Goal: Task Accomplishment & Management: Use online tool/utility

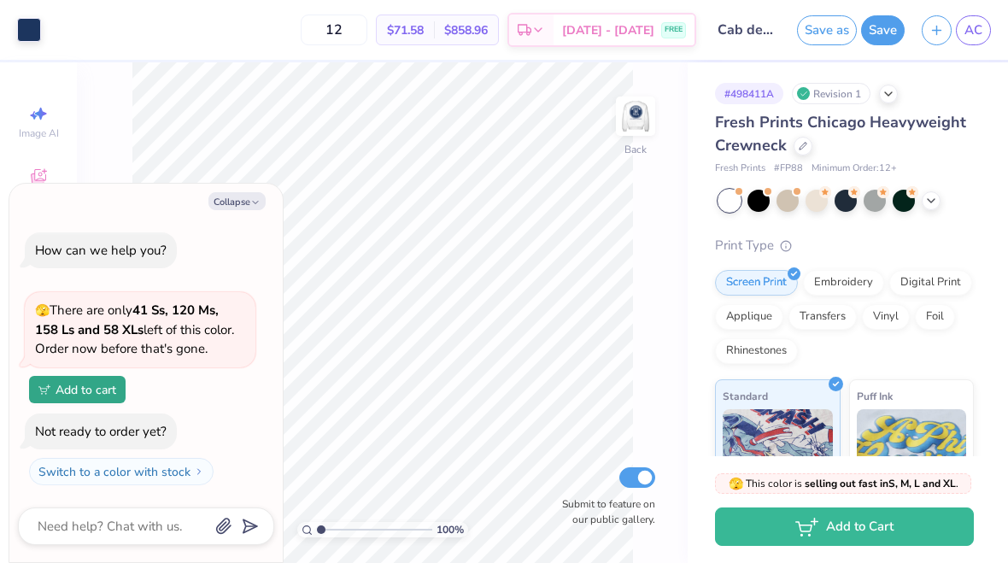
click at [231, 209] on button "Collapse" at bounding box center [236, 201] width 57 height 18
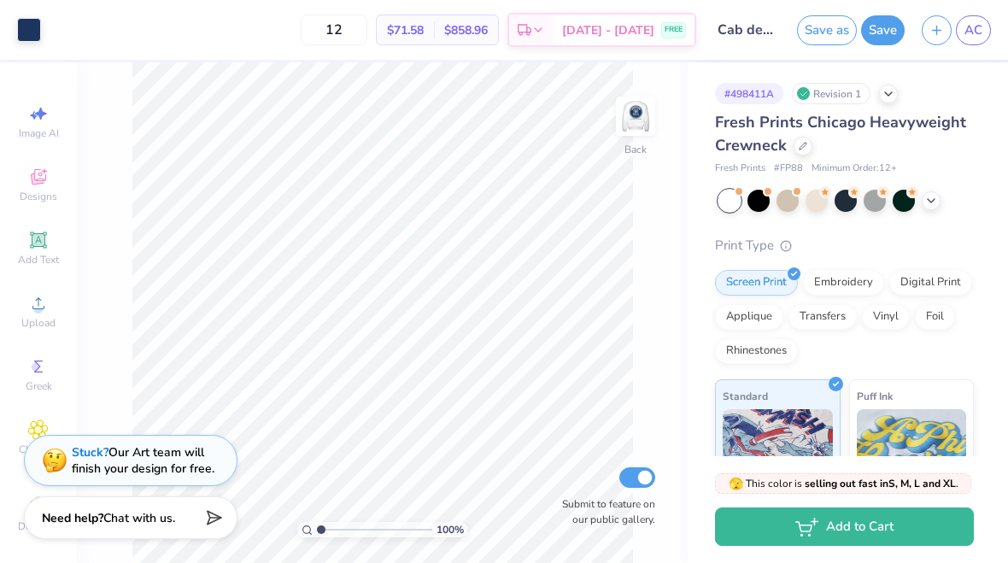
type textarea "x"
click at [633, 132] on img at bounding box center [635, 116] width 34 height 34
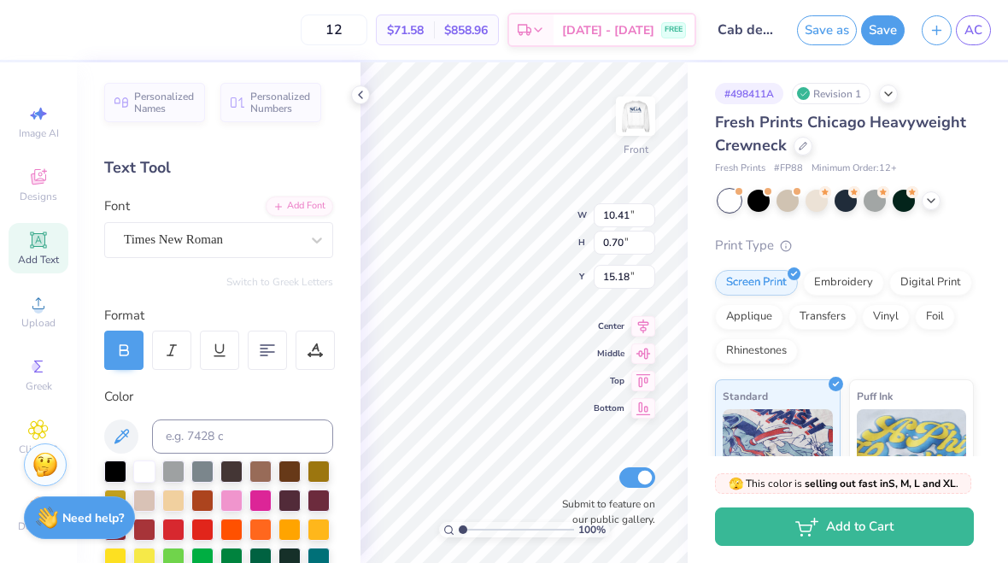
type input "12.00"
type input "11.98"
type input "3.00"
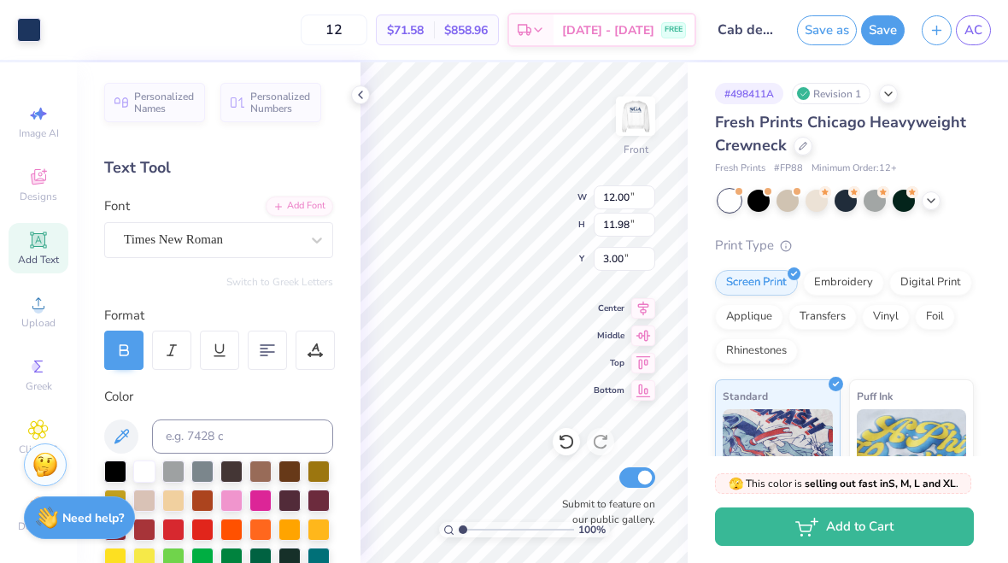
click at [44, 325] on span "Upload" at bounding box center [38, 323] width 34 height 14
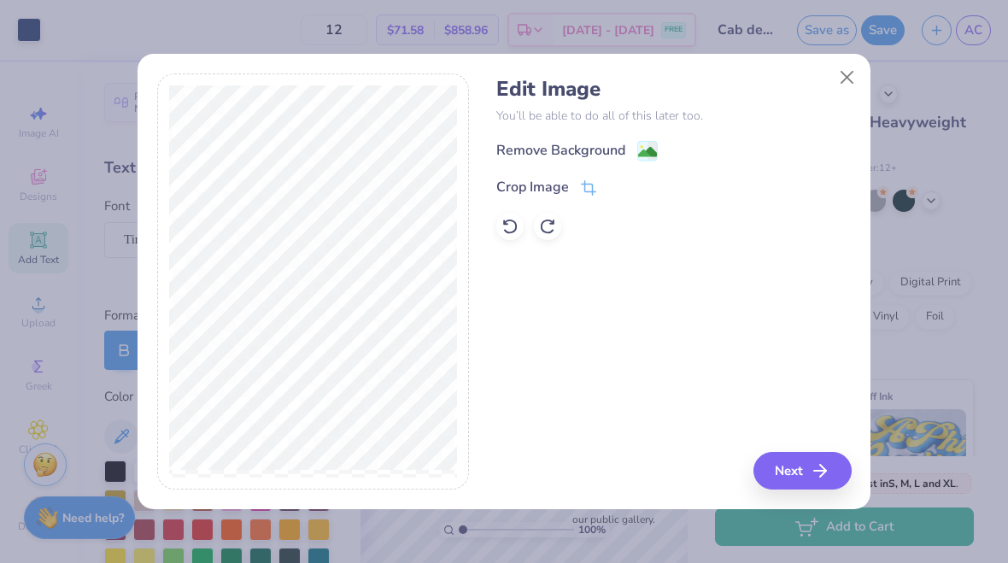
click at [655, 144] on image at bounding box center [647, 152] width 19 height 19
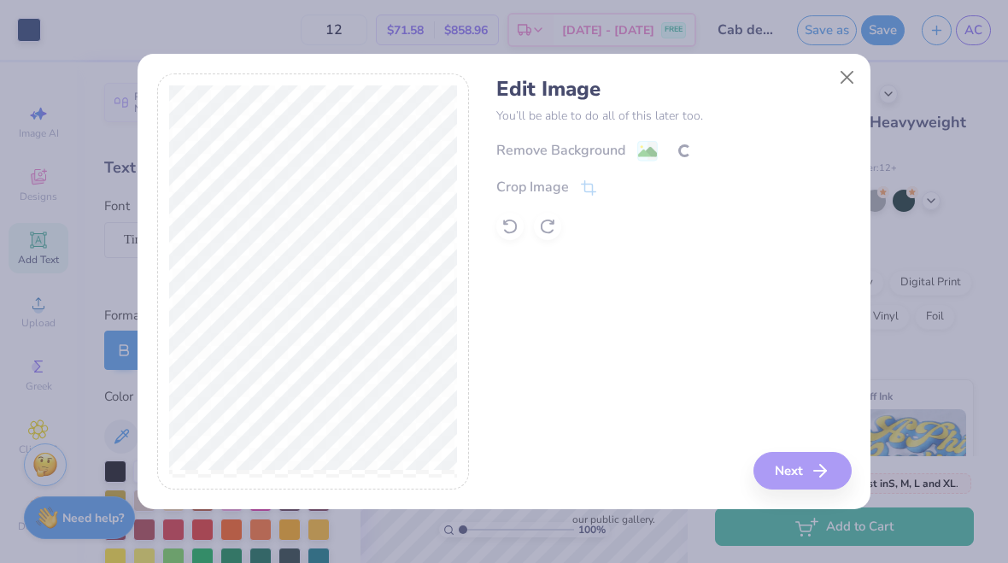
click at [650, 155] on div "Remove Background Crop Image" at bounding box center [673, 190] width 354 height 100
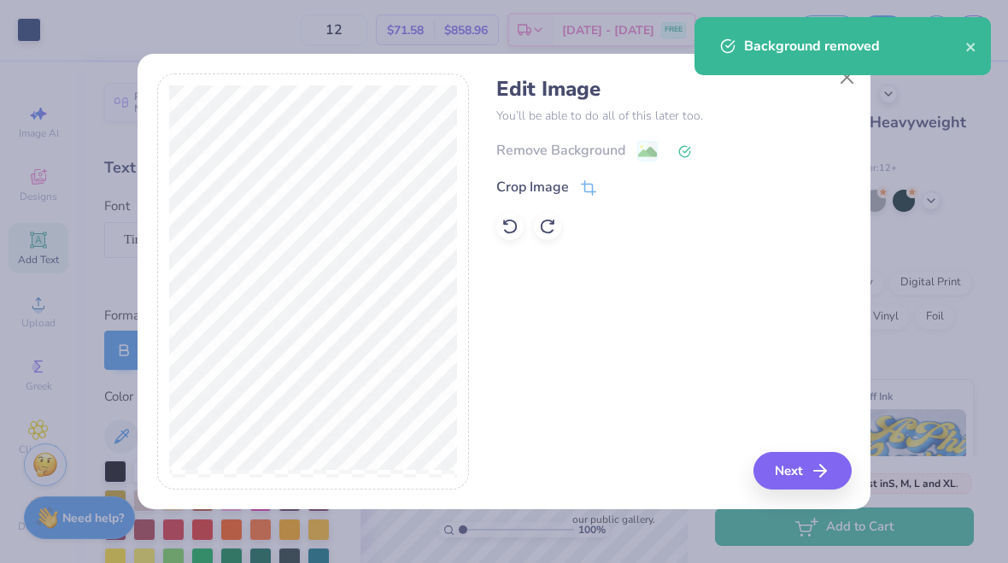
click at [788, 464] on button "Next" at bounding box center [802, 471] width 98 height 38
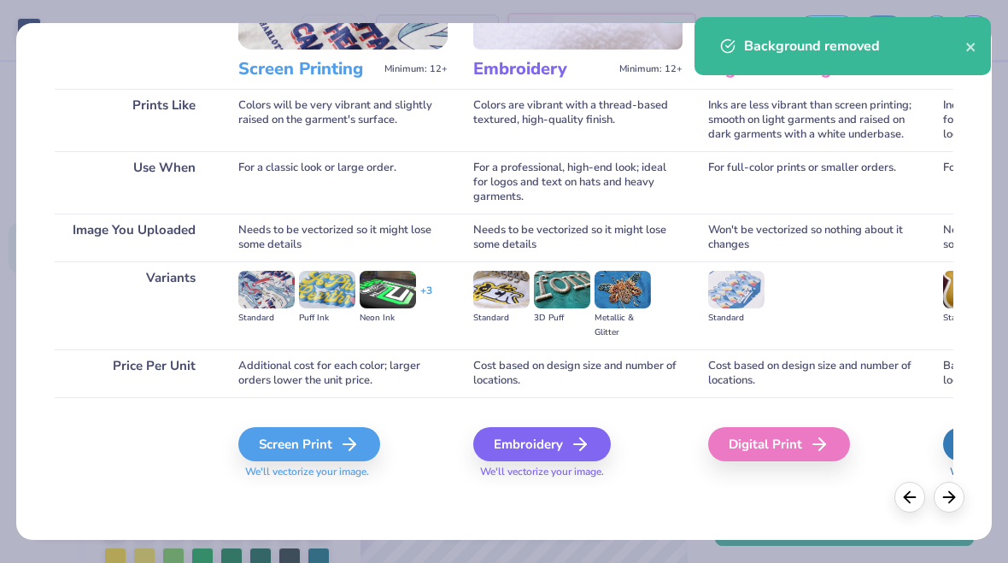
scroll to position [203, 0]
click at [322, 452] on div "Screen Print" at bounding box center [309, 444] width 142 height 34
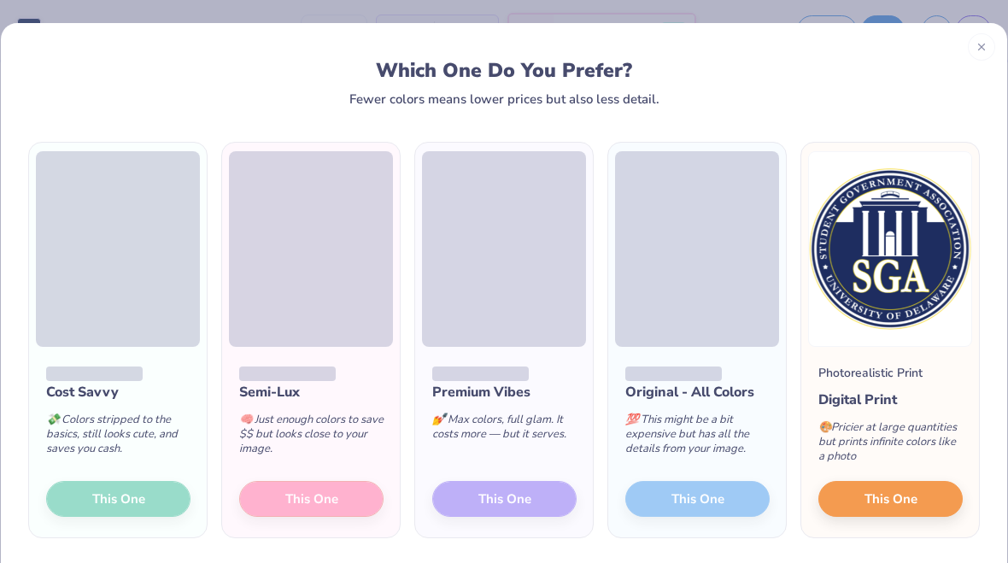
click at [146, 494] on button "This One" at bounding box center [118, 499] width 144 height 36
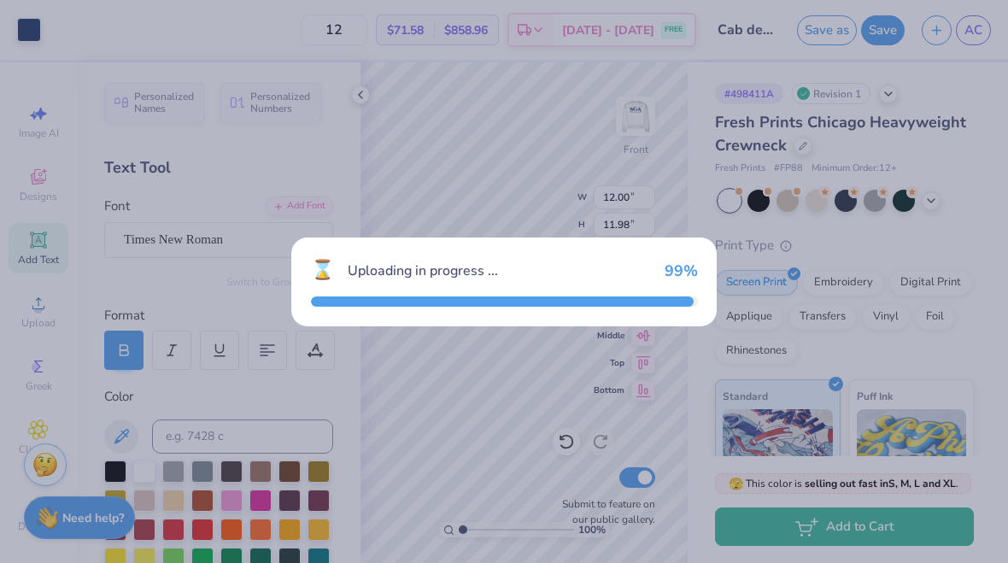
type input "11.44"
type input "11.43"
type input "5.79"
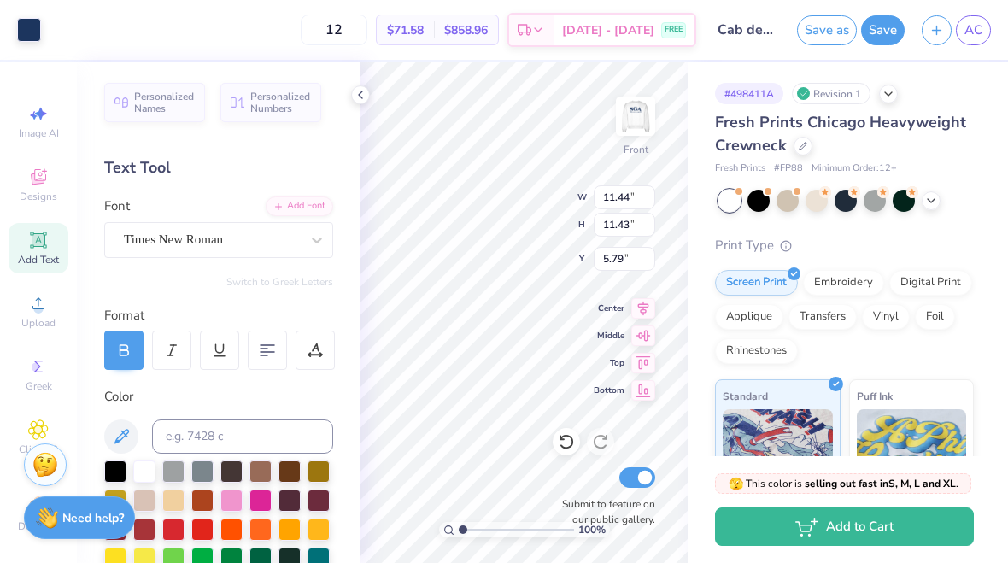
type input "12.00"
type input "11.98"
type input "3.00"
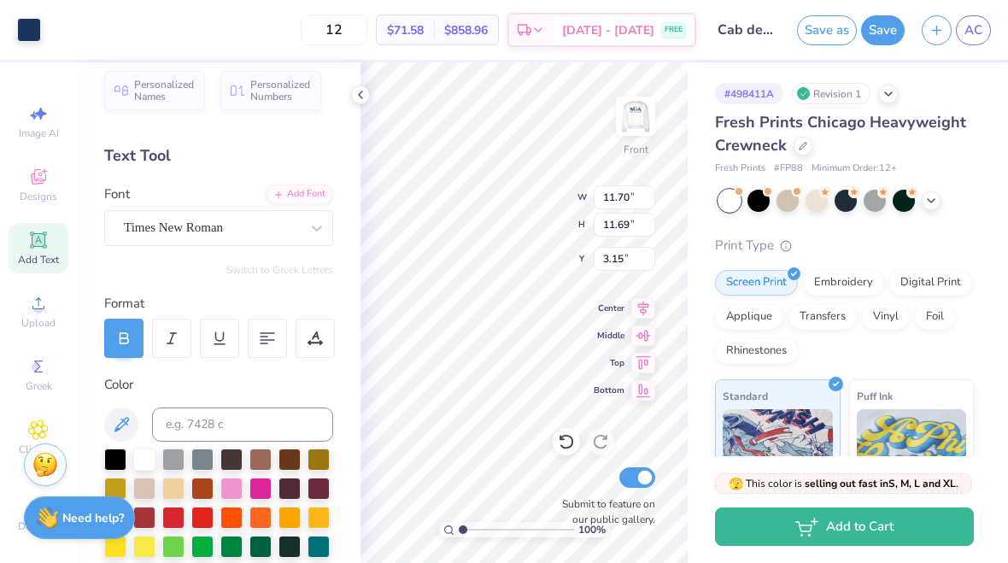
type input "10.97"
type input "10.95"
type input "3.51"
type input "1.0267060266482"
type textarea "x"
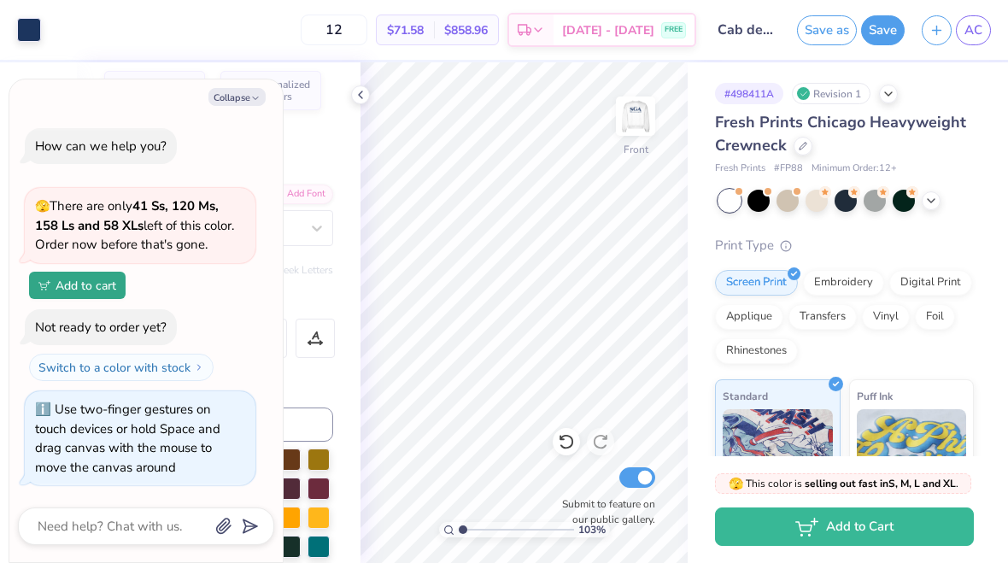
type input "1.0267060266482"
type textarea "x"
type input "1.0267060266482"
type textarea "x"
type input "1.0267060266482"
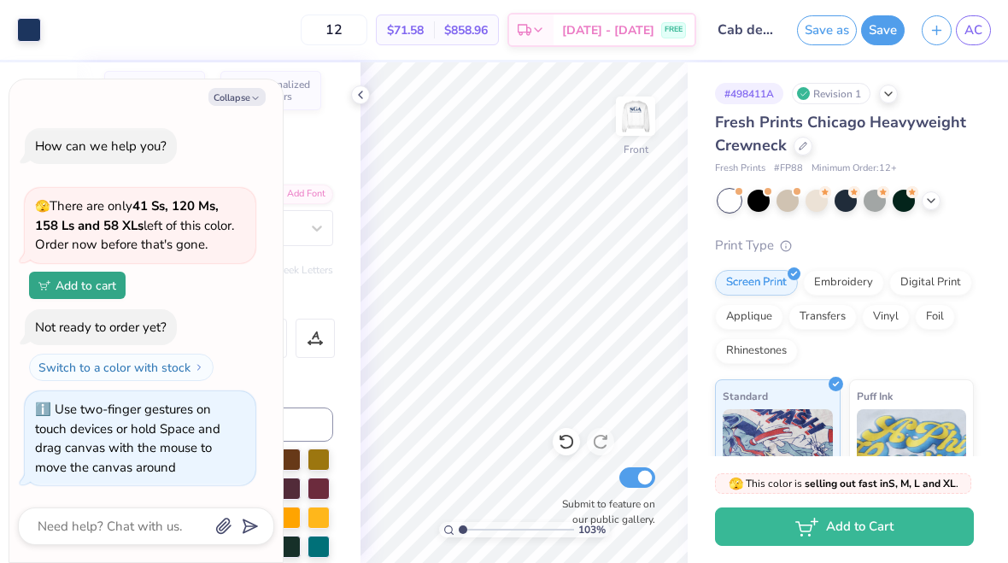
type textarea "x"
type input "1.0267060266482"
type textarea "x"
type input "1.0267060266482"
type textarea "x"
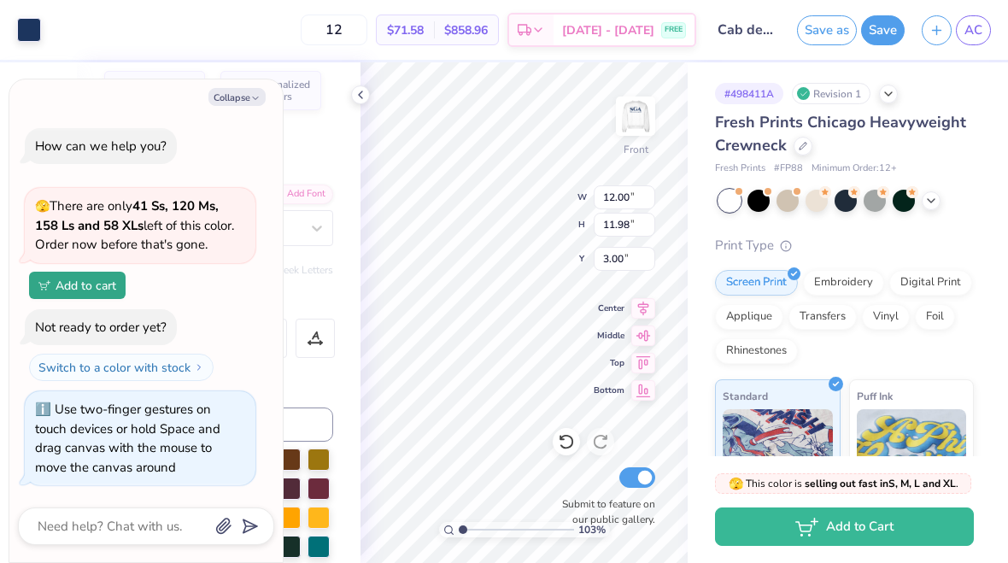
type input "1.0267060266482"
type textarea "x"
type input "8.67"
type input "1.0267060266482"
type textarea "x"
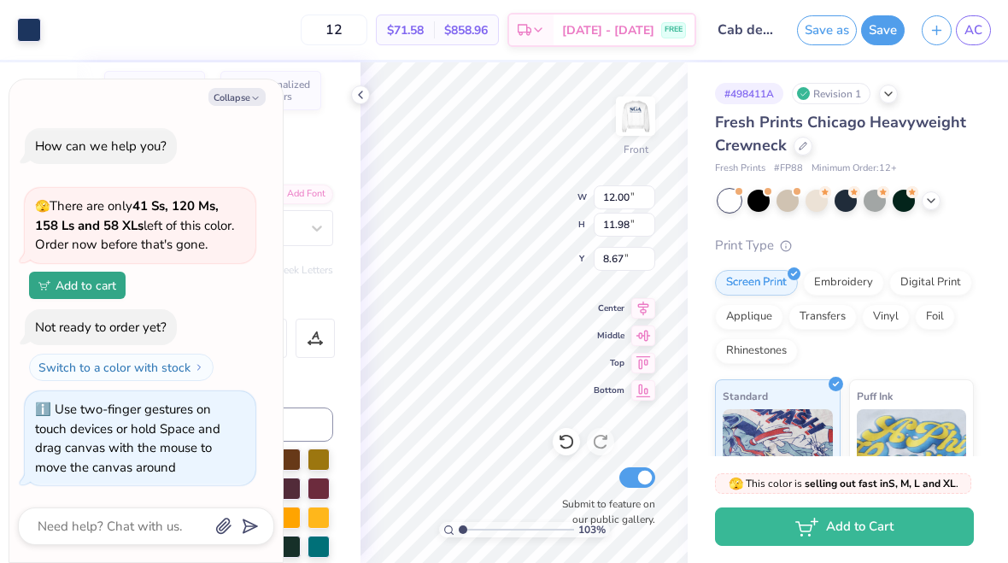
type input "1.0267060266482"
type textarea "x"
type input "1.0267060266482"
type textarea "x"
type input "1.0267060266482"
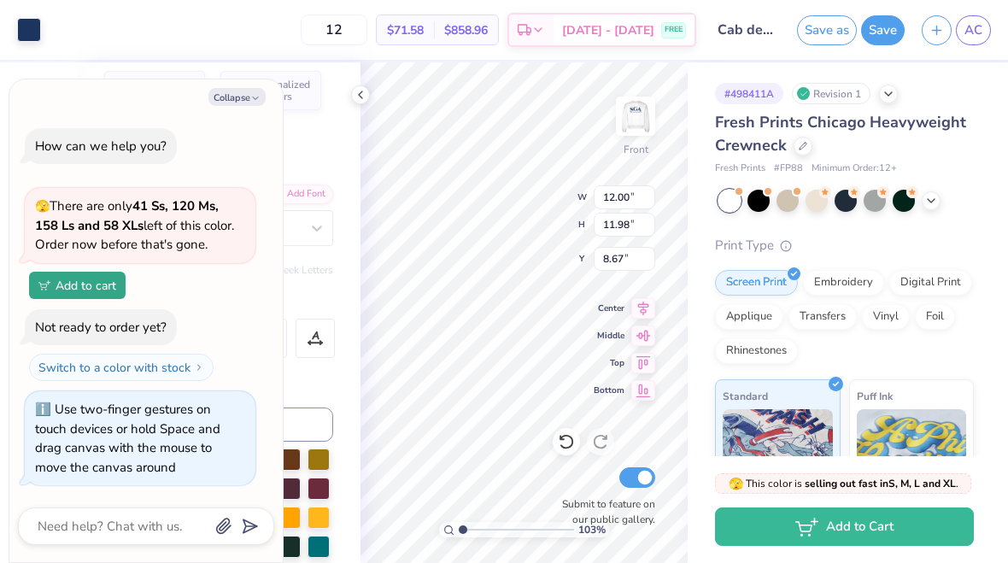
click at [248, 106] on button "Collapse" at bounding box center [236, 97] width 57 height 18
type textarea "x"
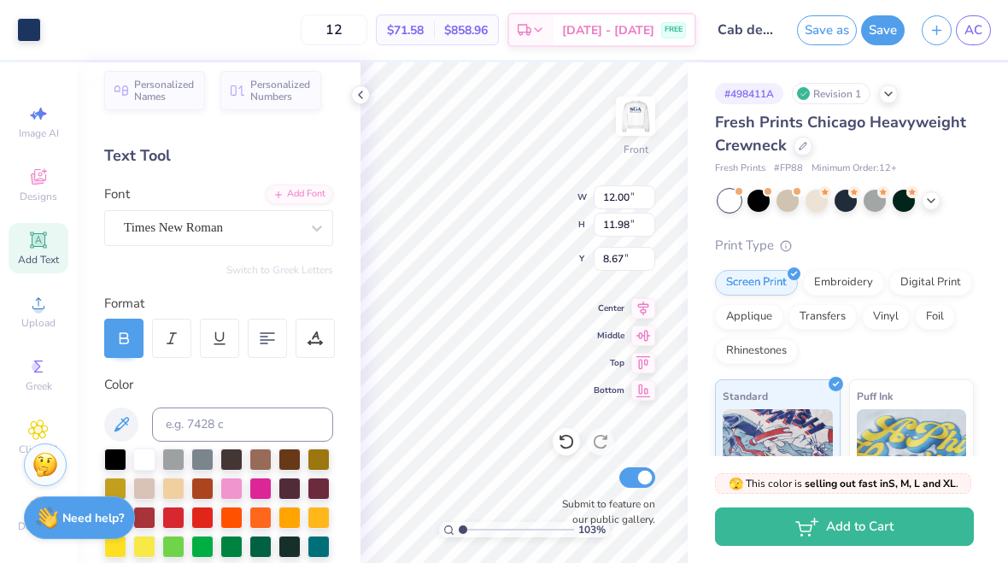
click at [367, 91] on div at bounding box center [360, 94] width 19 height 19
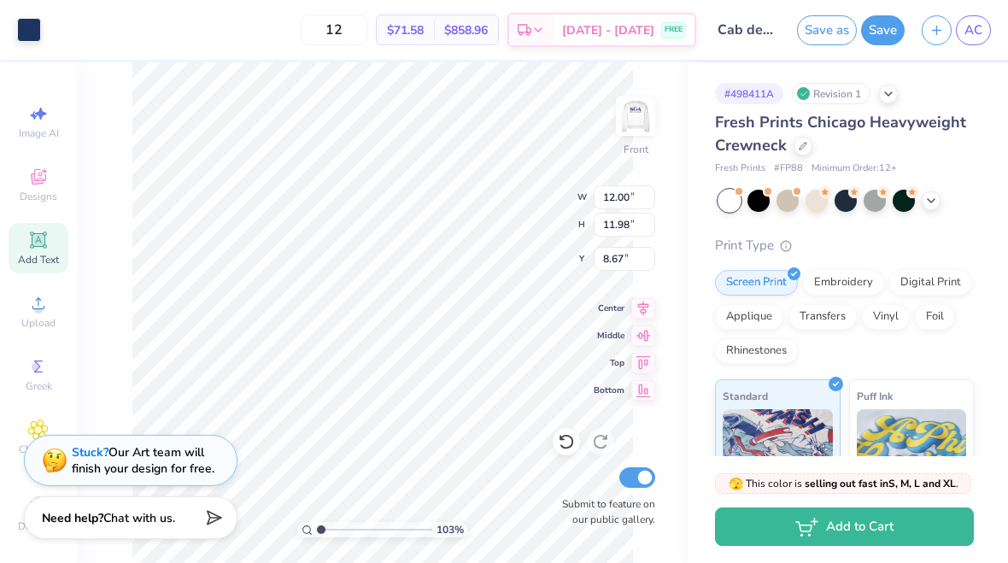
click at [555, 435] on div at bounding box center [565, 441] width 27 height 27
click at [572, 437] on icon at bounding box center [566, 441] width 17 height 17
click at [575, 436] on div at bounding box center [565, 441] width 27 height 27
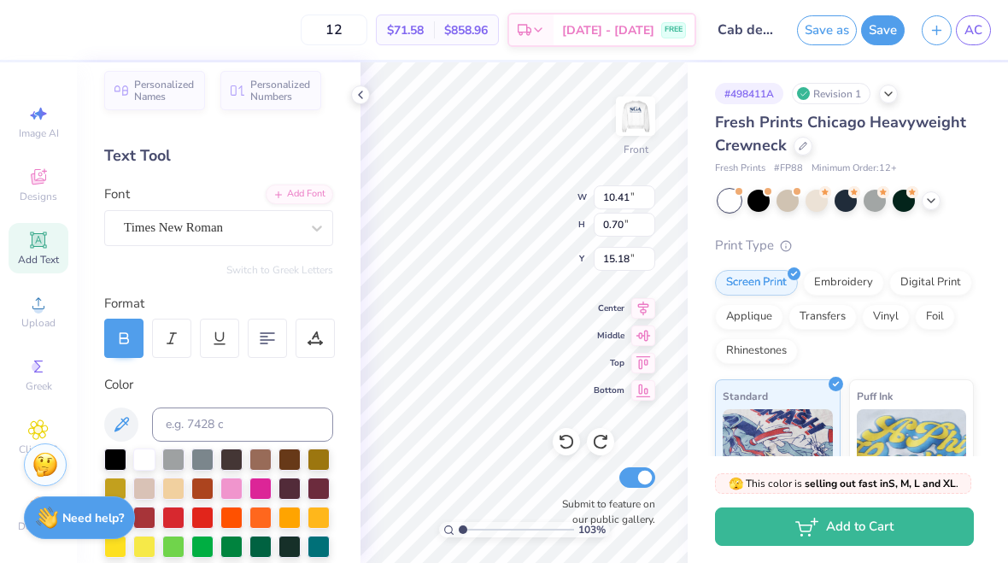
type input "1.0267060266482"
type input "15.74"
click at [631, 123] on img at bounding box center [635, 116] width 34 height 34
click at [353, 97] on div at bounding box center [360, 94] width 19 height 19
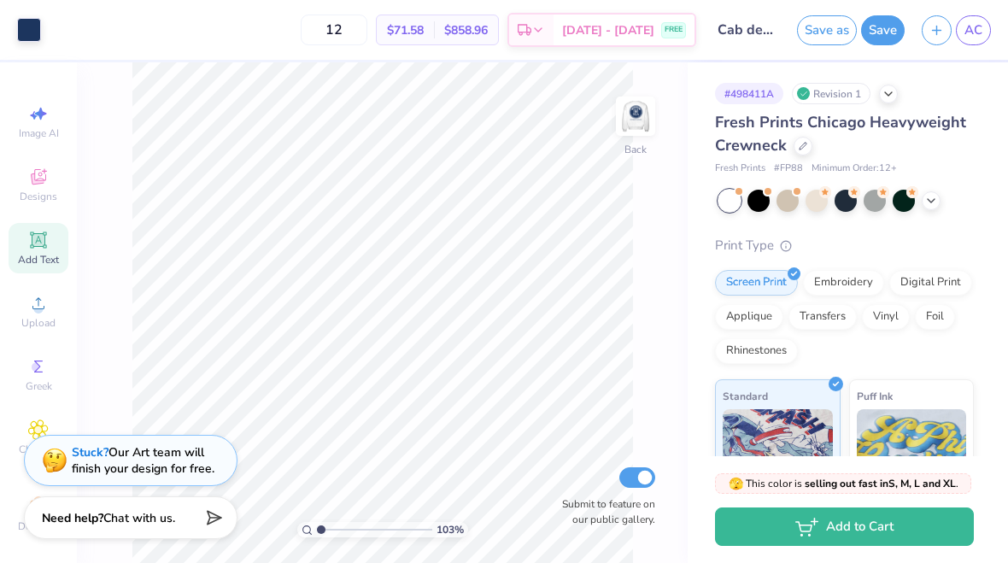
click at [630, 121] on img at bounding box center [635, 116] width 34 height 34
click at [981, 17] on link "AC" at bounding box center [972, 30] width 35 height 30
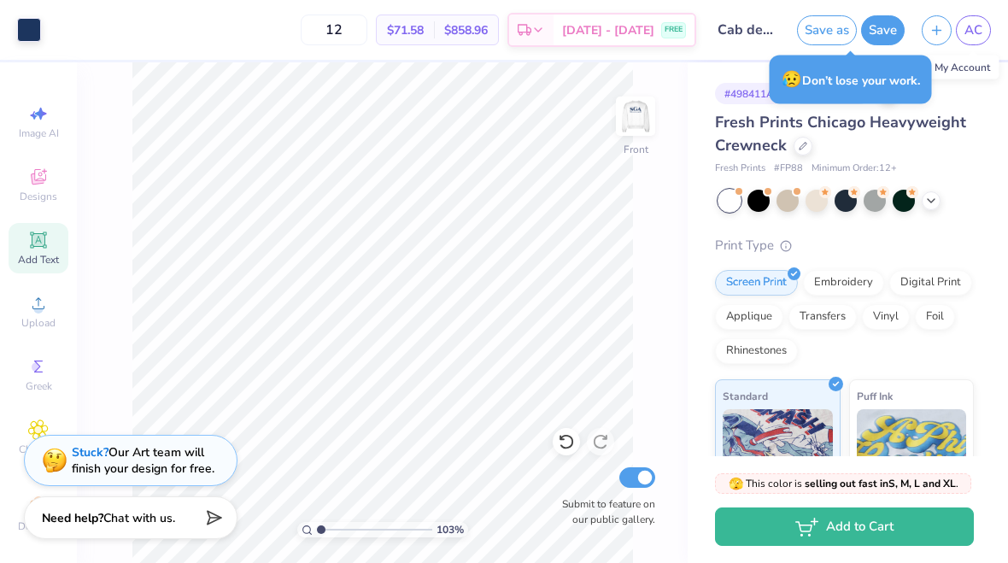
type input "1.0267060266482"
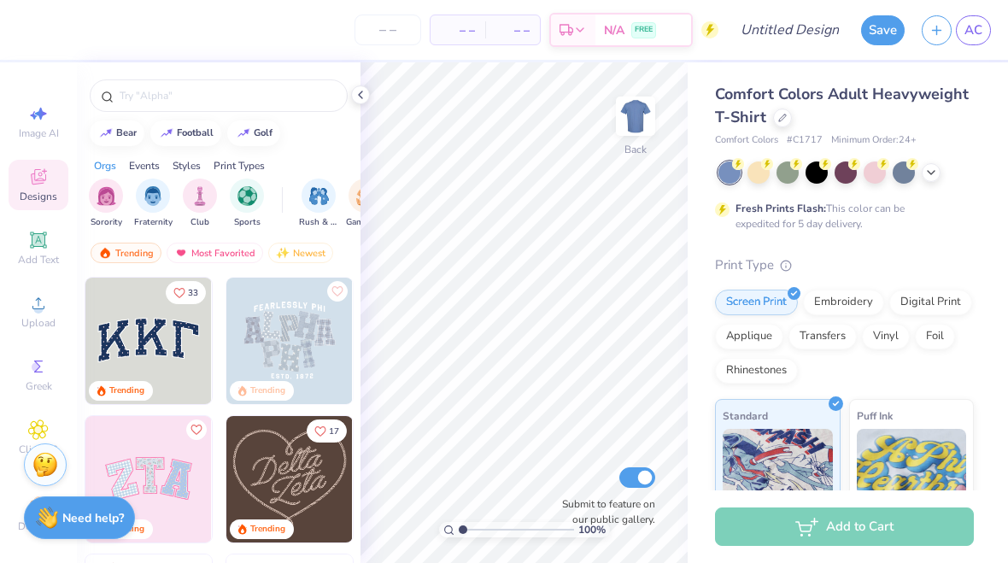
click at [932, 149] on div "Comfort Colors Adult Heavyweight T-Shirt Comfort Colors # C1717 Minimum Order: …" at bounding box center [844, 434] width 259 height 702
click at [937, 178] on div at bounding box center [845, 172] width 255 height 22
click at [938, 180] on div at bounding box center [845, 172] width 255 height 22
click at [925, 176] on icon at bounding box center [931, 173] width 14 height 14
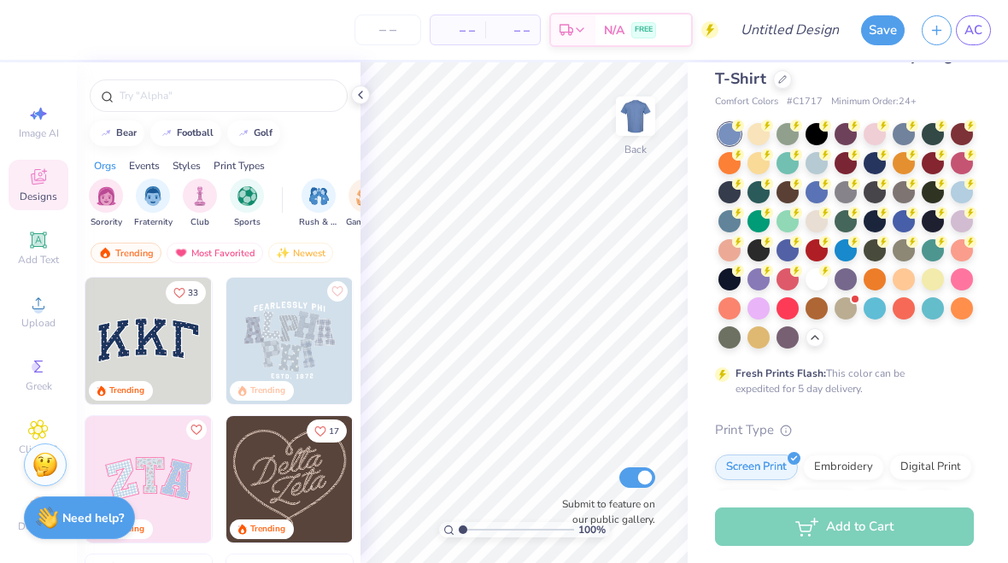
scroll to position [43, 0]
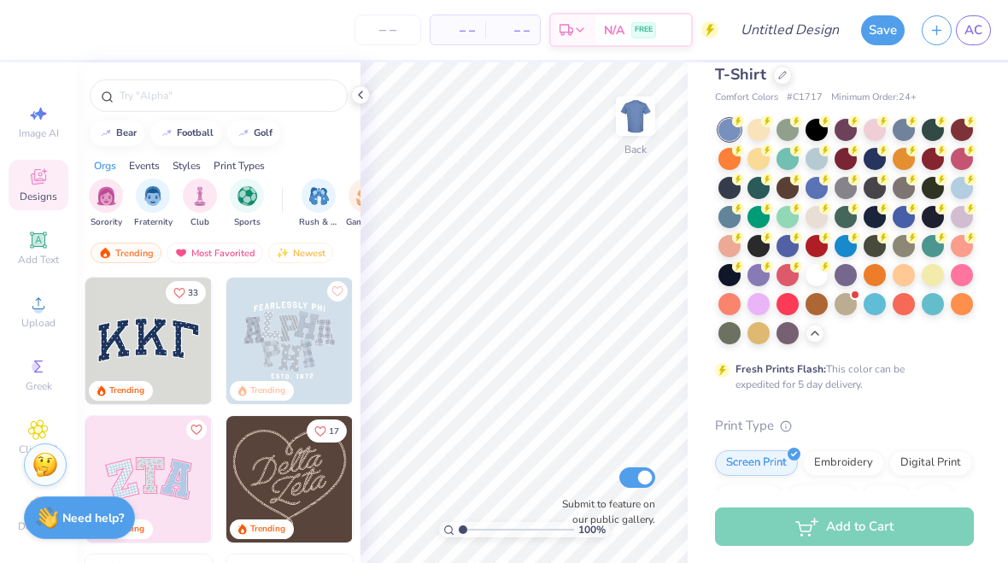
click at [971, 187] on div at bounding box center [961, 188] width 22 height 22
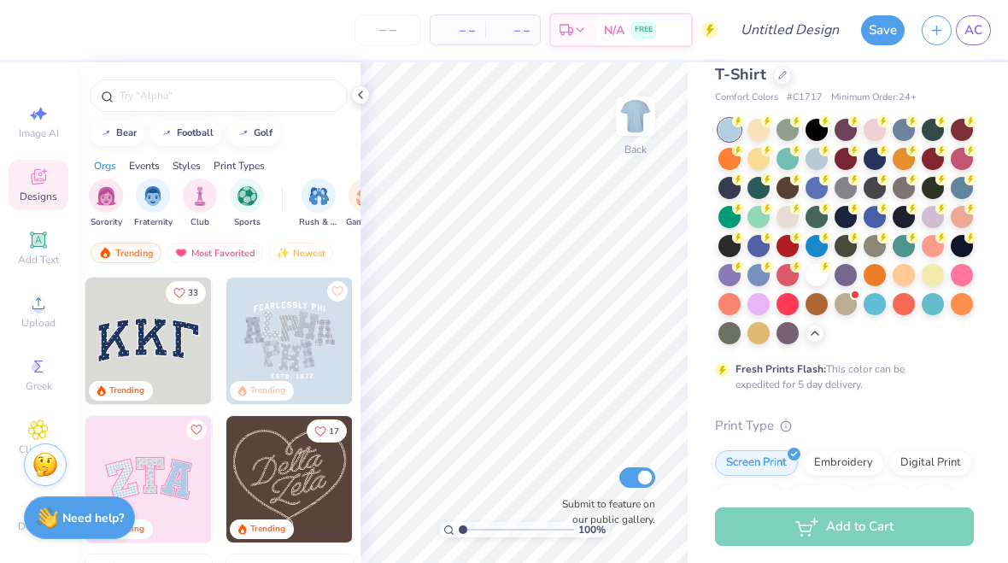
click at [729, 129] on div at bounding box center [729, 130] width 22 height 22
click at [962, 184] on div at bounding box center [961, 188] width 22 height 22
click at [809, 197] on div at bounding box center [845, 231] width 255 height 225
click at [909, 129] on div at bounding box center [903, 130] width 22 height 22
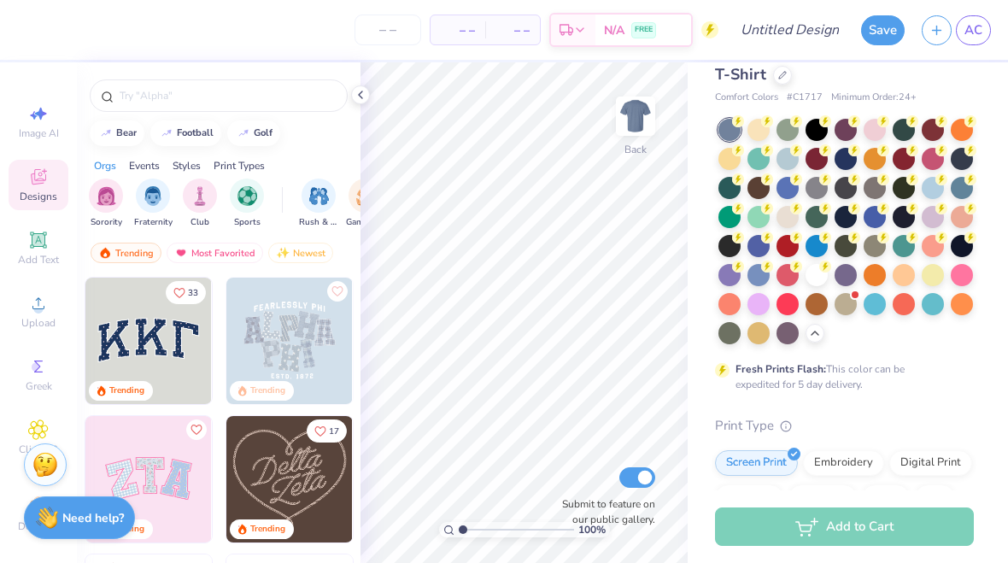
click at [790, 184] on div at bounding box center [787, 188] width 22 height 22
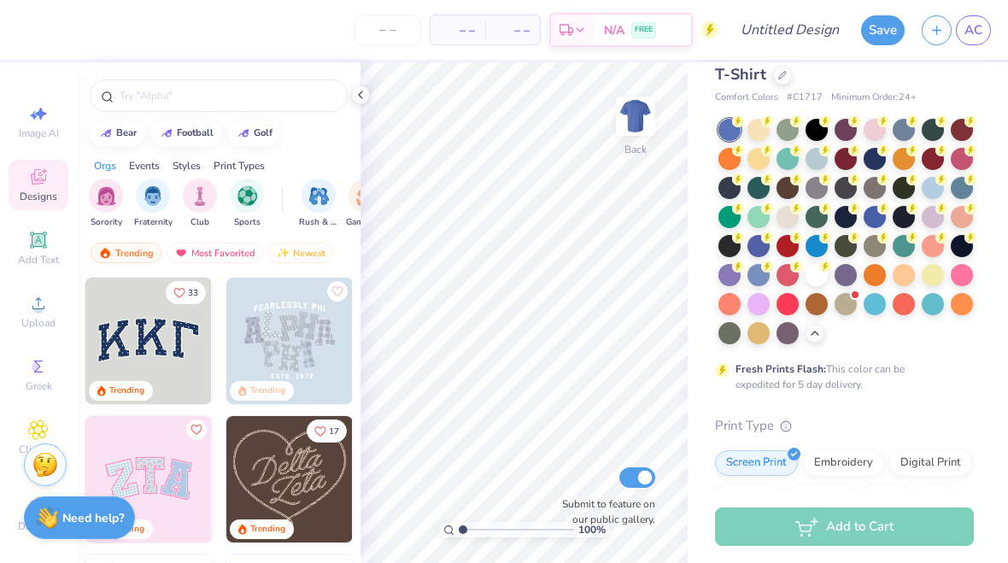
click at [820, 245] on div at bounding box center [816, 246] width 22 height 22
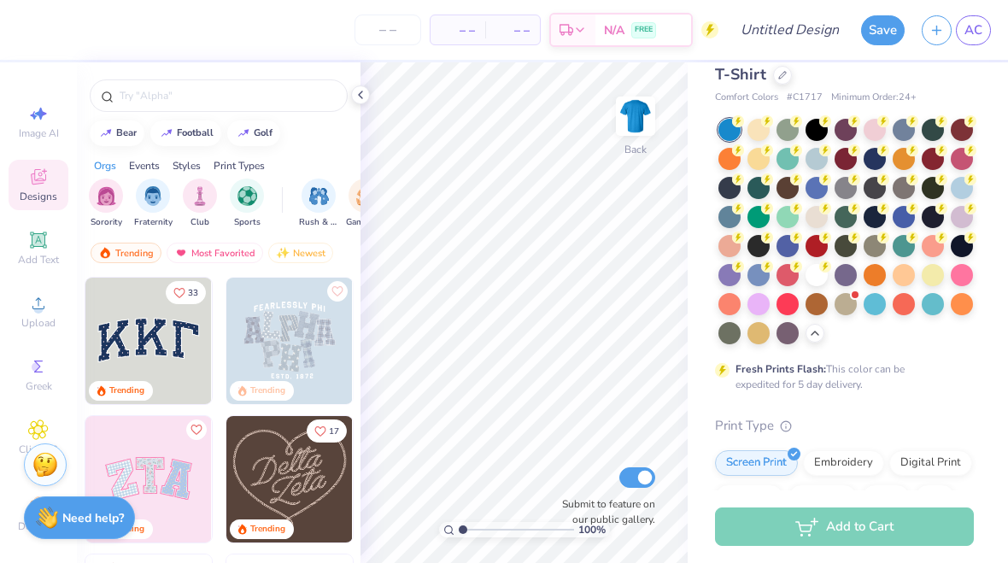
click at [954, 190] on div at bounding box center [961, 188] width 22 height 22
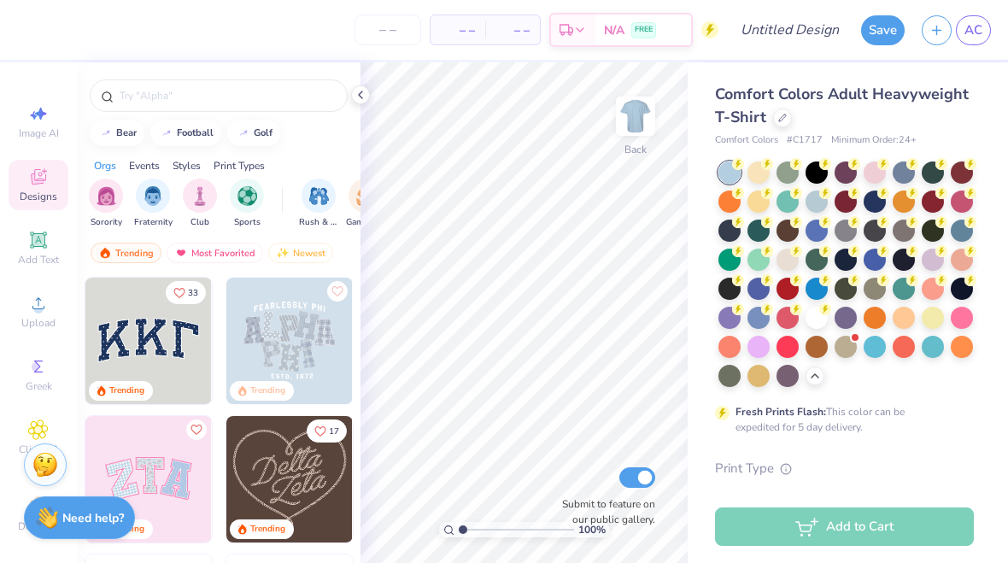
scroll to position [0, 0]
click at [359, 99] on icon at bounding box center [361, 95] width 14 height 14
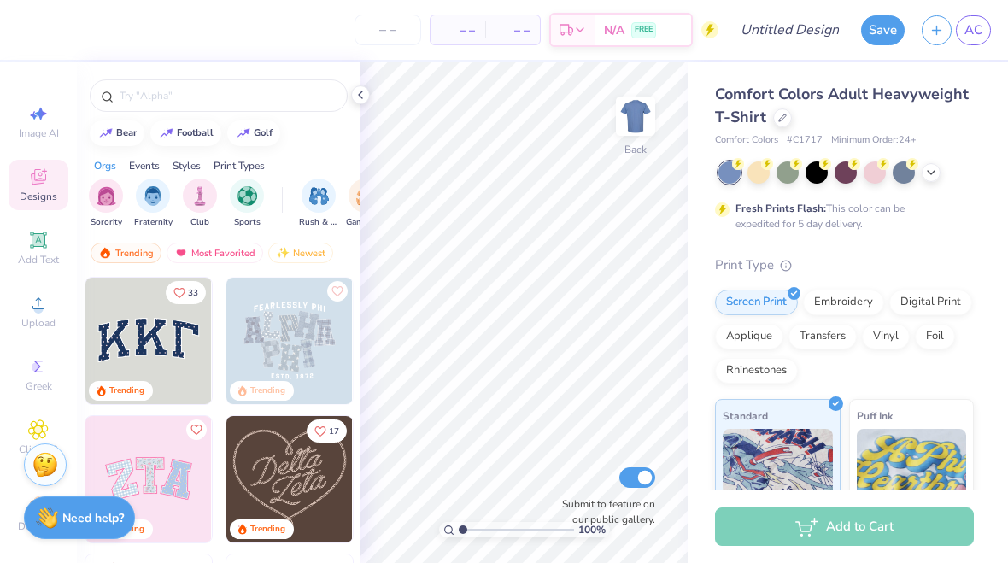
click at [929, 177] on div at bounding box center [930, 172] width 19 height 19
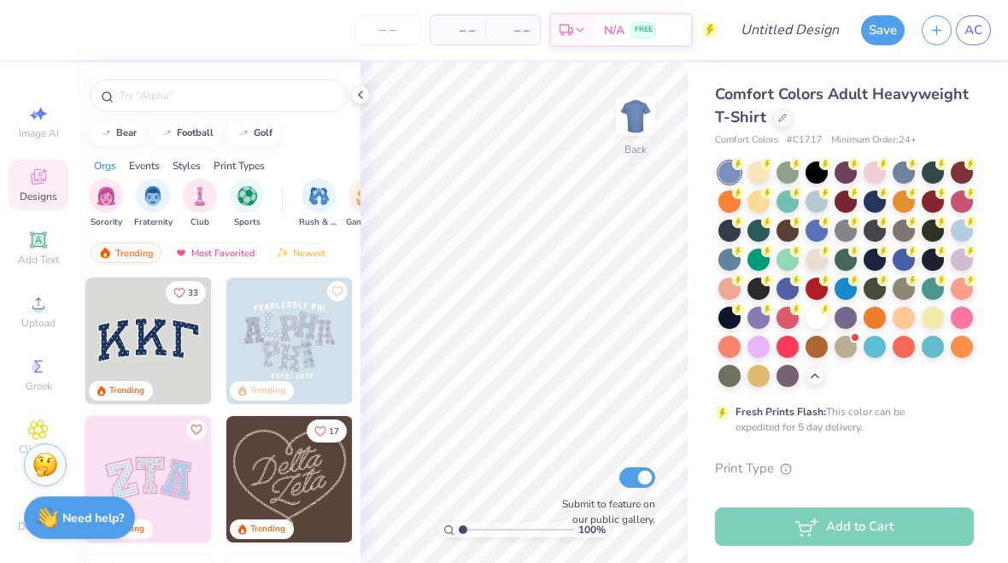
click at [359, 93] on icon at bounding box center [361, 95] width 14 height 14
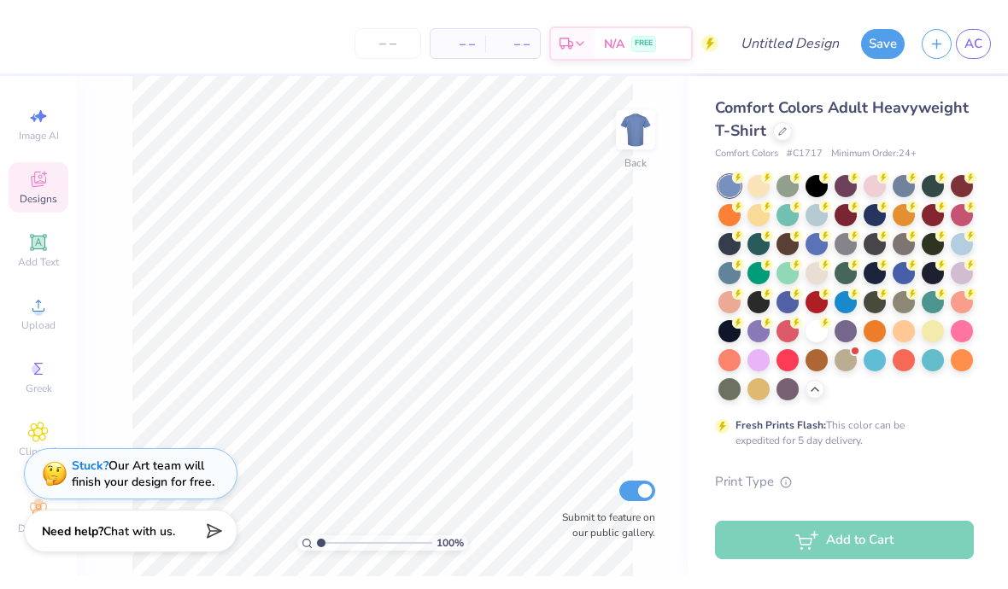
scroll to position [25, 0]
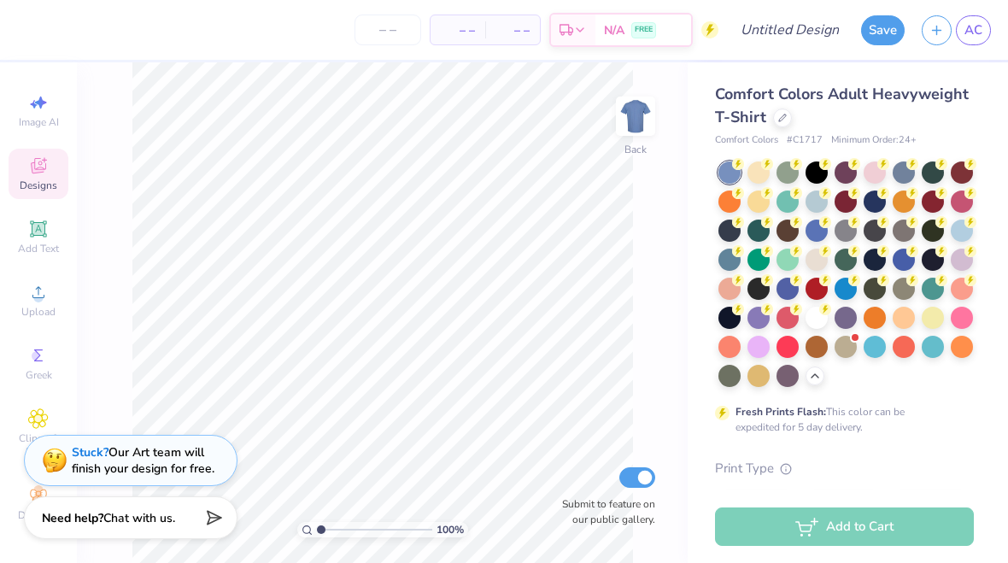
click at [5, 133] on div "Image AI Designs Add Text Upload Greek Clipart & logos Decorate" at bounding box center [38, 312] width 77 height 500
click at [39, 219] on icon at bounding box center [38, 229] width 20 height 20
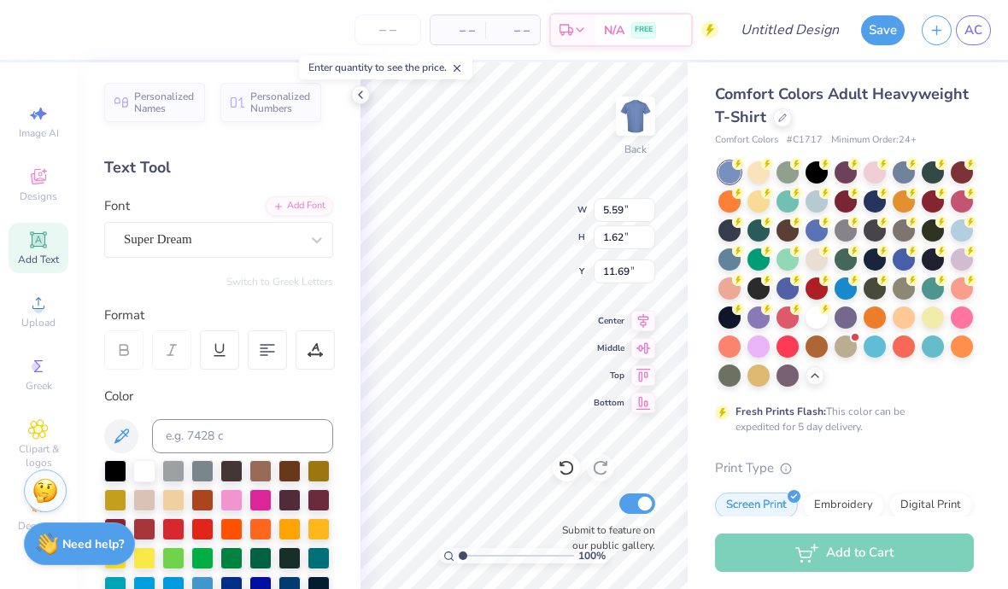
scroll to position [1, 1]
type textarea "SGAT"
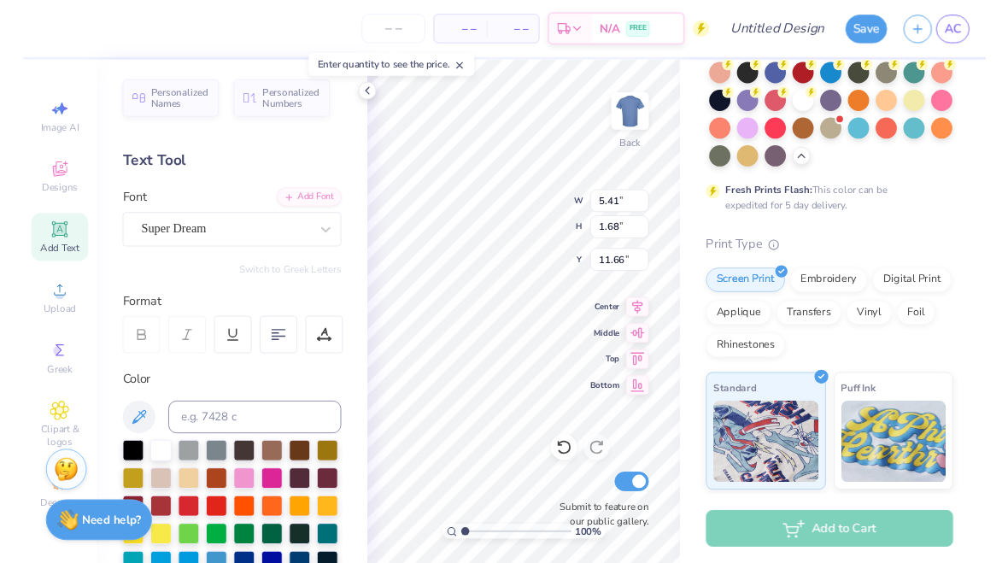
scroll to position [1, 2]
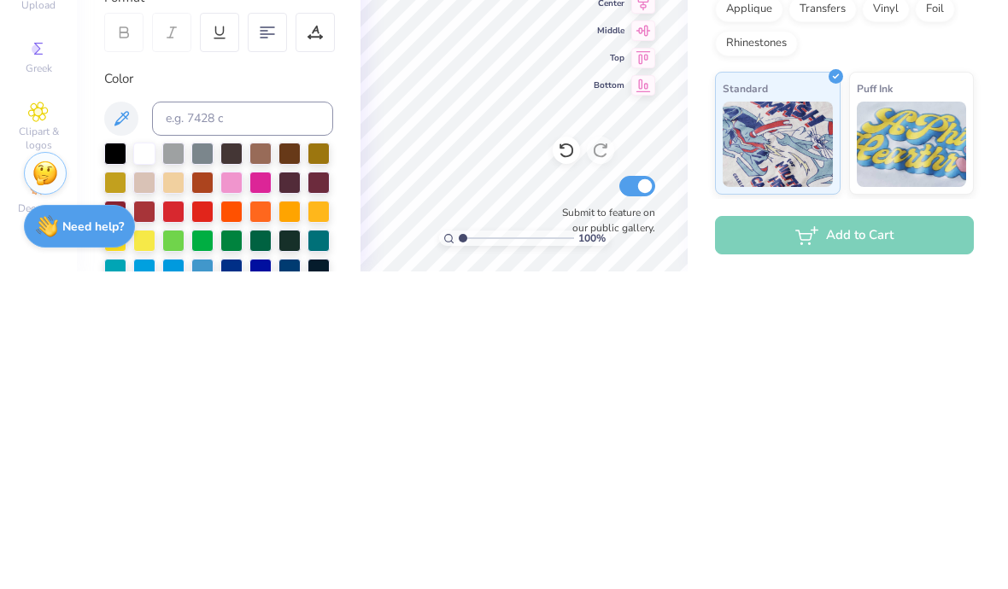
type textarea "SGA"
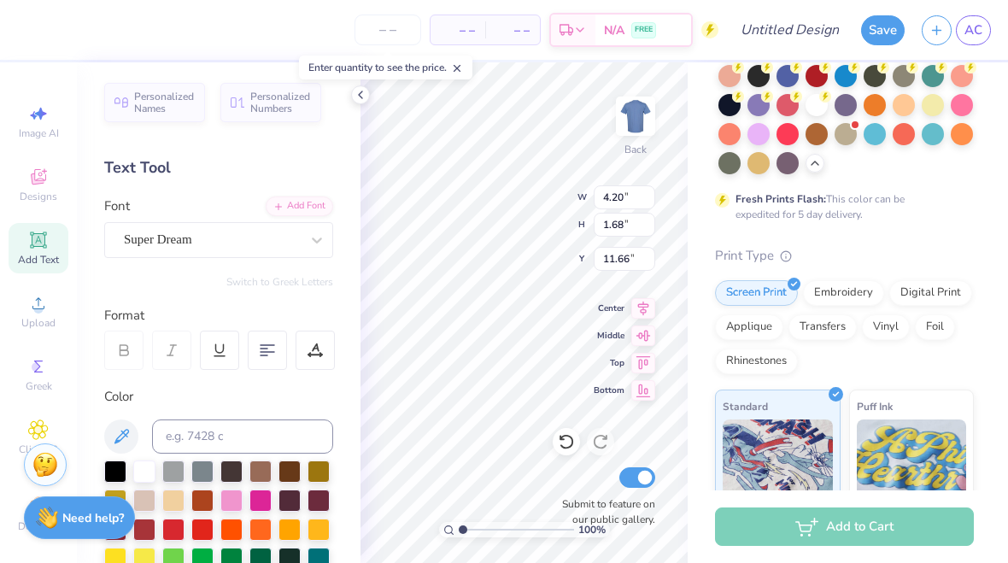
type input "4.50"
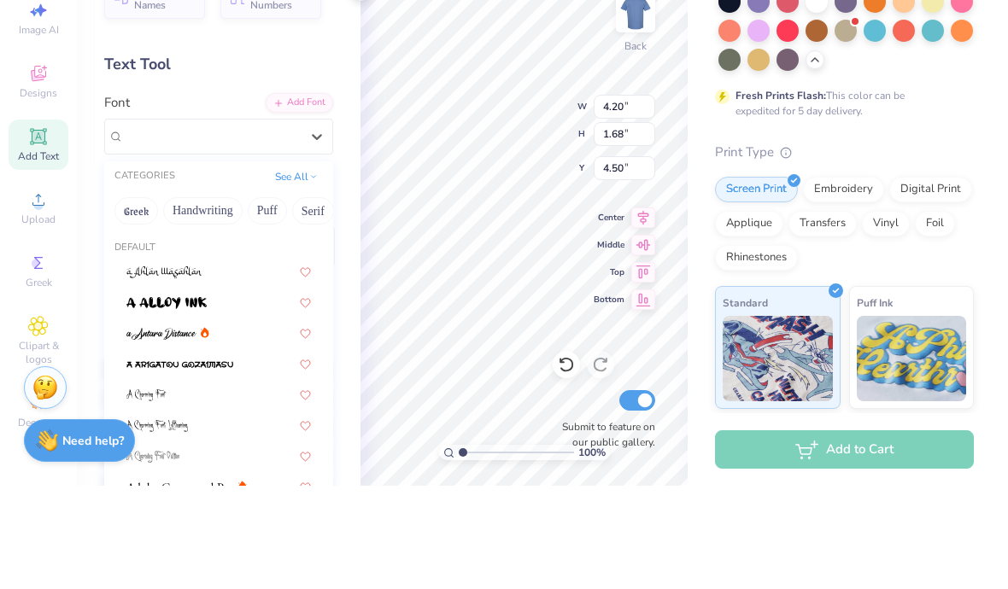
click at [139, 301] on button "Greek" at bounding box center [136, 314] width 44 height 27
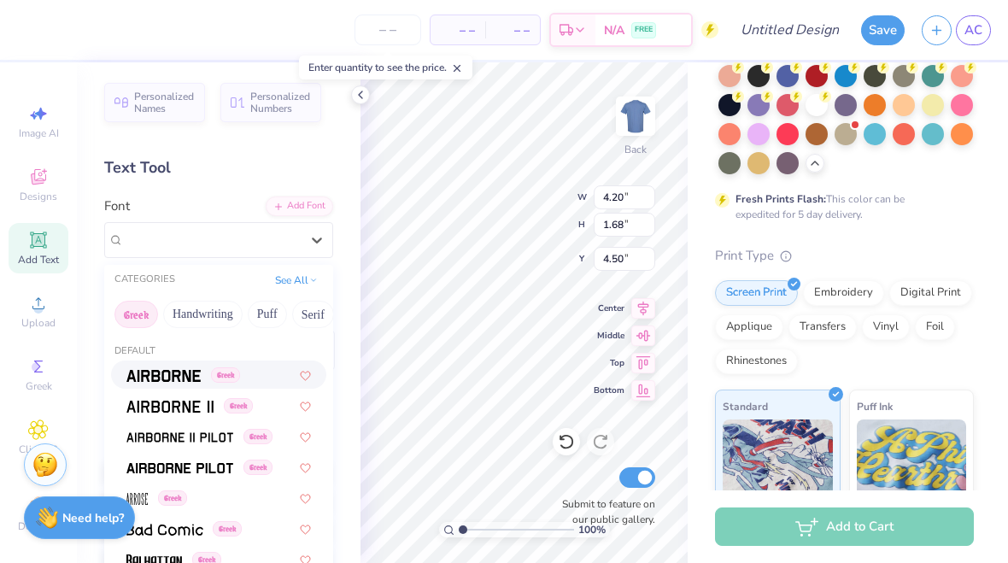
click at [189, 377] on img at bounding box center [163, 376] width 74 height 12
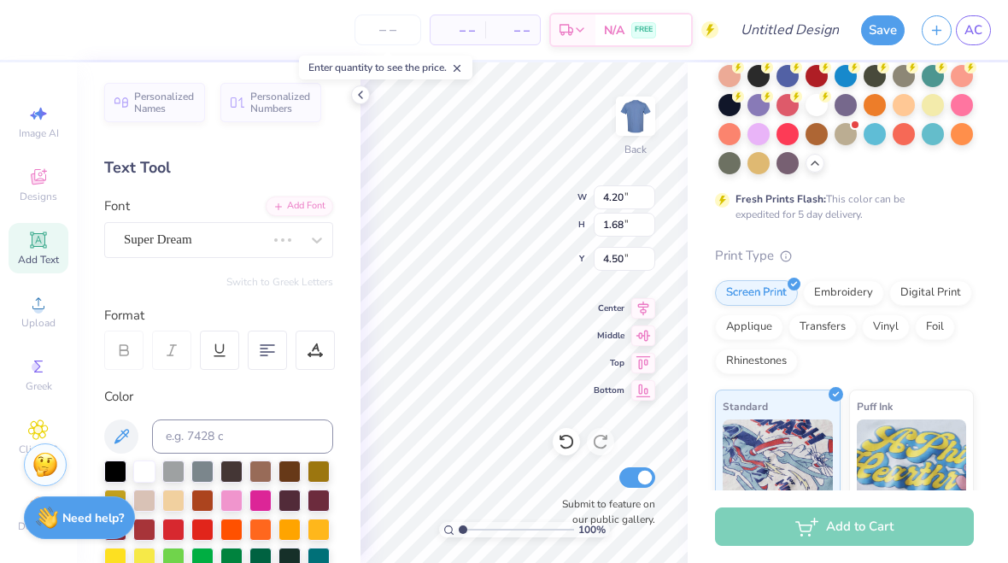
type input "4.23"
type input "1.69"
type input "4.49"
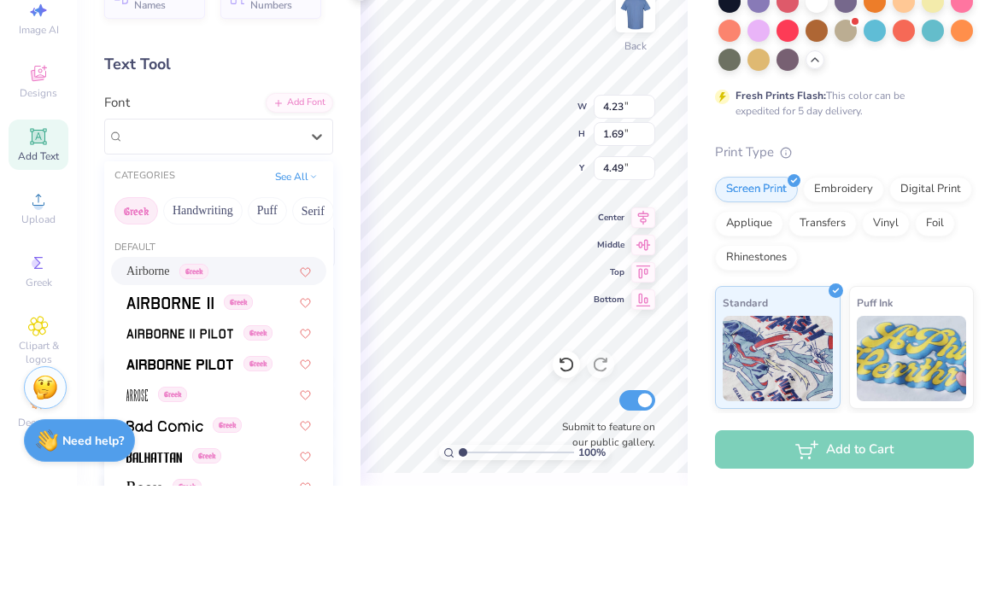
click at [237, 301] on button "Handwriting" at bounding box center [202, 314] width 79 height 27
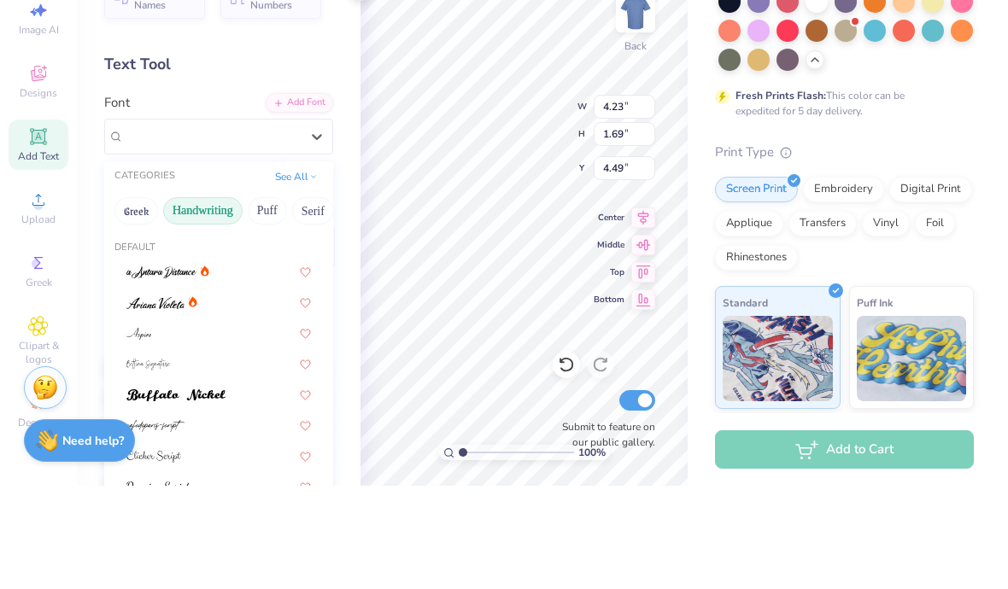
click at [222, 301] on button "Handwriting" at bounding box center [202, 314] width 79 height 27
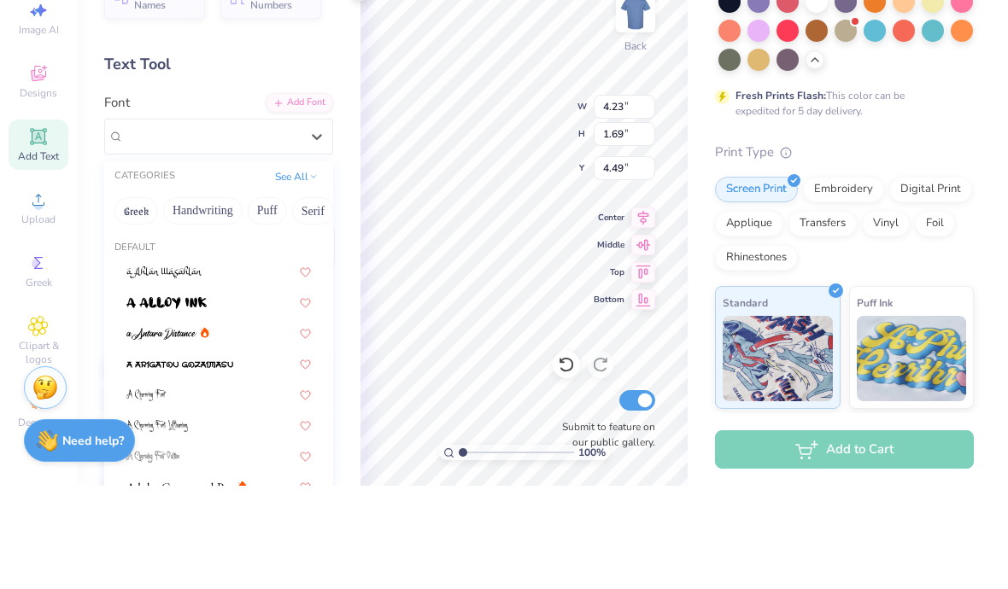
click at [139, 301] on button "Greek" at bounding box center [136, 314] width 44 height 27
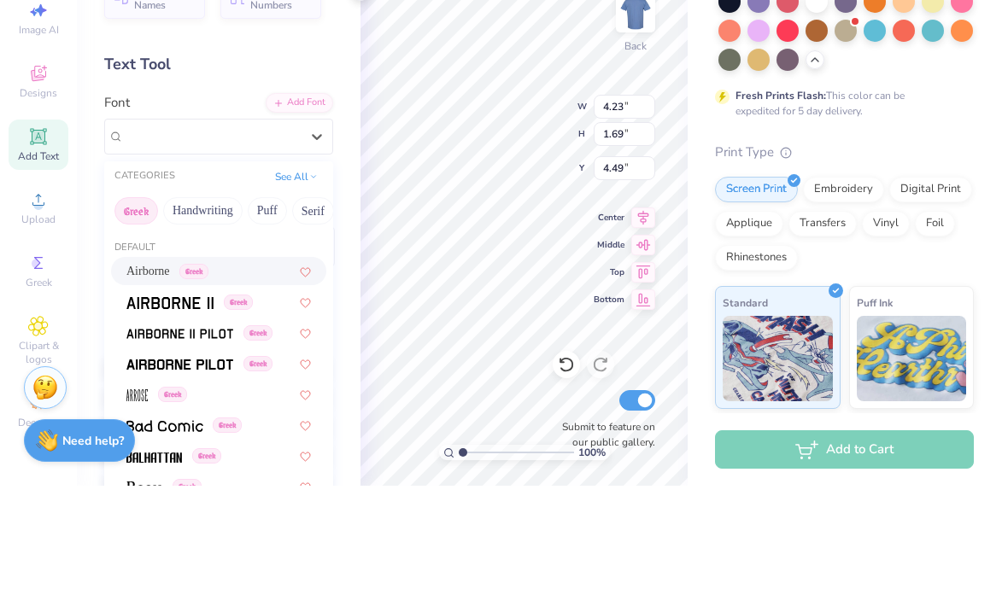
click at [148, 301] on button "Greek" at bounding box center [136, 314] width 44 height 27
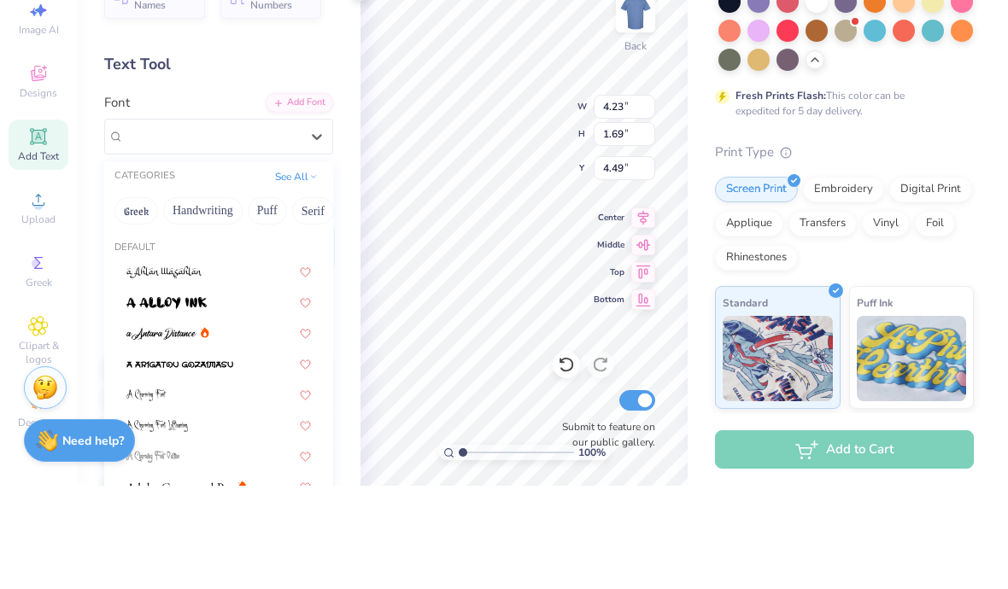
click at [301, 272] on button "See All" at bounding box center [296, 280] width 53 height 17
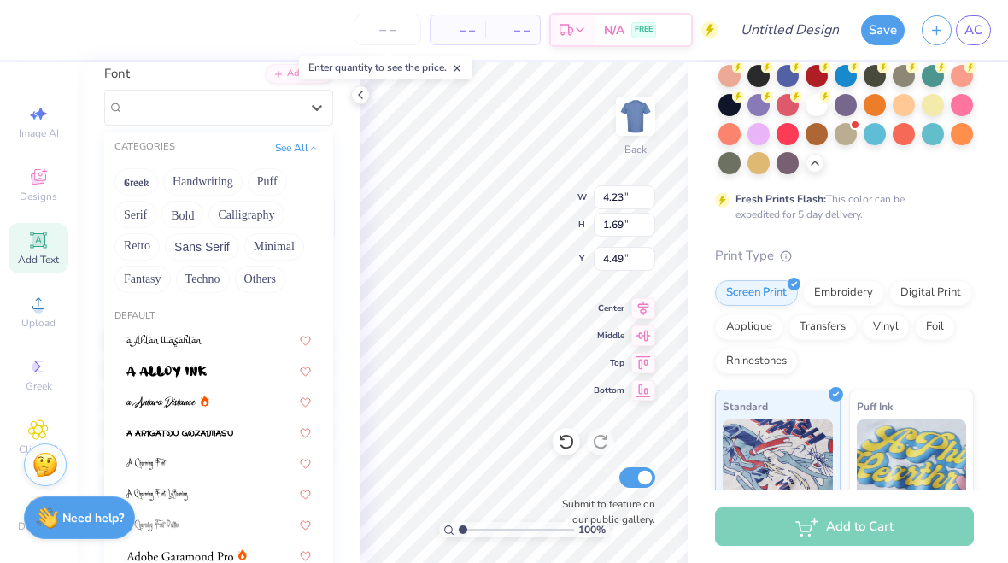
scroll to position [139, 0]
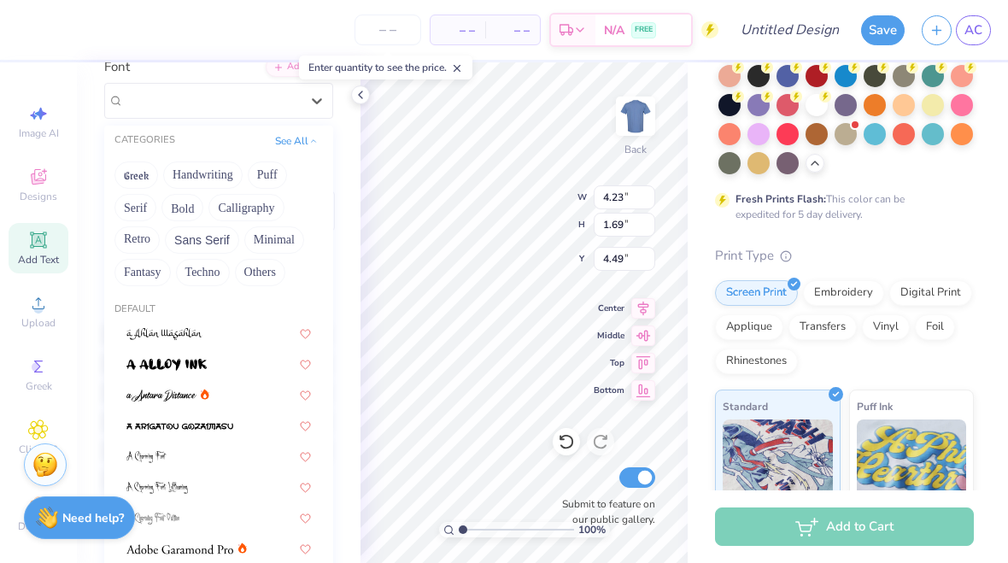
click at [171, 211] on button "Bold" at bounding box center [182, 207] width 42 height 27
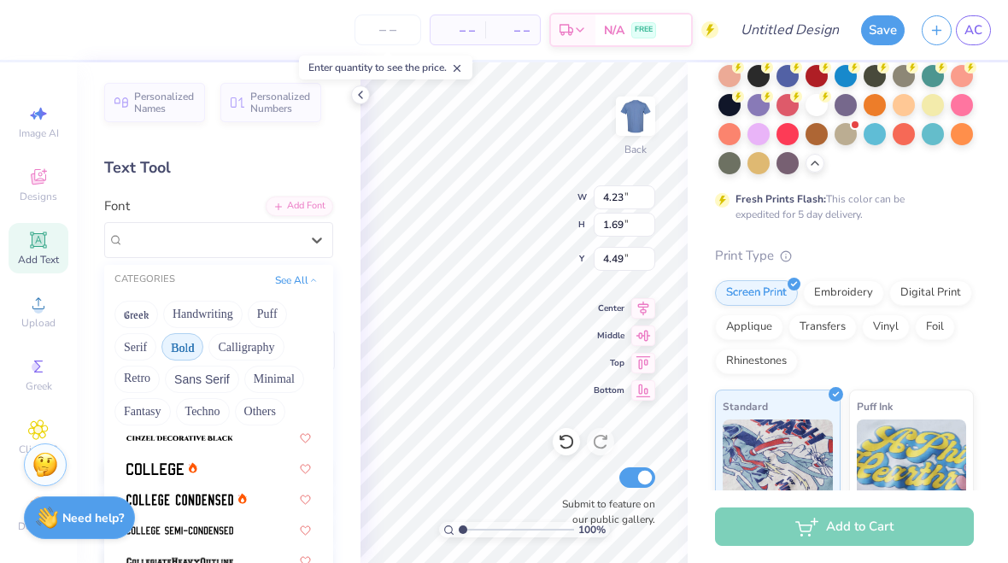
scroll to position [0, 0]
click at [96, 167] on div "Personalized Names Personalized Numbers Text Tool Add Font Font option Airborne…" at bounding box center [218, 312] width 283 height 500
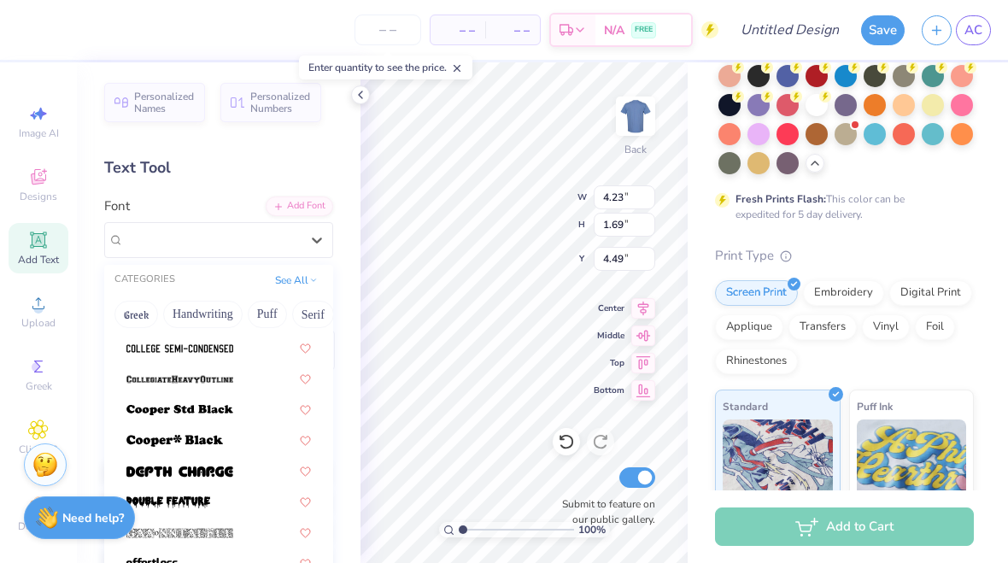
click at [219, 409] on img at bounding box center [179, 410] width 107 height 12
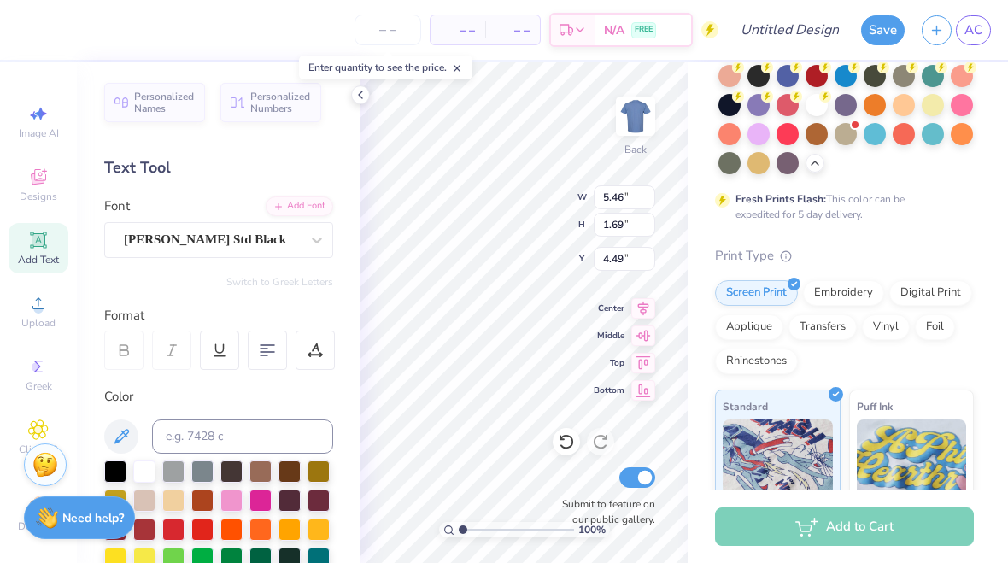
type input "8.54"
type input "2.65"
type input "3.00"
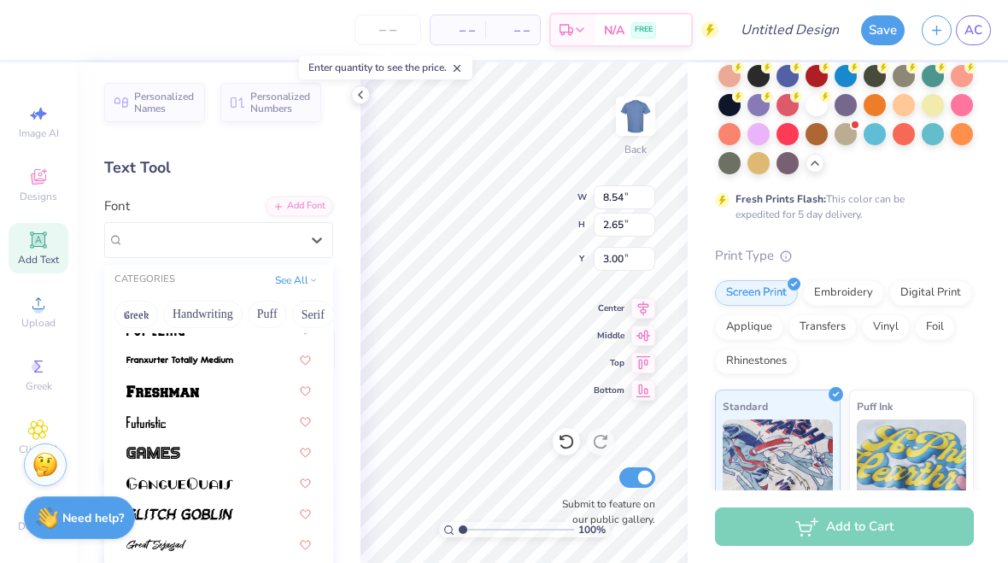
scroll to position [605, 0]
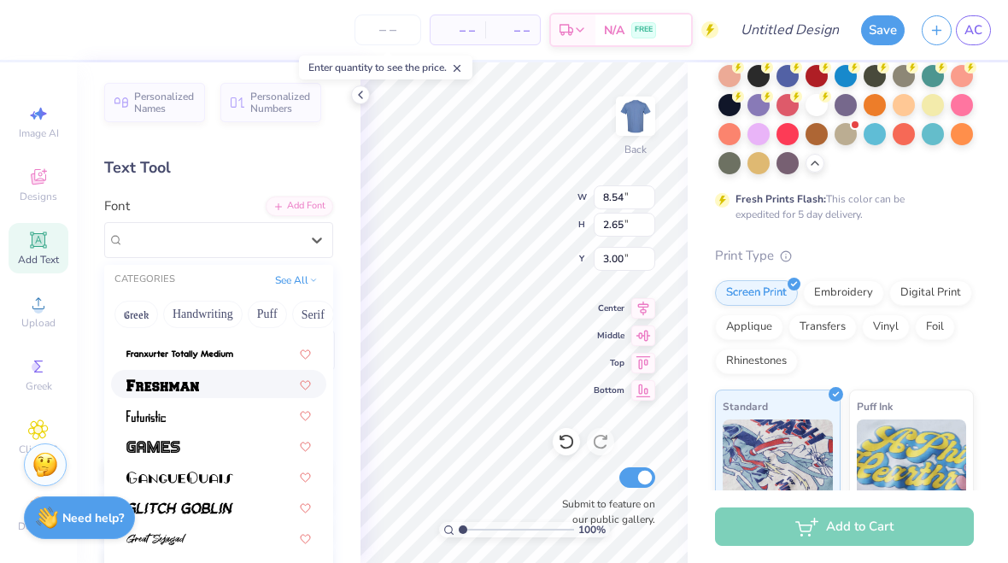
click at [213, 394] on div at bounding box center [218, 384] width 215 height 28
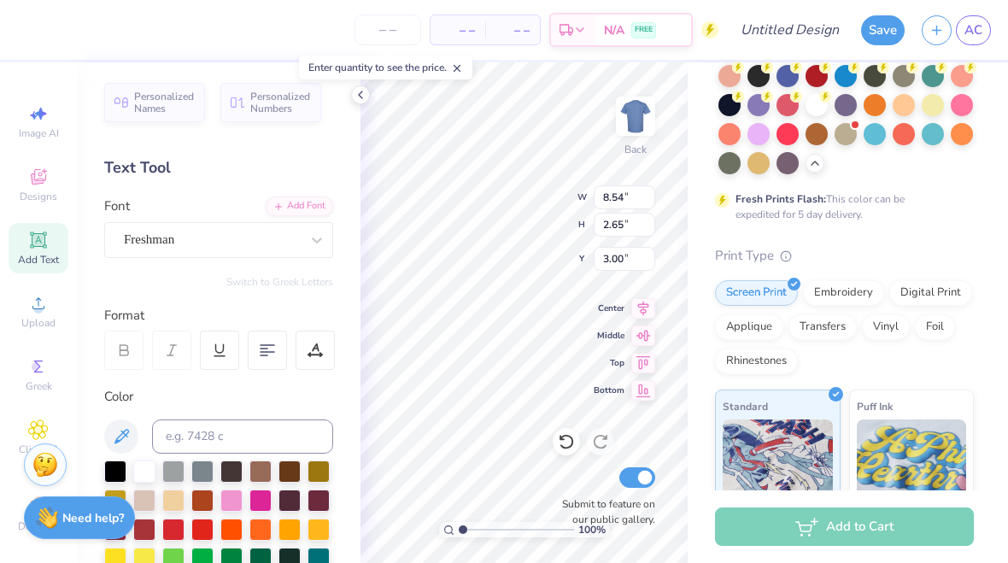
type input "8.02"
type input "3.02"
type input "2.82"
click at [305, 350] on div at bounding box center [314, 349] width 39 height 39
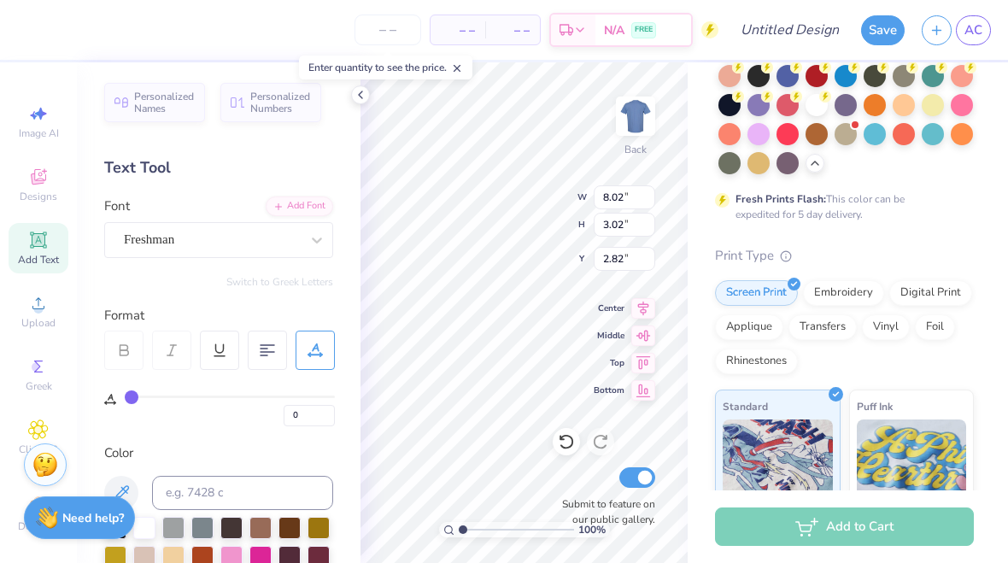
scroll to position [0, 0]
click at [133, 398] on input "range" at bounding box center [230, 396] width 210 height 3
type input "5"
type input "7"
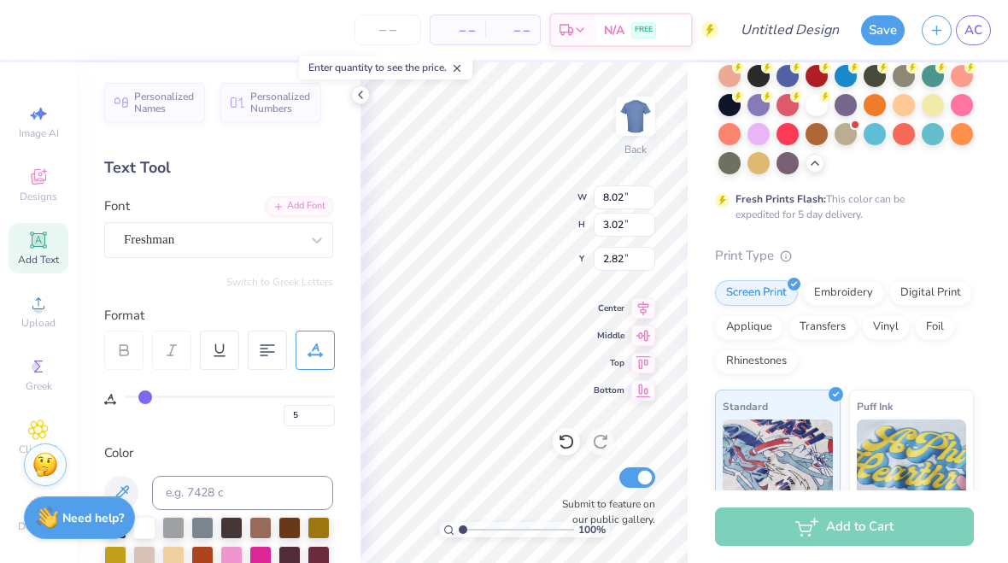
type input "7"
type input "9"
type input "11"
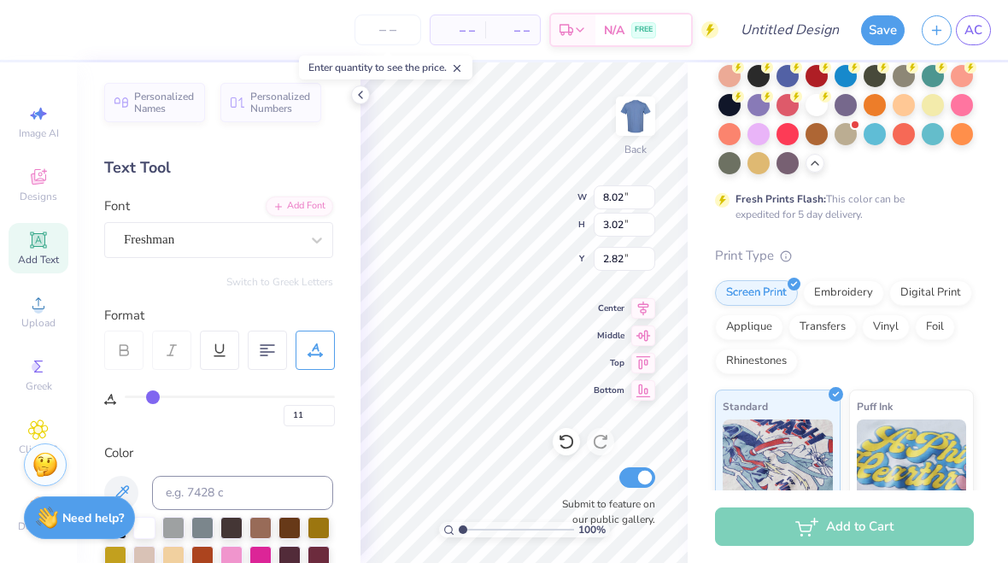
type input "13"
type input "14"
type input "15"
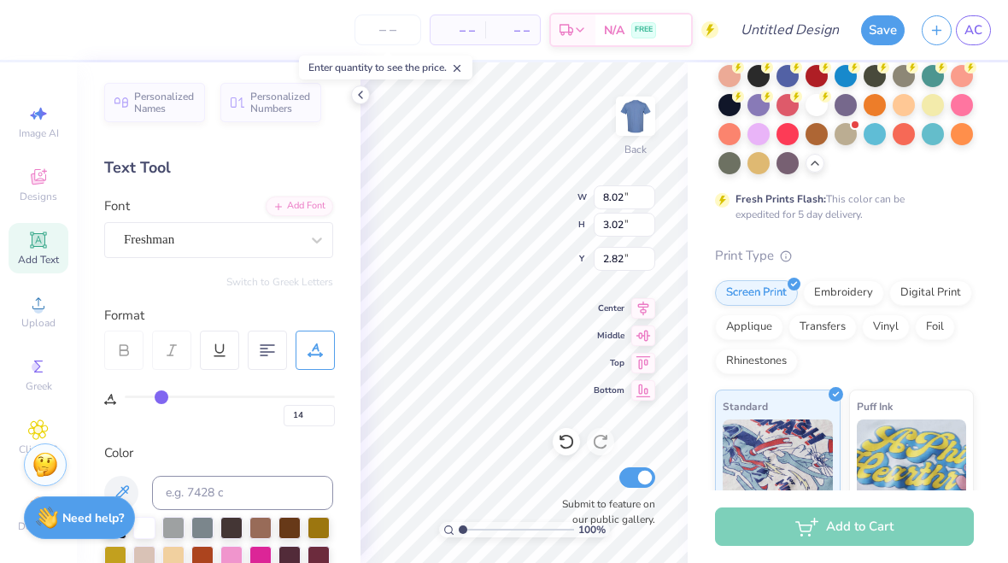
type input "15"
type input "16"
type input "17"
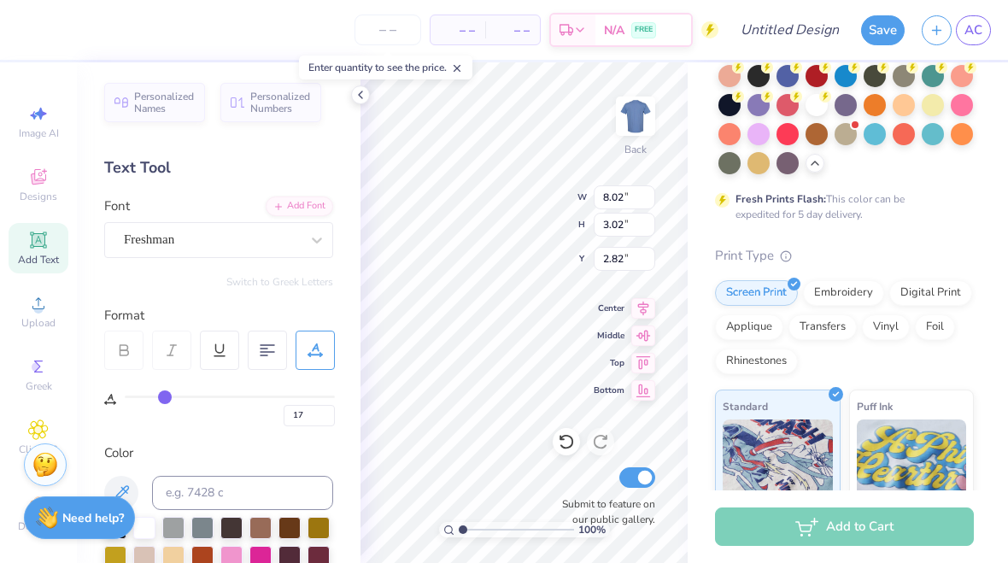
type input "16"
type input "15"
type input "14"
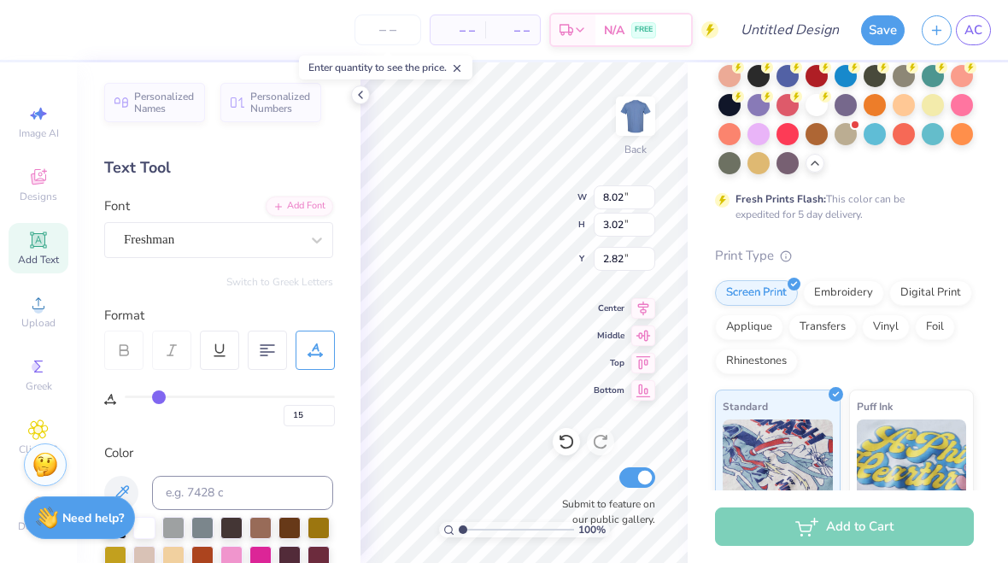
type input "14"
type input "13"
type input "12"
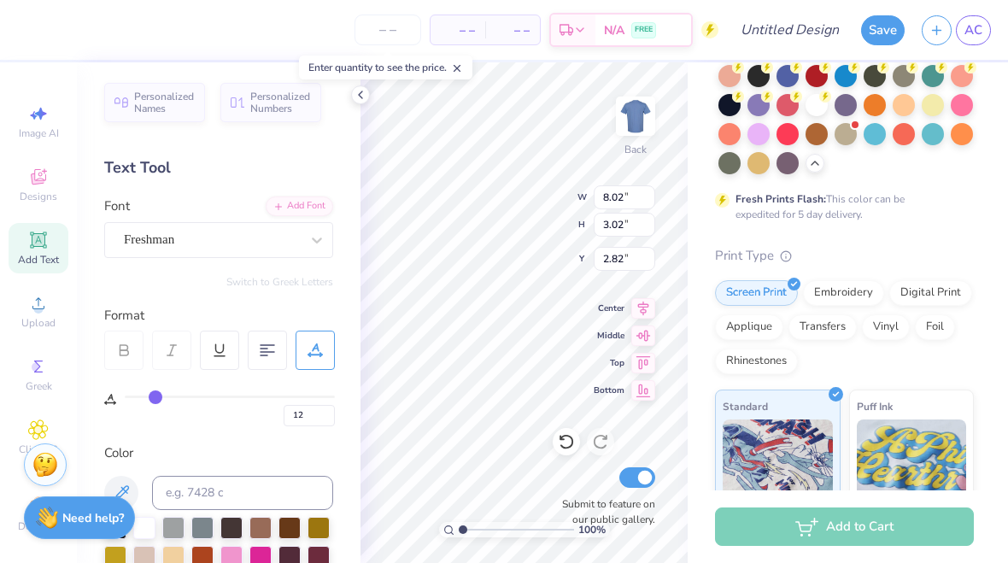
type input "11"
type input "10"
type input "9"
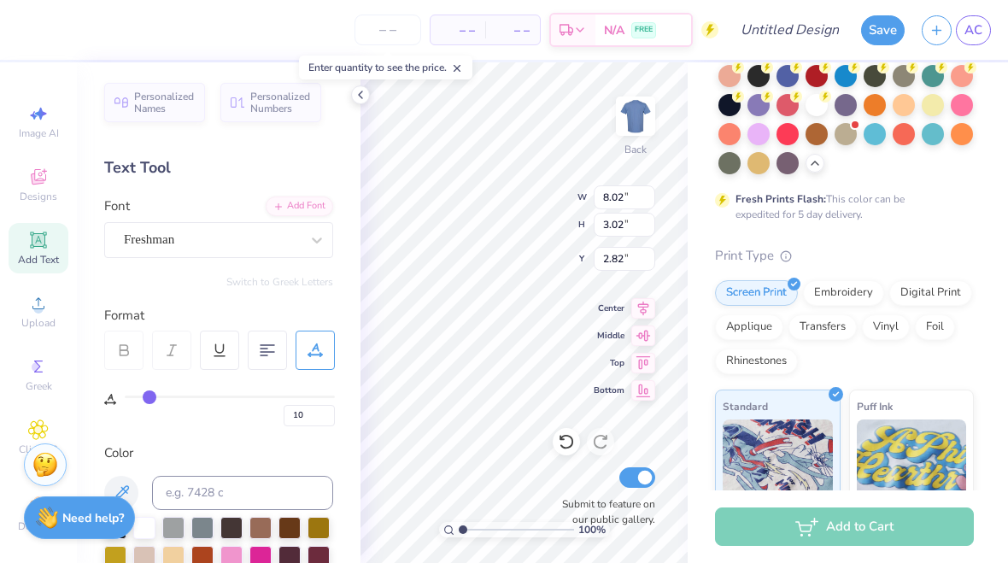
type input "9"
type input "8"
type input "7"
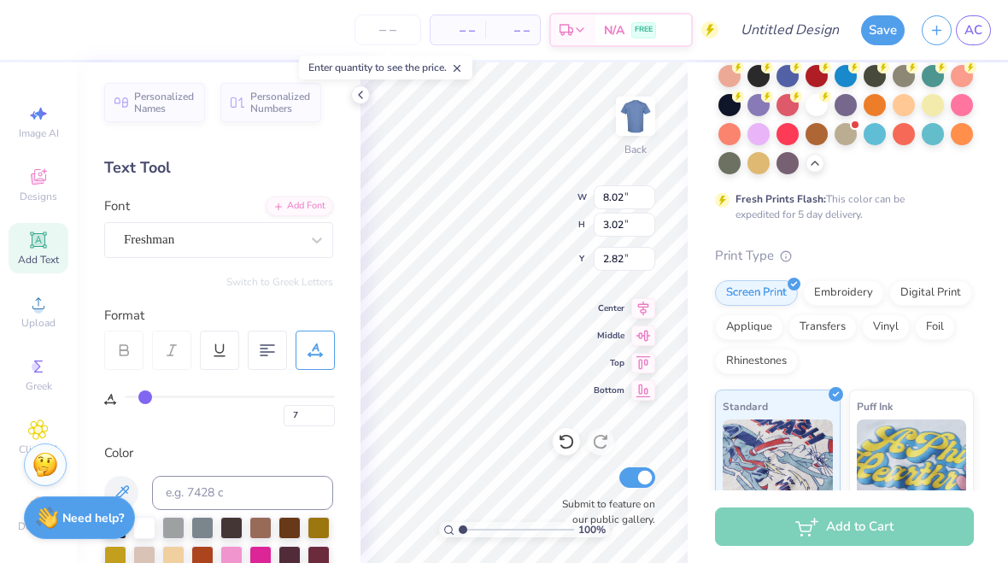
type input "6"
type input "5"
type input "4"
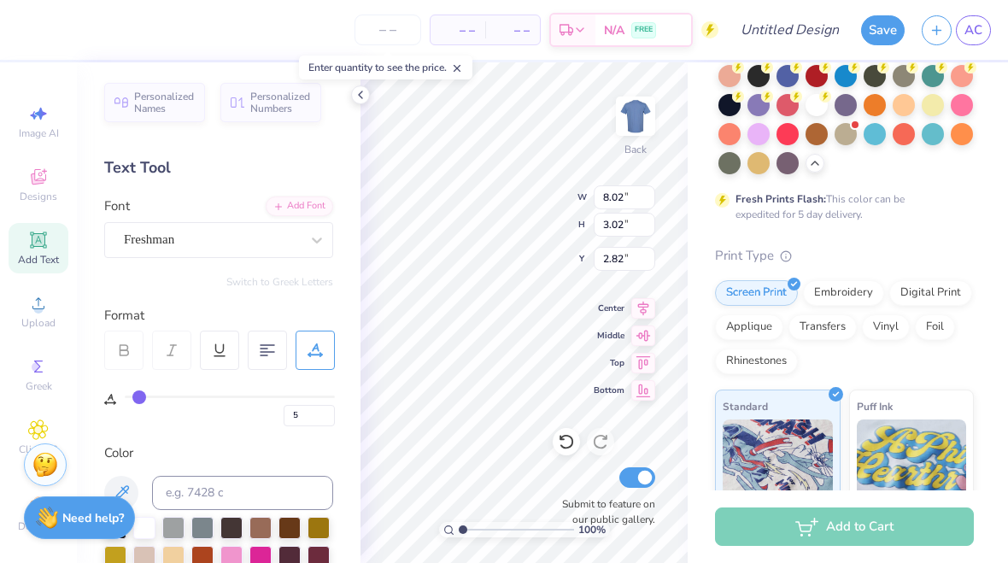
type input "4"
type input "3"
type input "8.23"
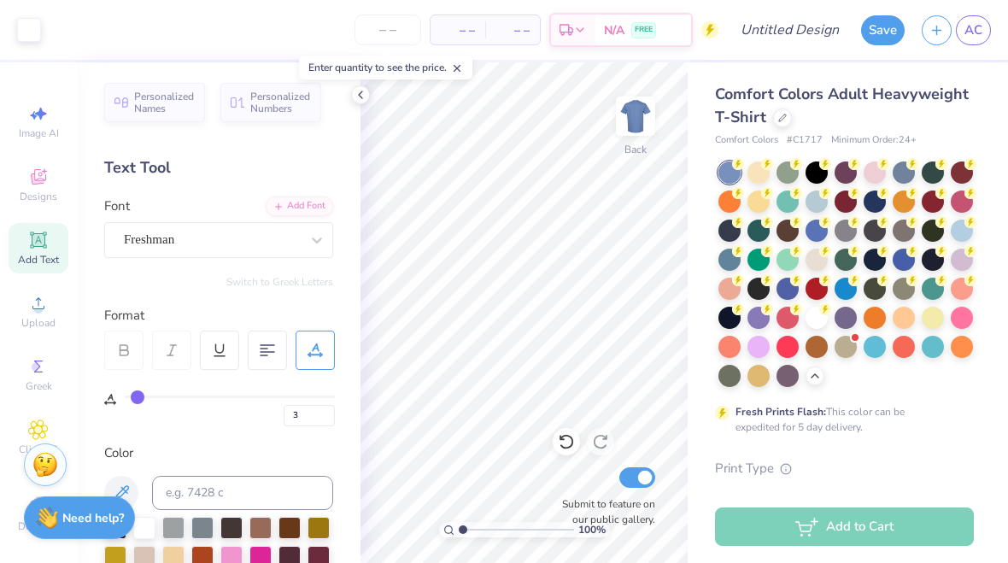
scroll to position [-2, 0]
click at [355, 93] on icon at bounding box center [361, 95] width 14 height 14
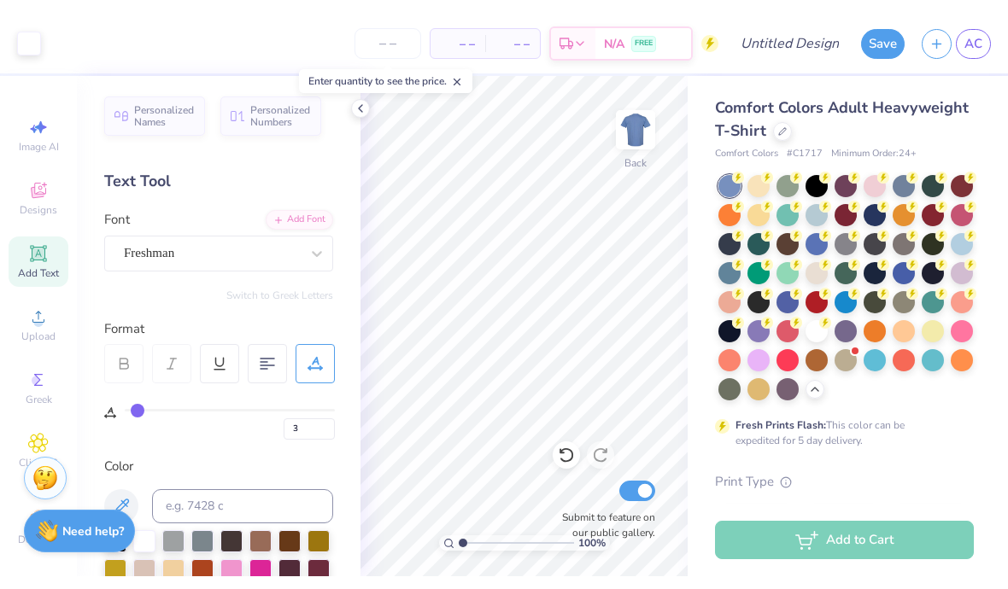
scroll to position [0, 0]
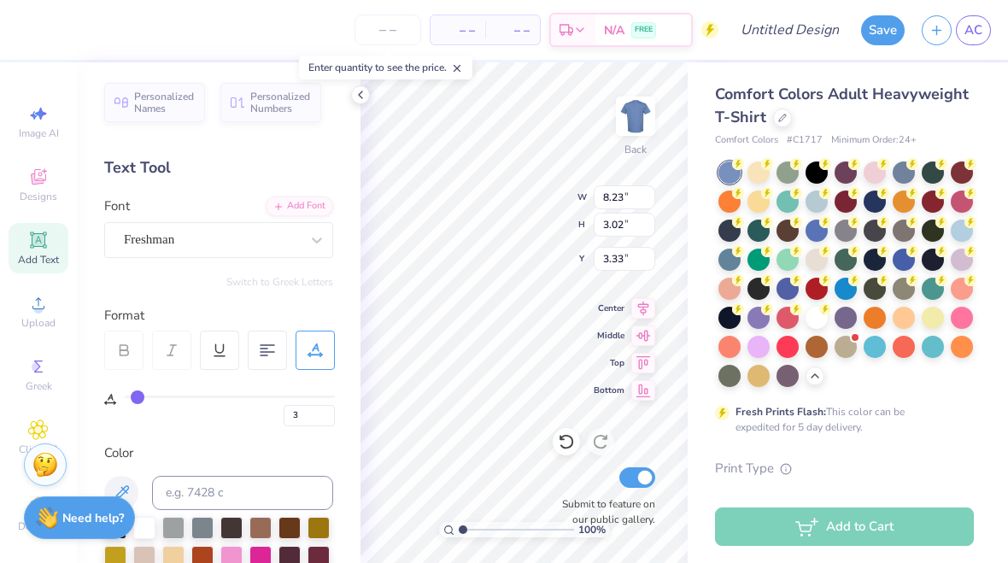
type input "3.00"
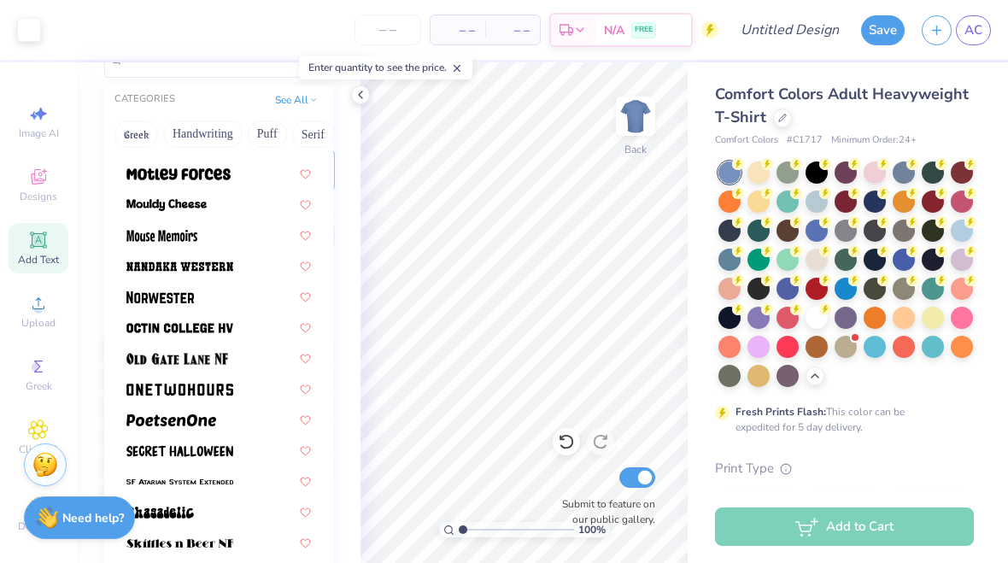
scroll to position [1437, 0]
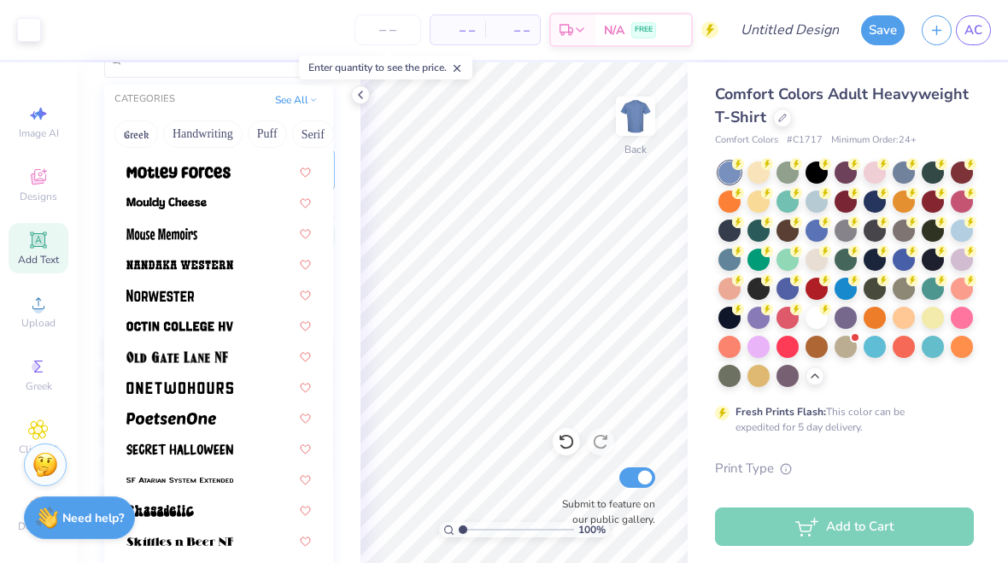
click at [258, 323] on div at bounding box center [218, 325] width 215 height 28
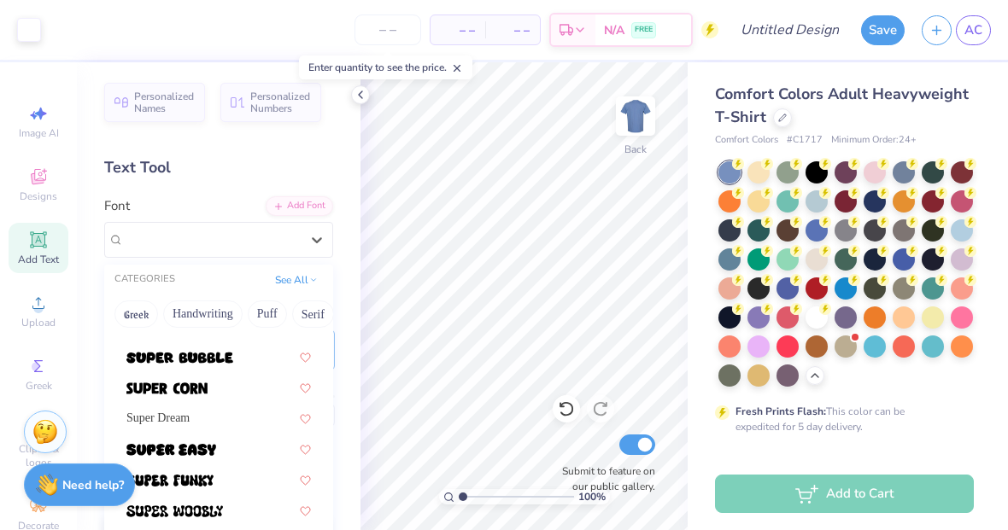
scroll to position [0, 0]
click at [313, 272] on button "See All" at bounding box center [296, 280] width 53 height 17
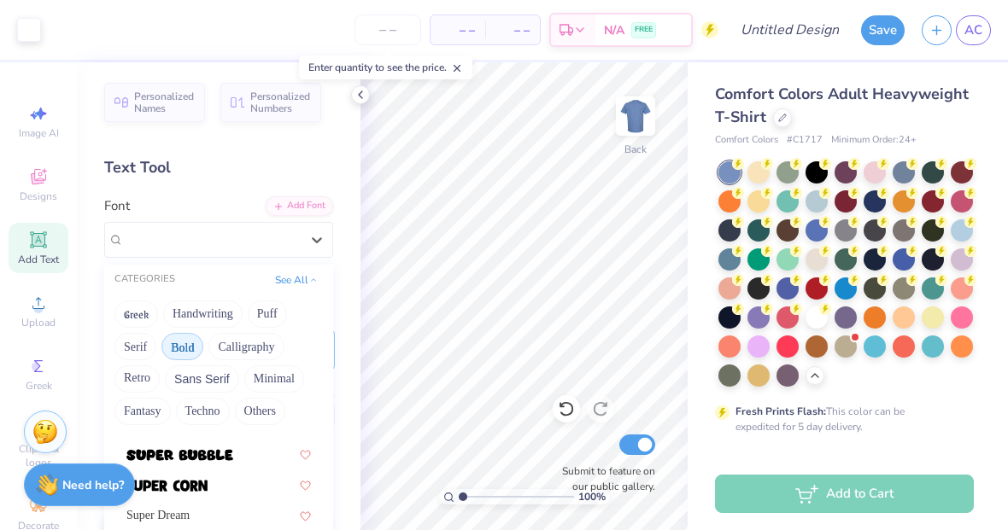
click at [303, 276] on button "See All" at bounding box center [296, 280] width 53 height 17
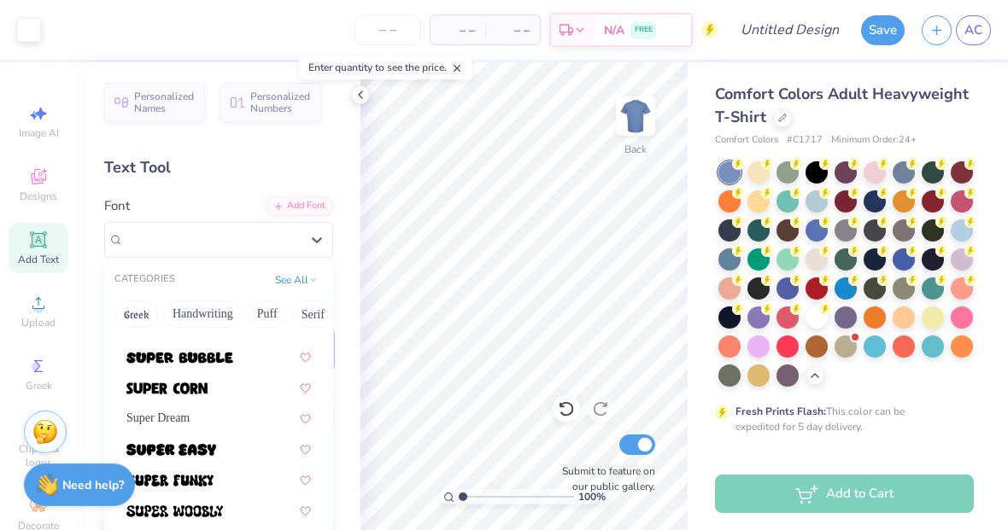
click at [296, 278] on button "See All" at bounding box center [296, 280] width 53 height 17
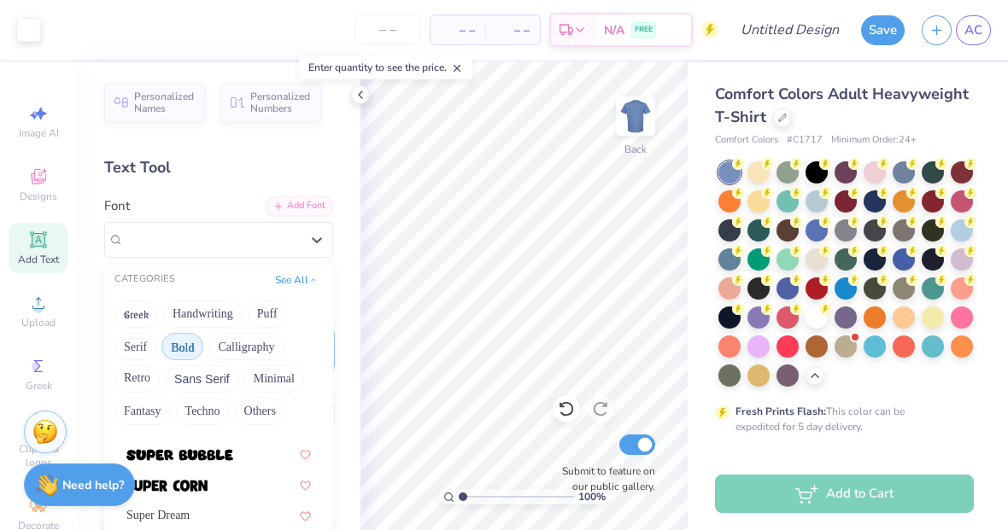
click at [200, 345] on button "Bold" at bounding box center [182, 346] width 42 height 27
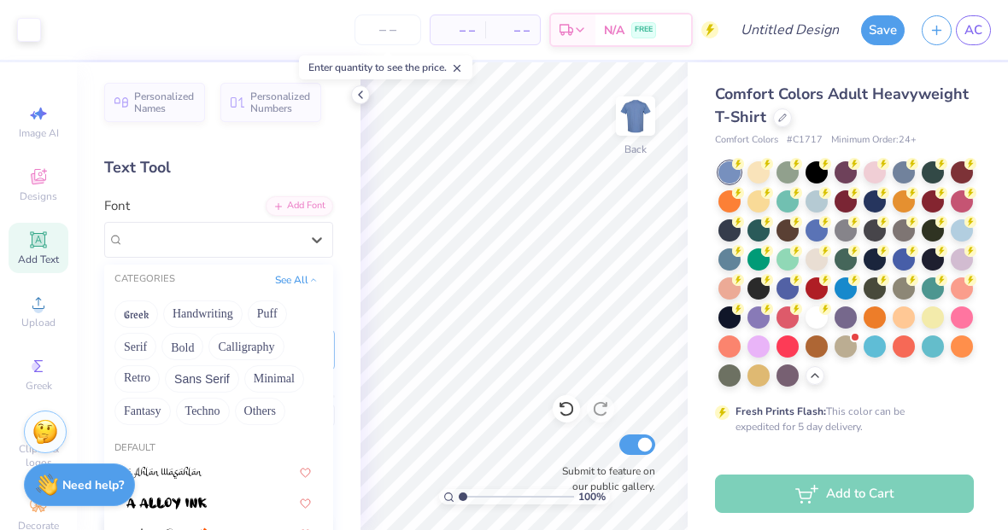
click at [199, 340] on button "Bold" at bounding box center [182, 346] width 42 height 27
click at [188, 333] on button "Bold" at bounding box center [182, 346] width 42 height 27
click at [306, 280] on button "See All" at bounding box center [296, 280] width 53 height 17
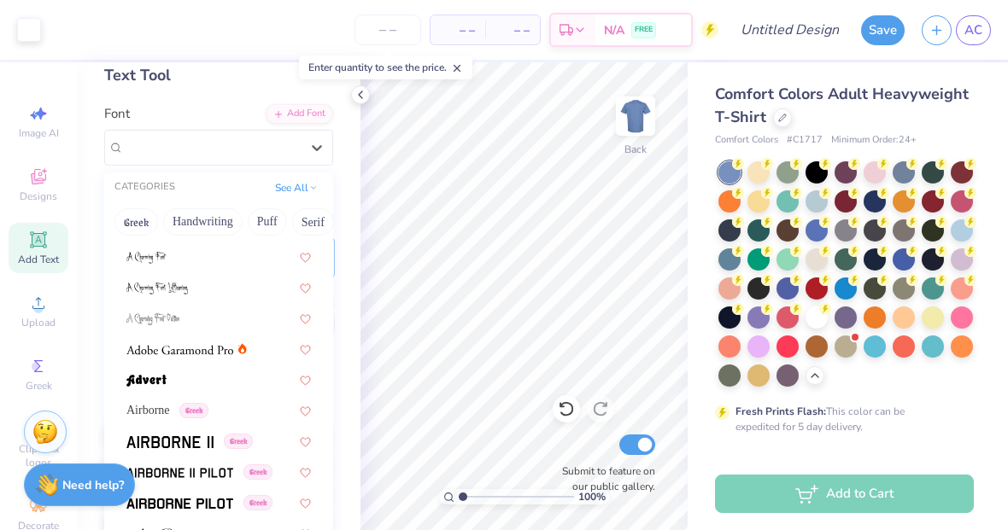
scroll to position [155, 0]
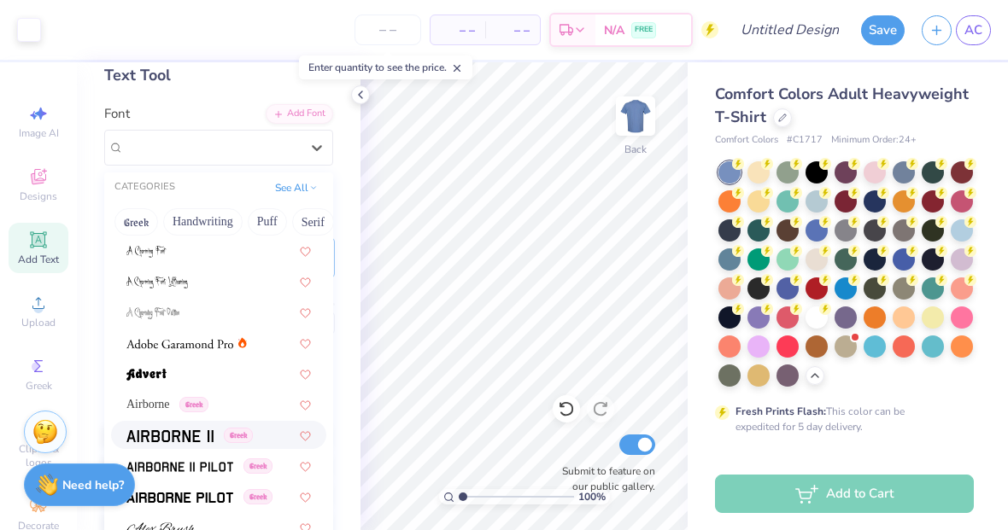
click at [199, 431] on img at bounding box center [169, 436] width 87 height 12
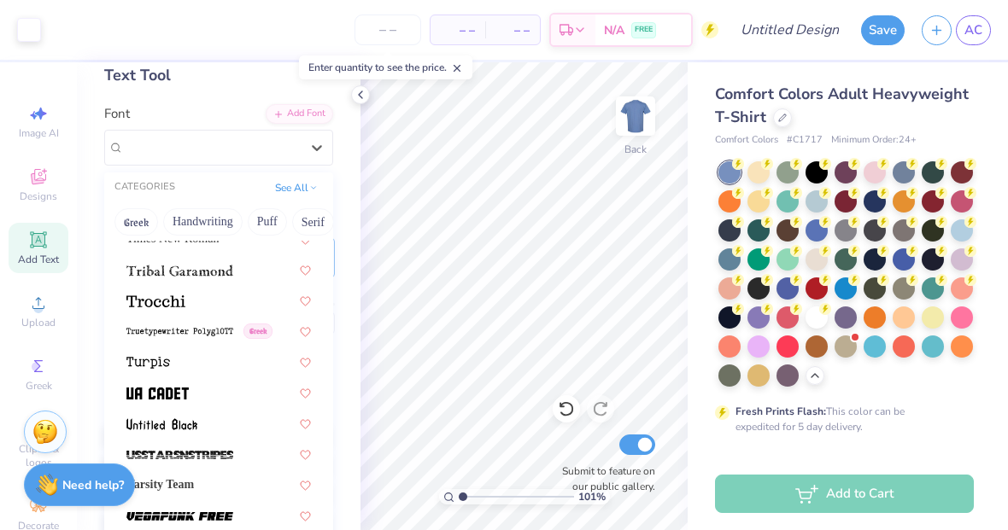
scroll to position [8922, 0]
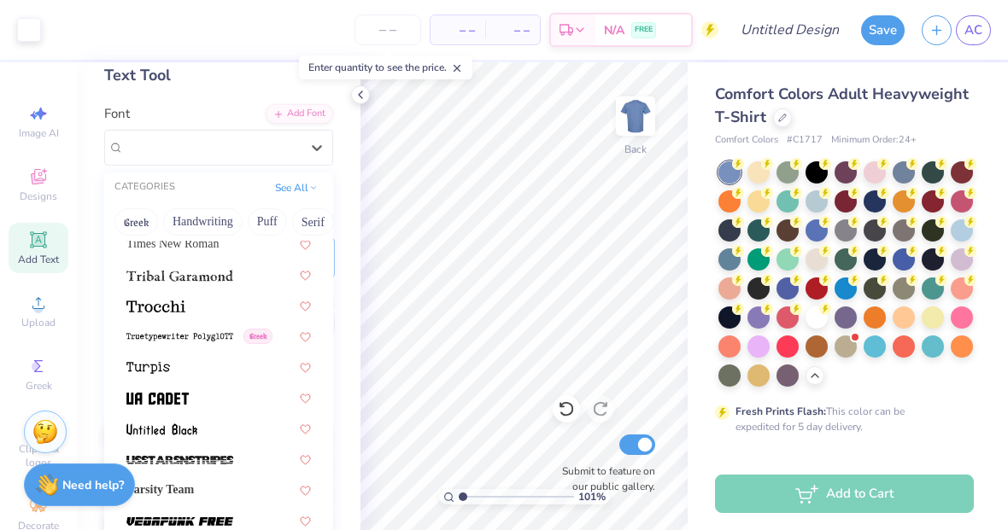
click at [205, 307] on div at bounding box center [218, 305] width 184 height 18
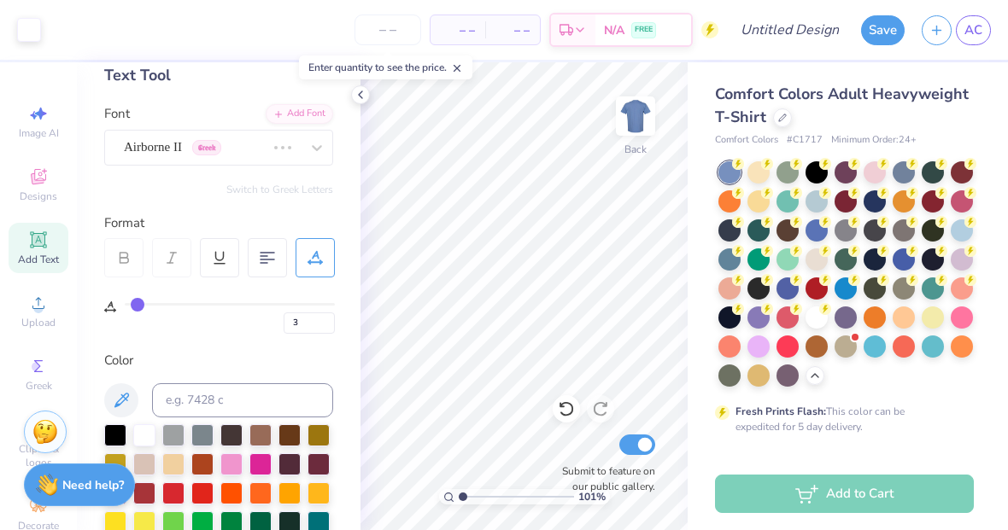
type input "1"
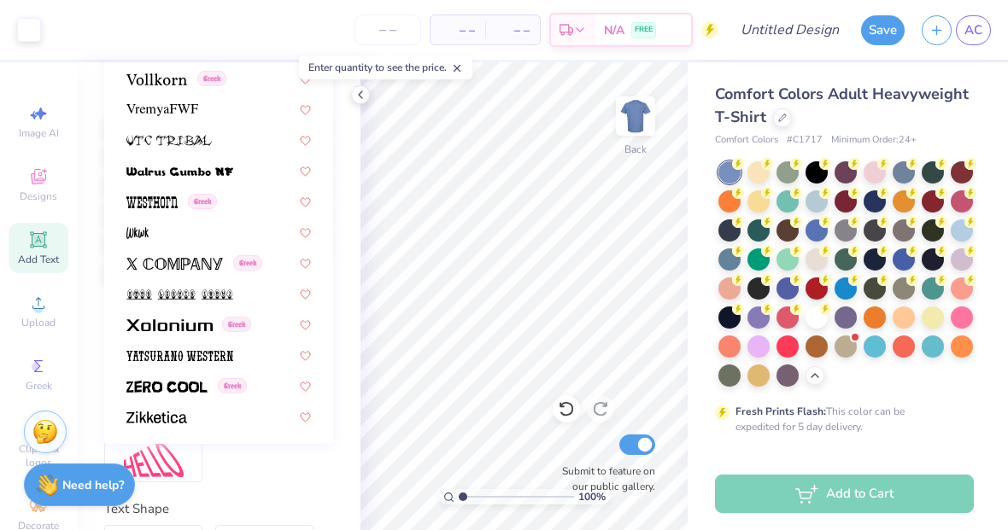
scroll to position [403, 0]
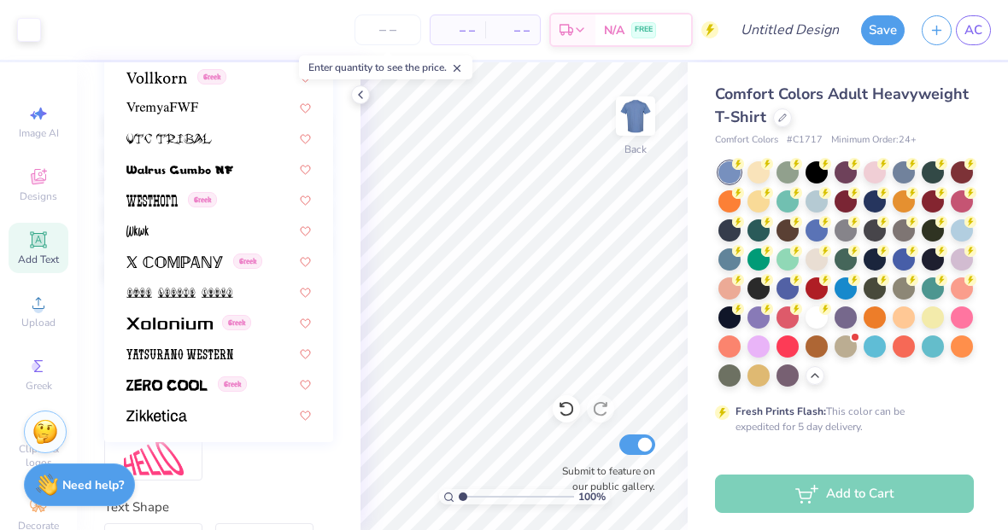
click at [234, 416] on div at bounding box center [218, 415] width 184 height 18
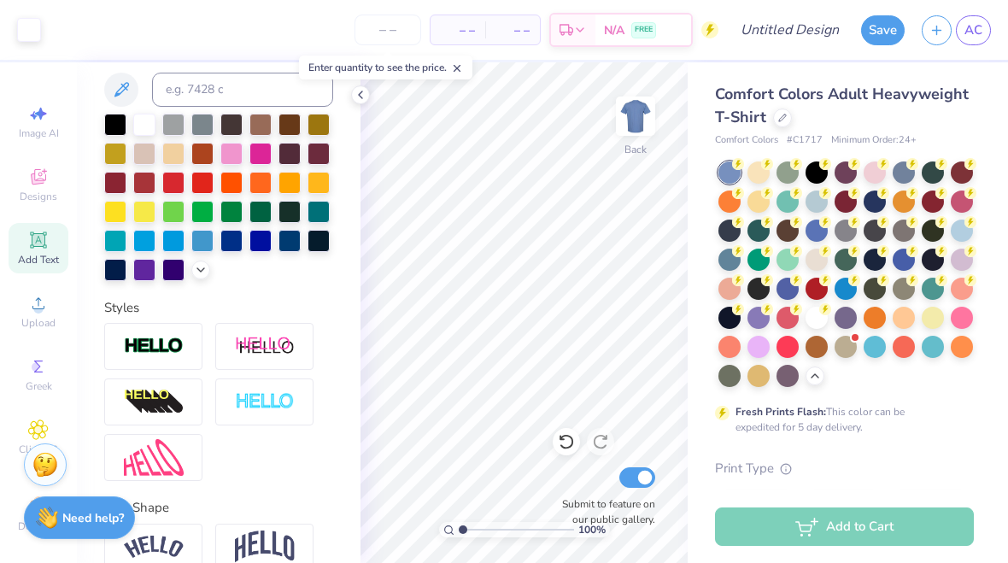
click at [51, 250] on div "Add Text" at bounding box center [39, 248] width 60 height 50
type input "0"
type input "10.88"
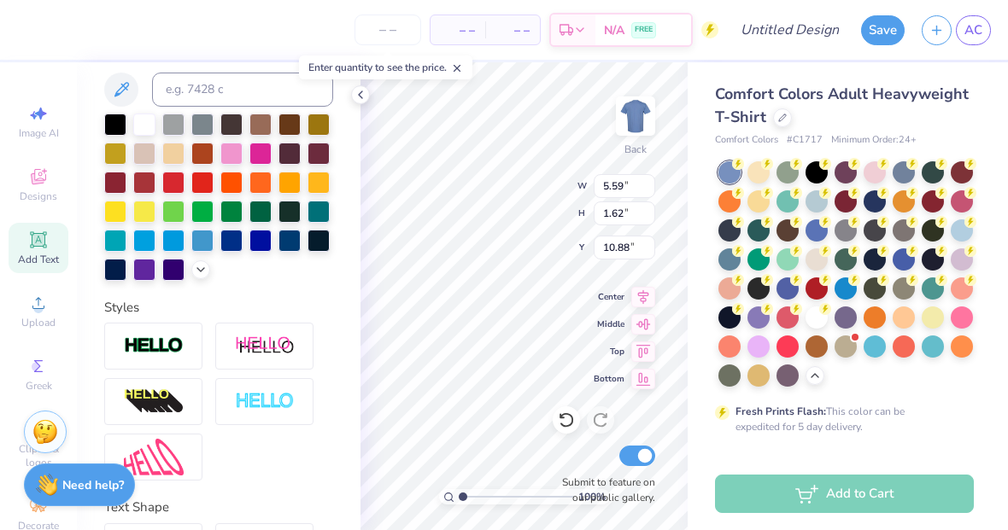
scroll to position [1, 3]
type textarea "TEX e%e"
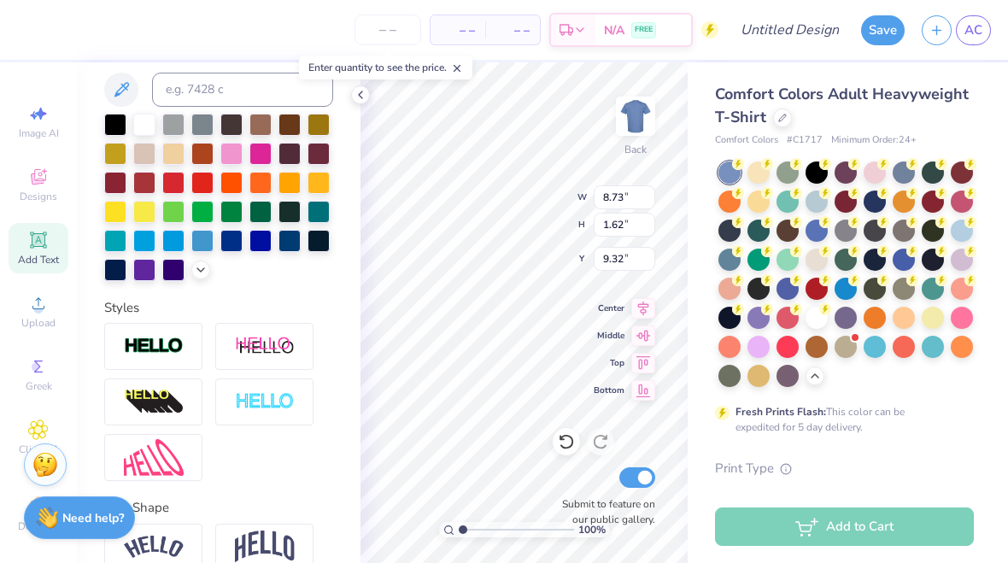
type input "9.43"
type textarea "T"
type textarea "2025-2026"
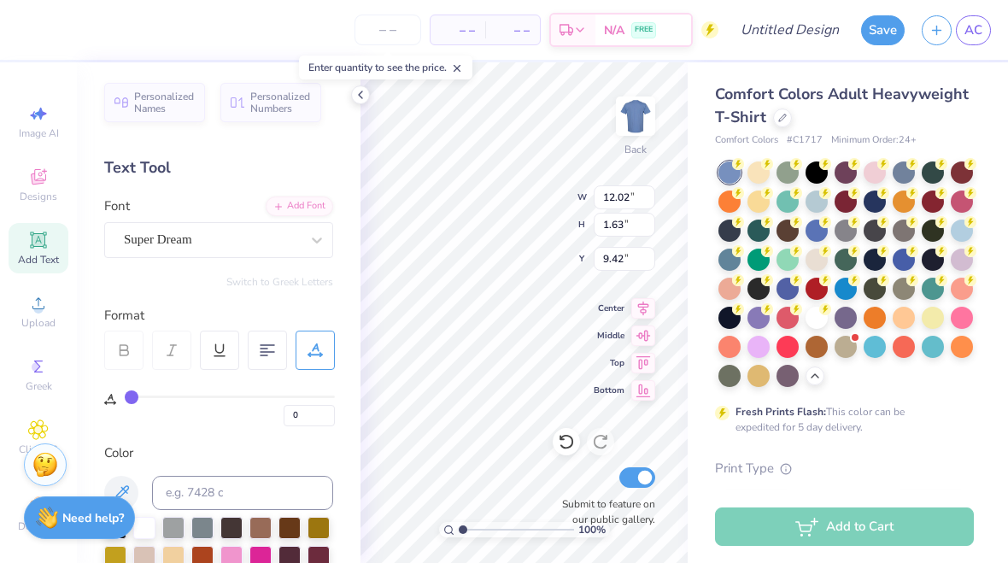
scroll to position [0, 0]
click at [287, 246] on div "Super Dream" at bounding box center [211, 239] width 179 height 26
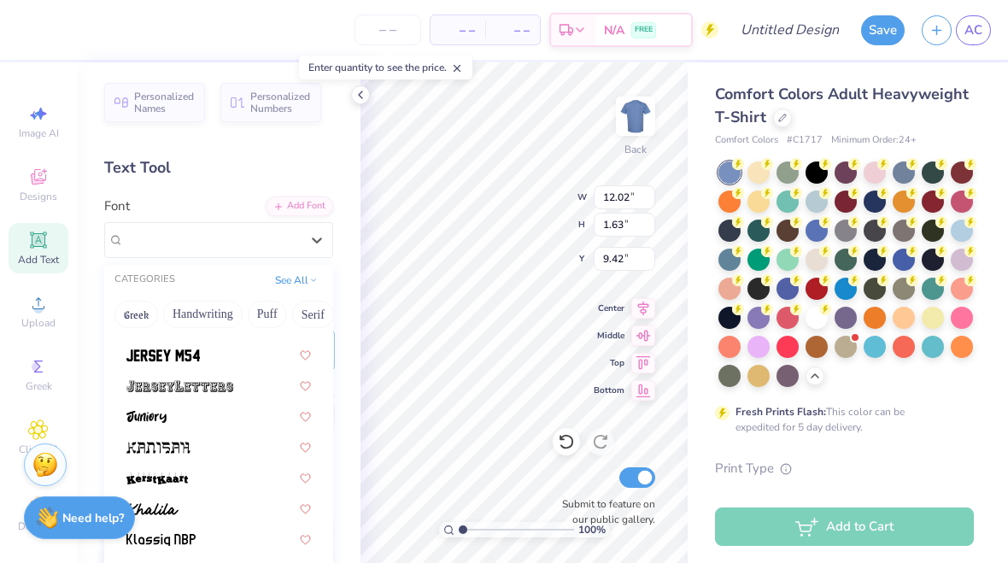
type input "z"
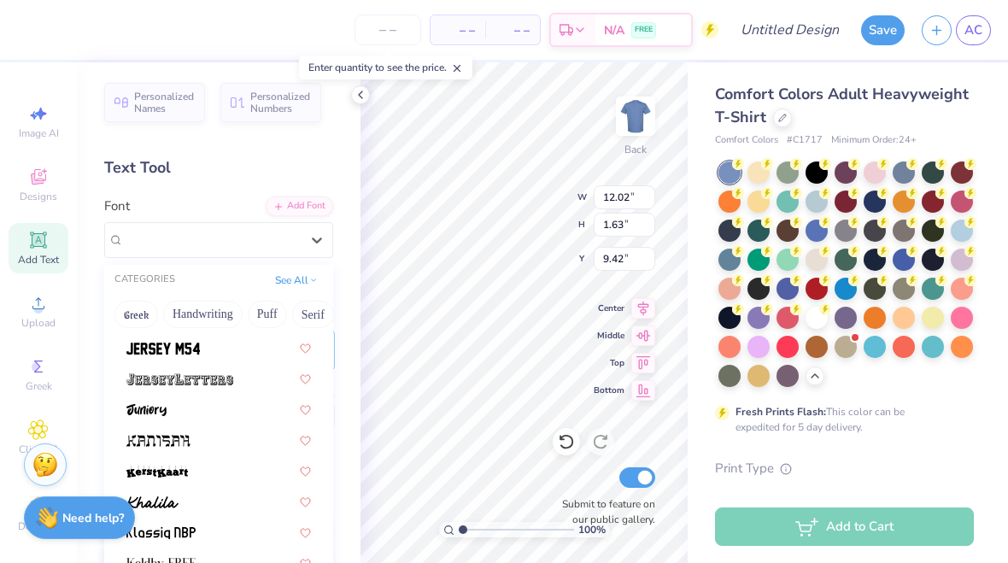
type input "z"
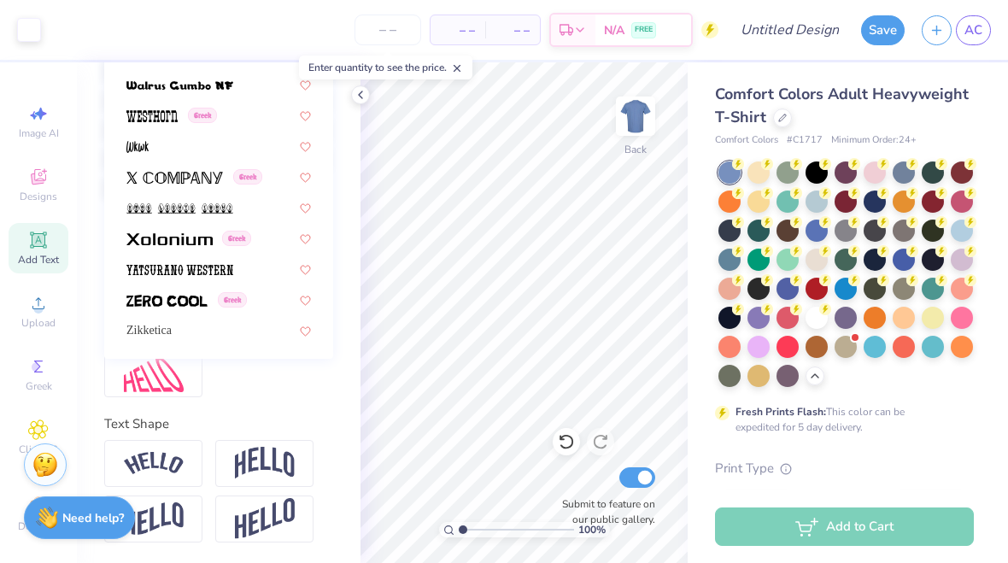
scroll to position [9086, 0]
click at [172, 331] on span "Zikketica" at bounding box center [148, 331] width 45 height 18
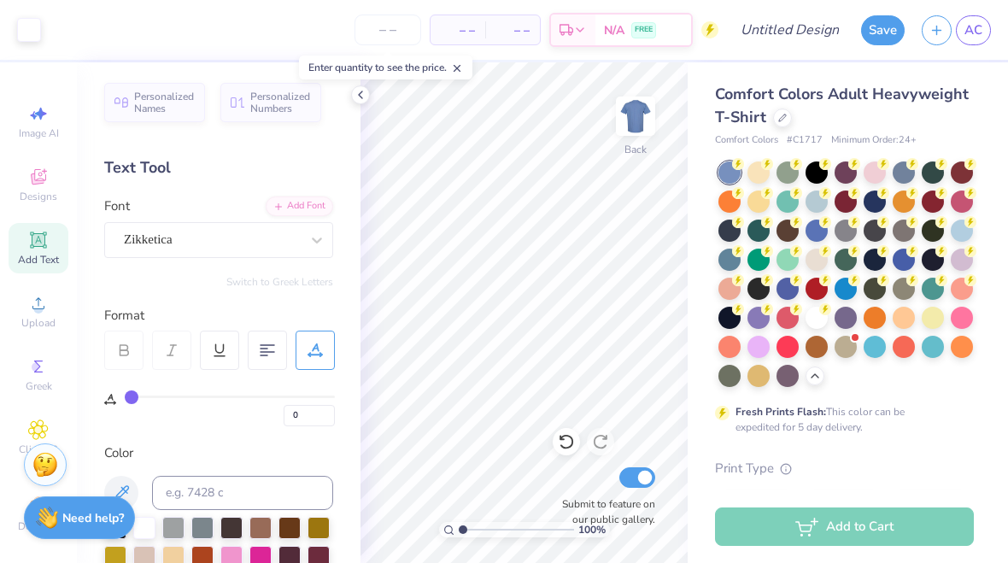
scroll to position [0, 0]
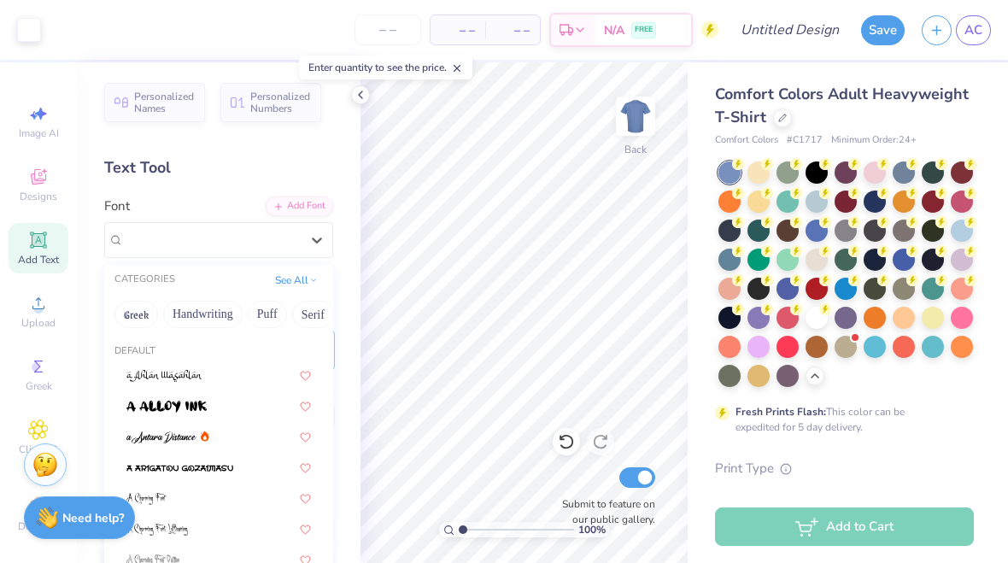
click at [254, 378] on div at bounding box center [218, 374] width 184 height 18
click at [262, 401] on div at bounding box center [218, 405] width 184 height 18
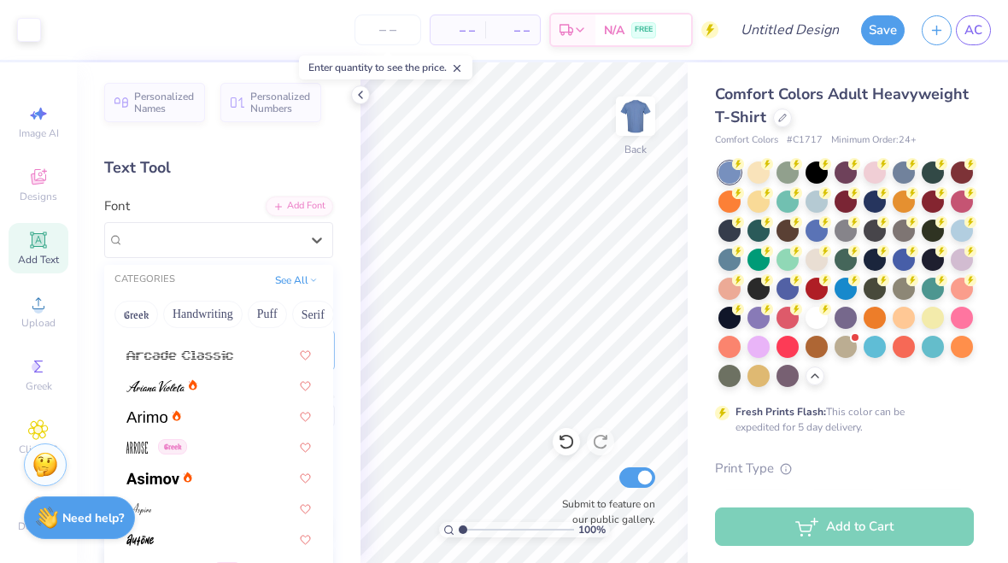
scroll to position [511, 0]
click at [248, 418] on div at bounding box center [218, 416] width 184 height 18
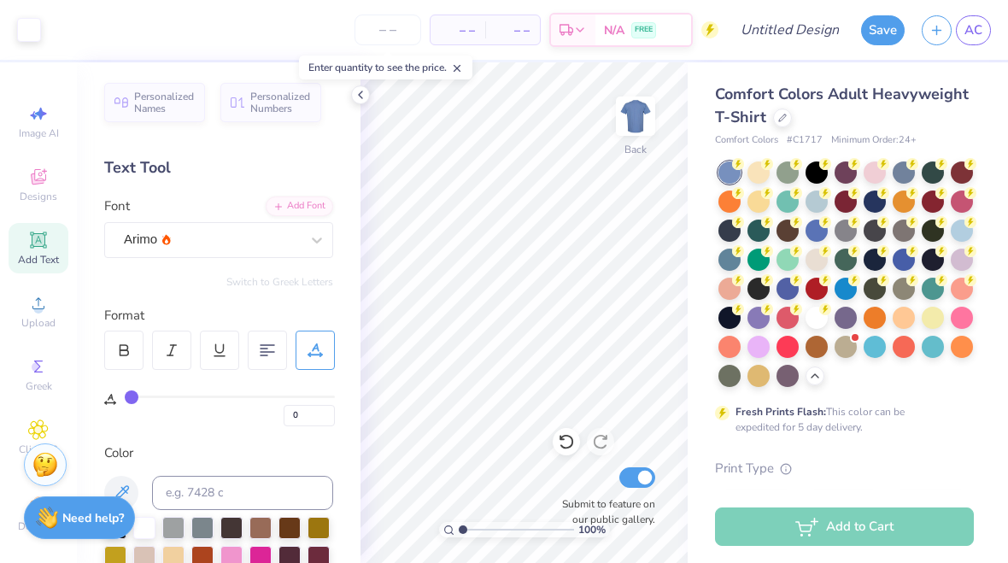
click at [565, 450] on icon at bounding box center [566, 441] width 17 height 17
click at [560, 453] on div at bounding box center [565, 441] width 27 height 27
click at [559, 453] on div at bounding box center [565, 441] width 27 height 27
click at [565, 444] on icon at bounding box center [566, 441] width 17 height 17
click at [566, 443] on icon at bounding box center [566, 441] width 17 height 17
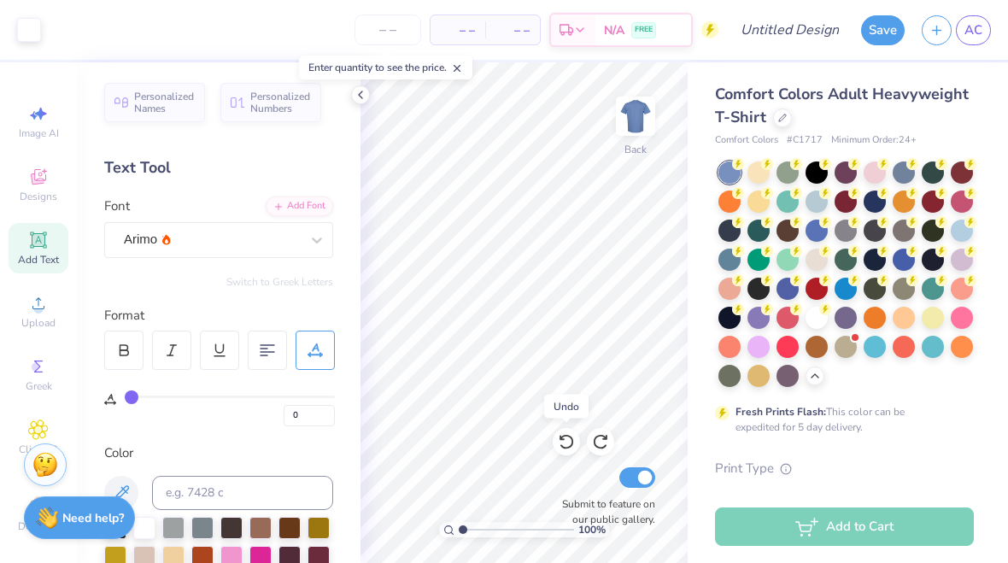
click at [600, 445] on icon at bounding box center [600, 441] width 17 height 17
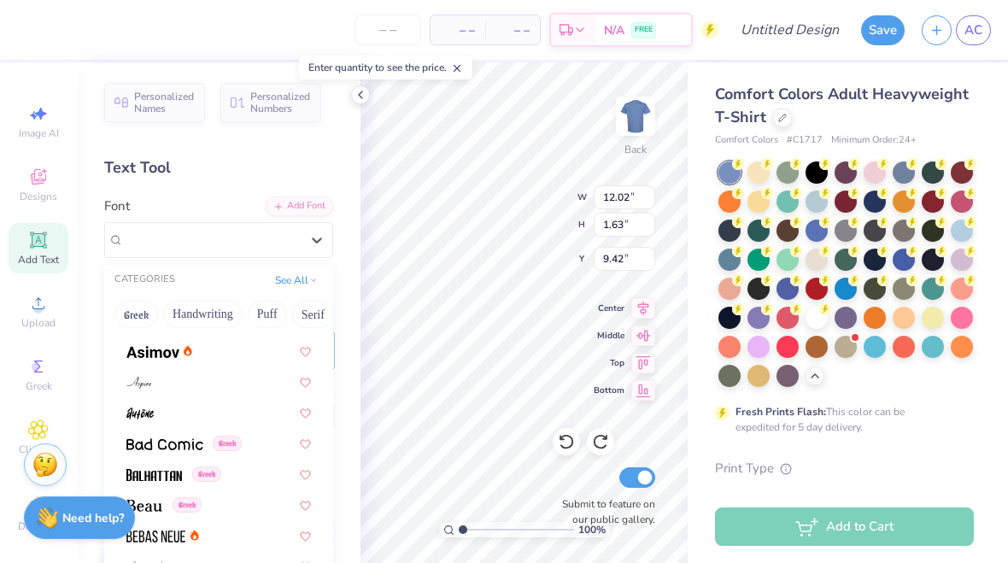
scroll to position [628, 0]
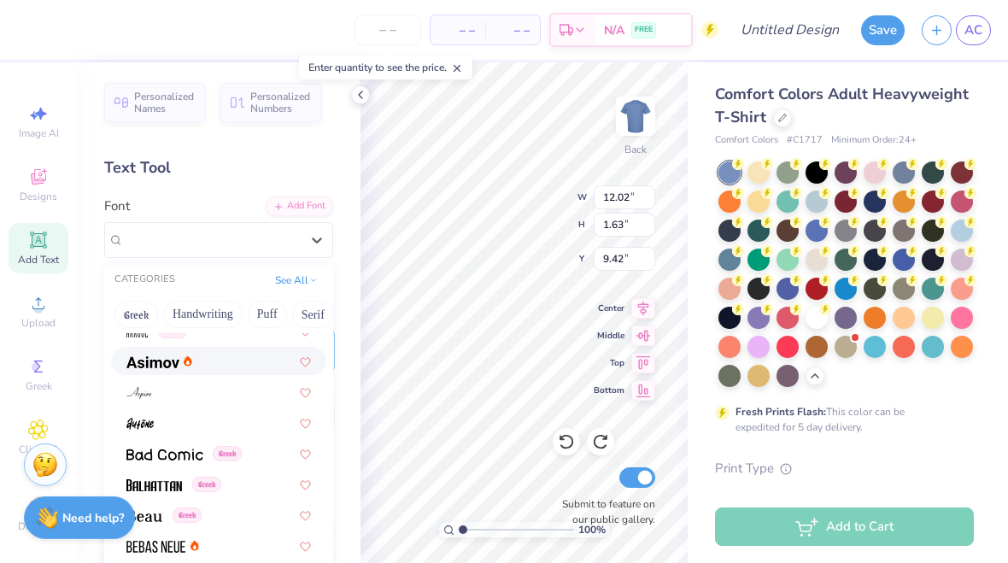
click at [254, 370] on div at bounding box center [218, 361] width 215 height 28
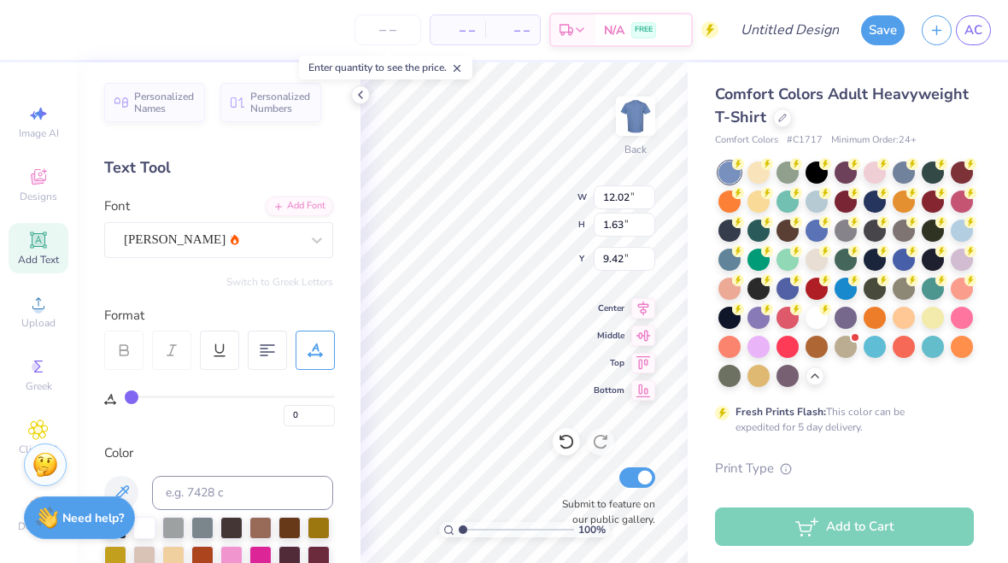
type input "11.33"
type input "1.69"
type input "9.39"
type input "8.58"
type input "1.28"
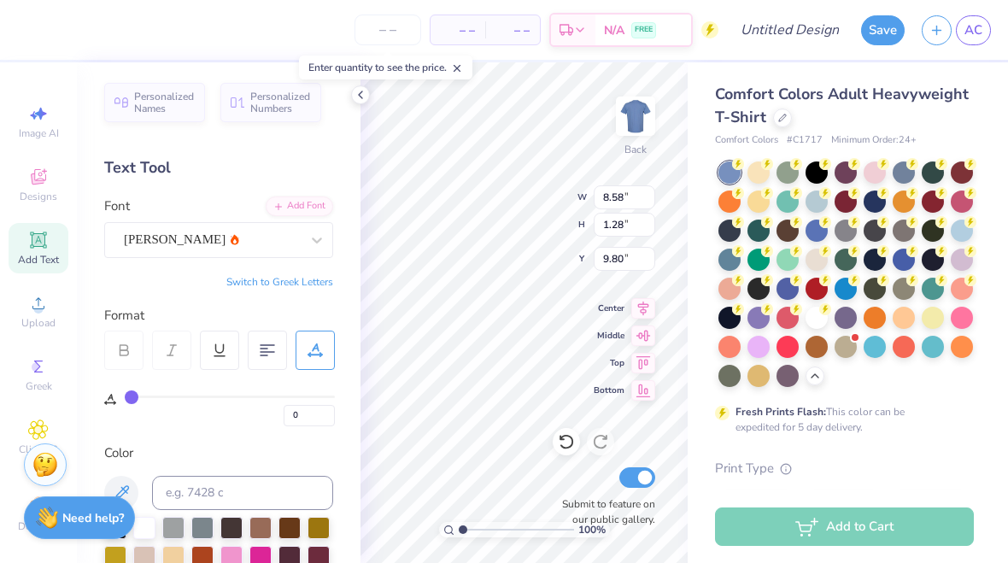
type input "7.10"
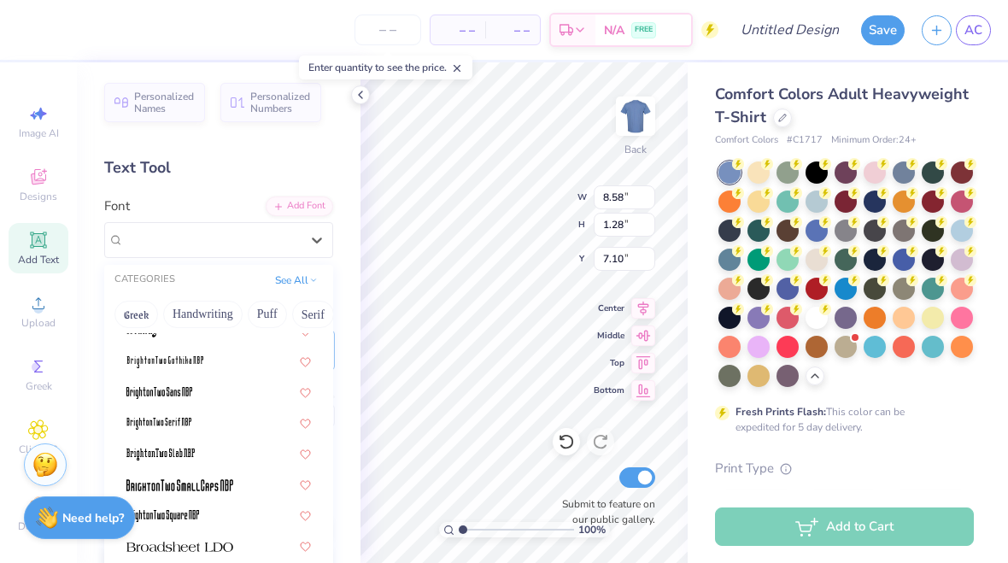
scroll to position [1275, 0]
click at [234, 395] on div at bounding box center [218, 391] width 184 height 18
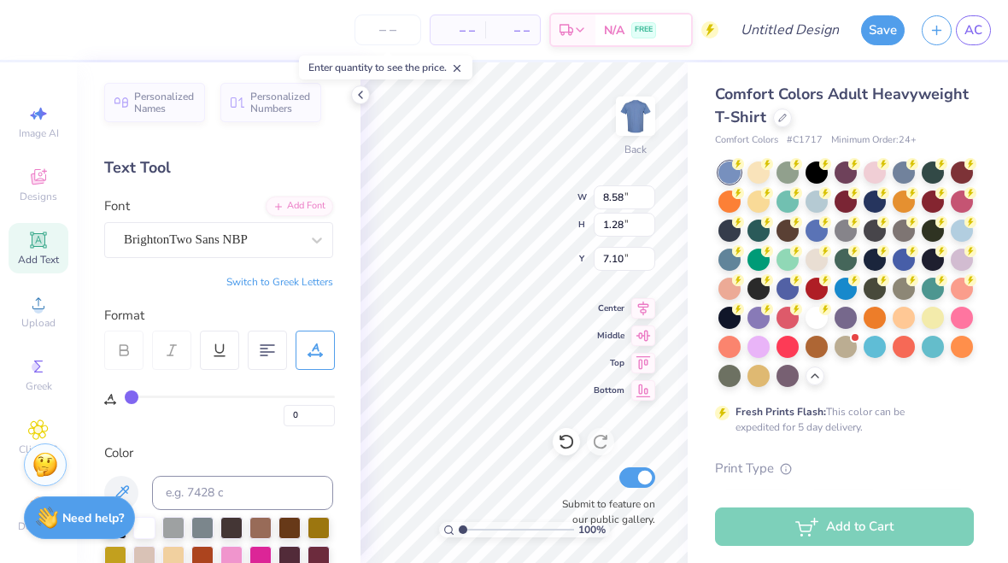
type input "3.94"
type input "1.09"
type input "7.20"
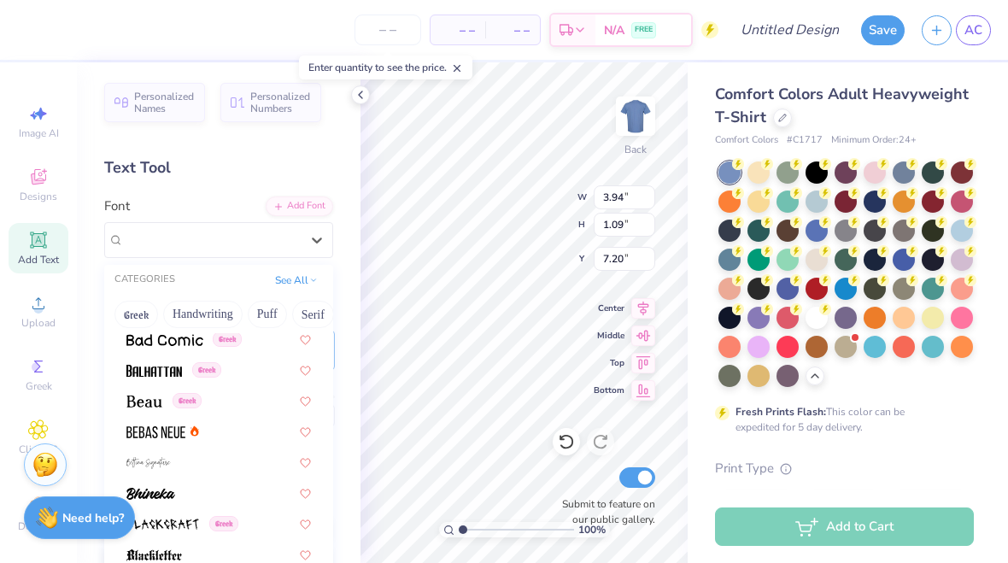
scroll to position [743, 0]
click at [153, 395] on img at bounding box center [144, 401] width 36 height 12
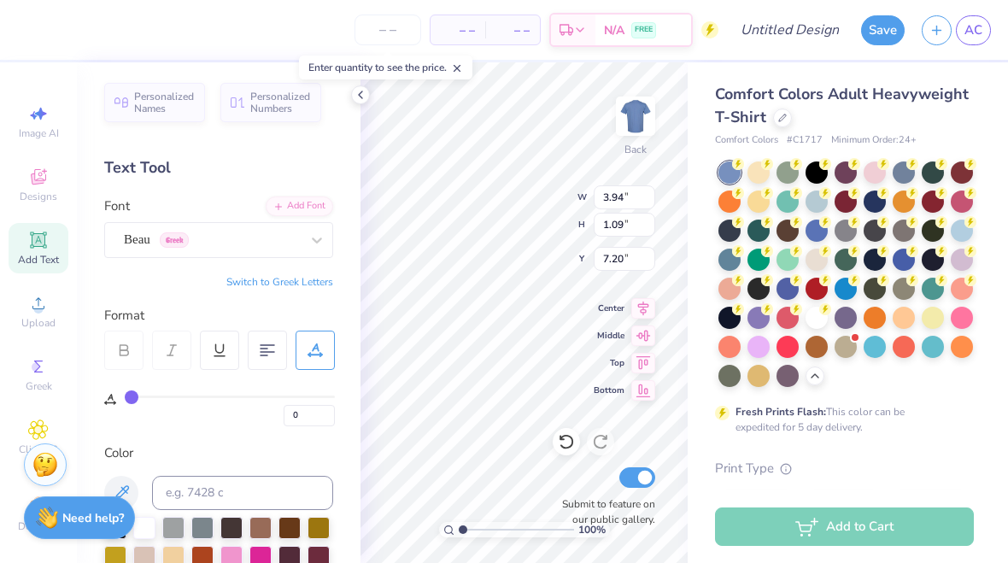
type input "8.49"
type input "1.48"
type input "7.00"
click at [567, 441] on icon at bounding box center [566, 441] width 17 height 17
type input "3.94"
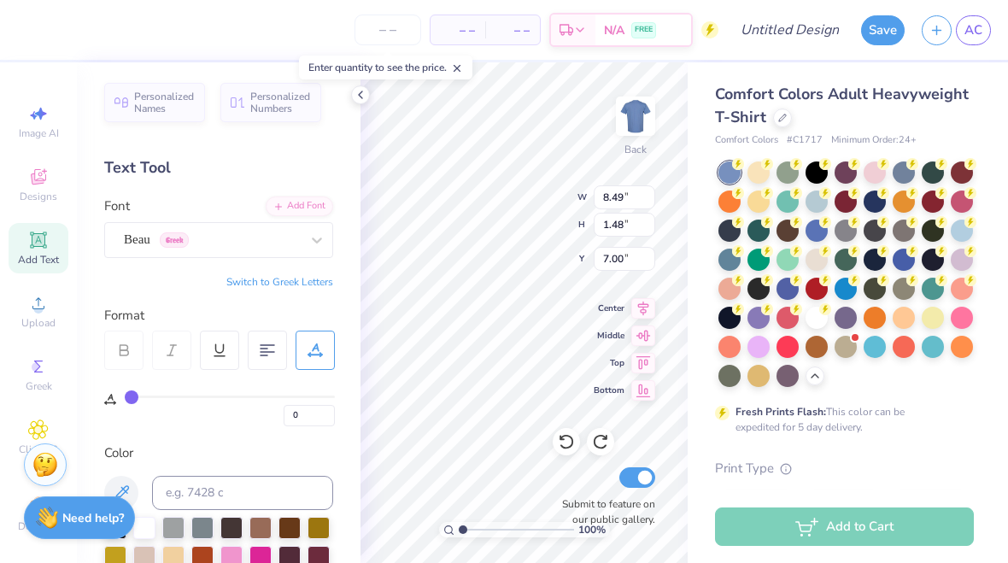
type input "1.09"
type input "7.20"
click at [565, 441] on icon at bounding box center [566, 441] width 17 height 17
type input "8.58"
type input "1.28"
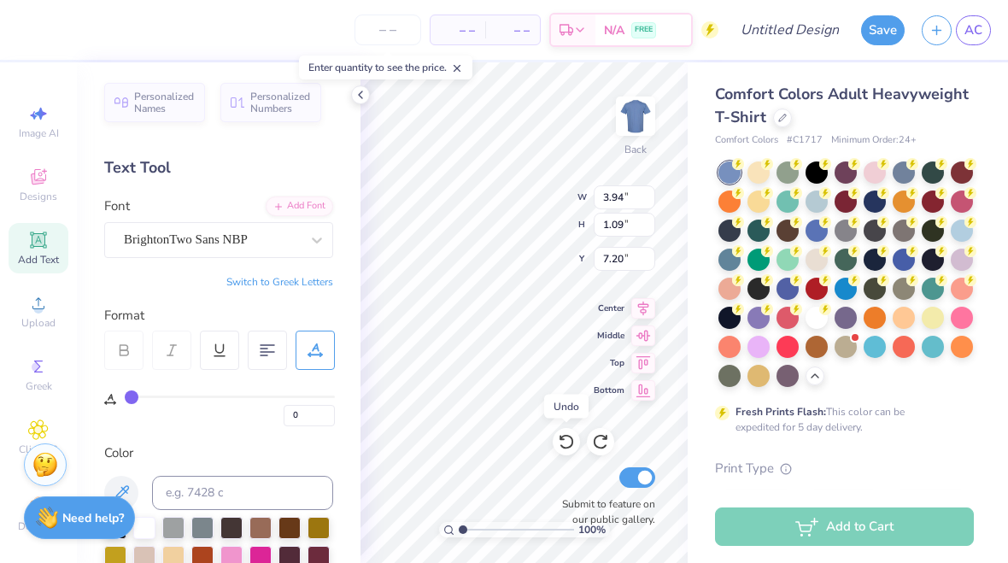
type input "7.10"
type input "3"
type input "3.00"
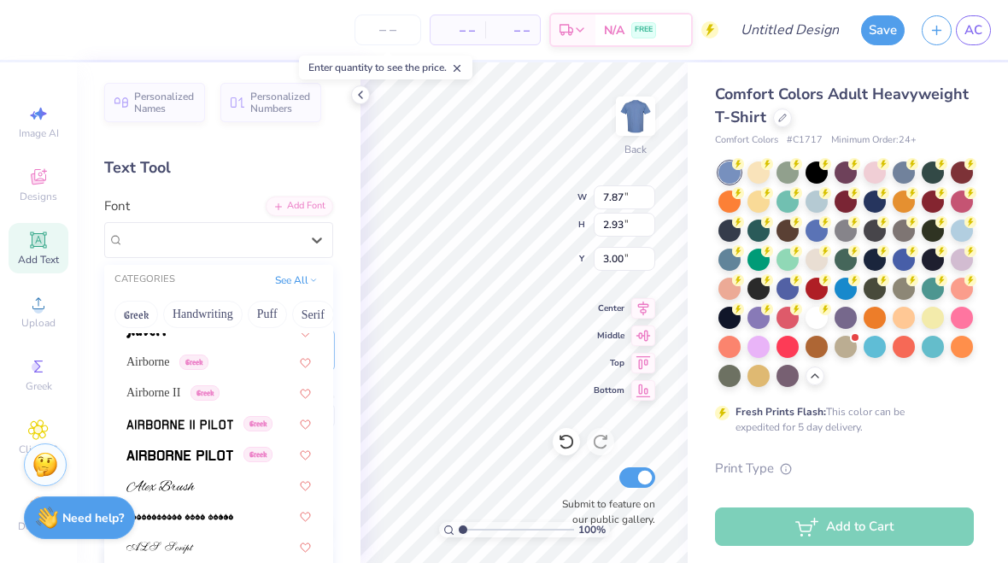
scroll to position [292, 0]
click at [215, 451] on img at bounding box center [179, 453] width 107 height 12
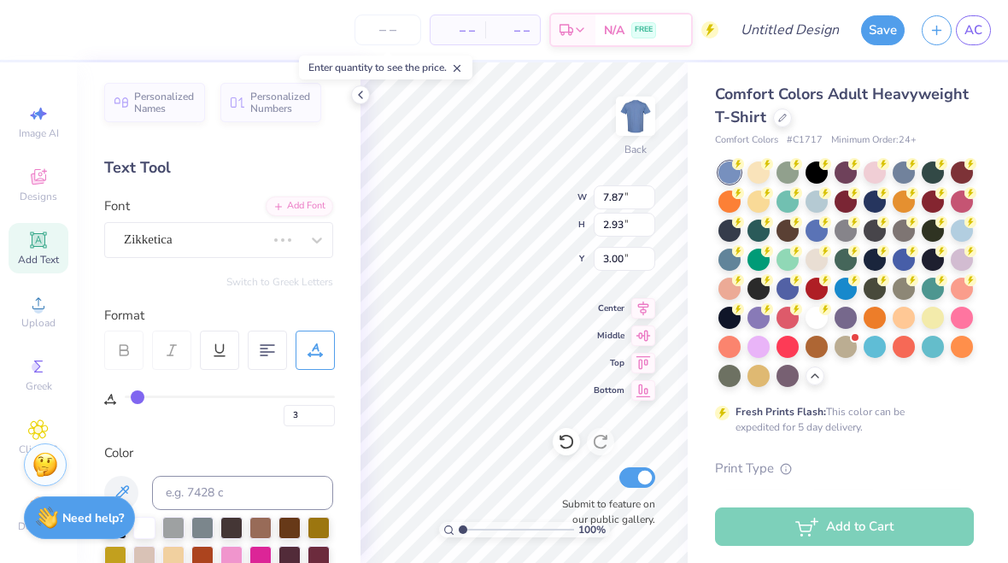
type input "6.84"
type input "2.65"
type input "3.14"
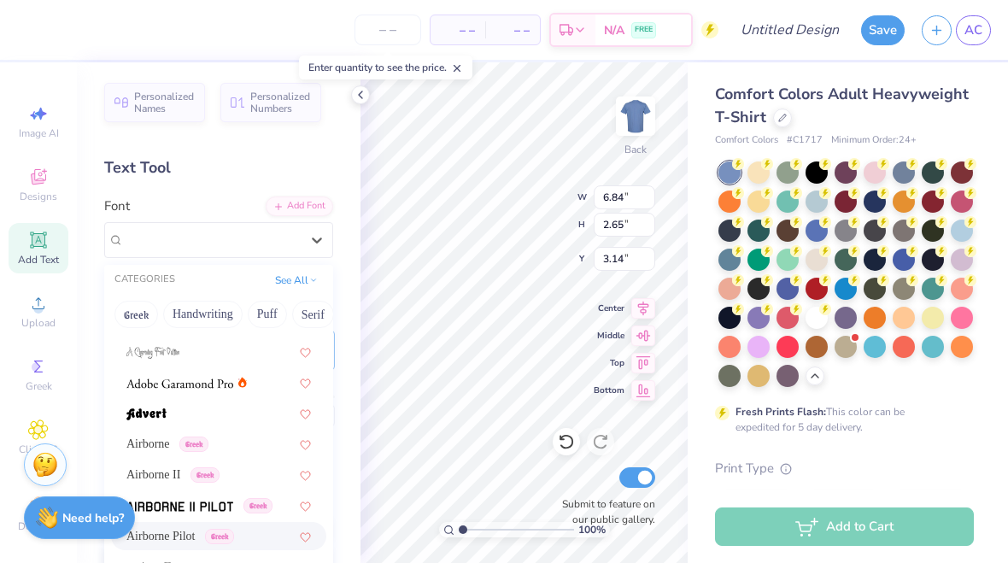
scroll to position [219, 0]
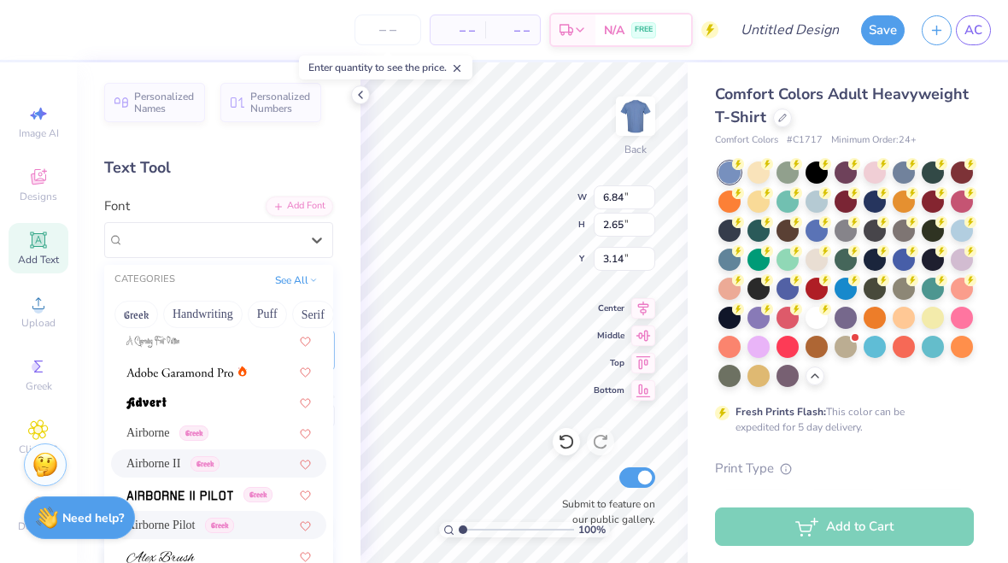
click at [180, 461] on span "Airborne II" at bounding box center [153, 463] width 54 height 18
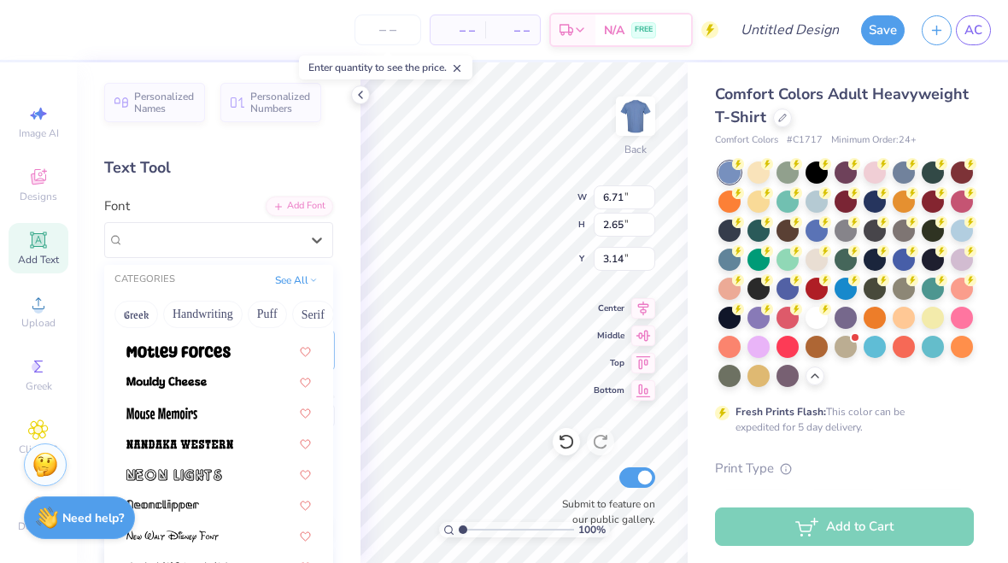
scroll to position [6358, 0]
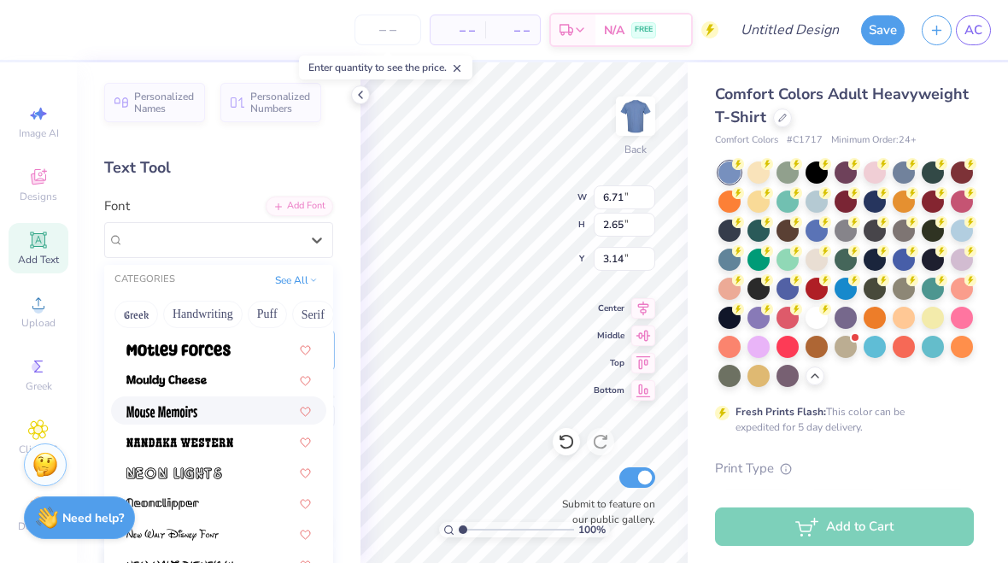
click at [140, 408] on img at bounding box center [161, 412] width 71 height 12
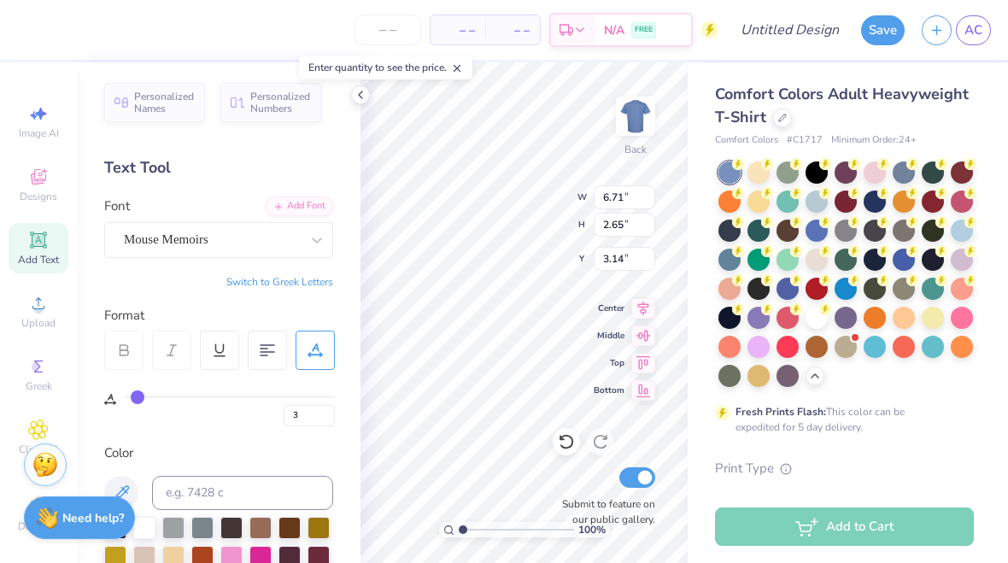
type input "3.73"
type input "2.63"
type input "3.15"
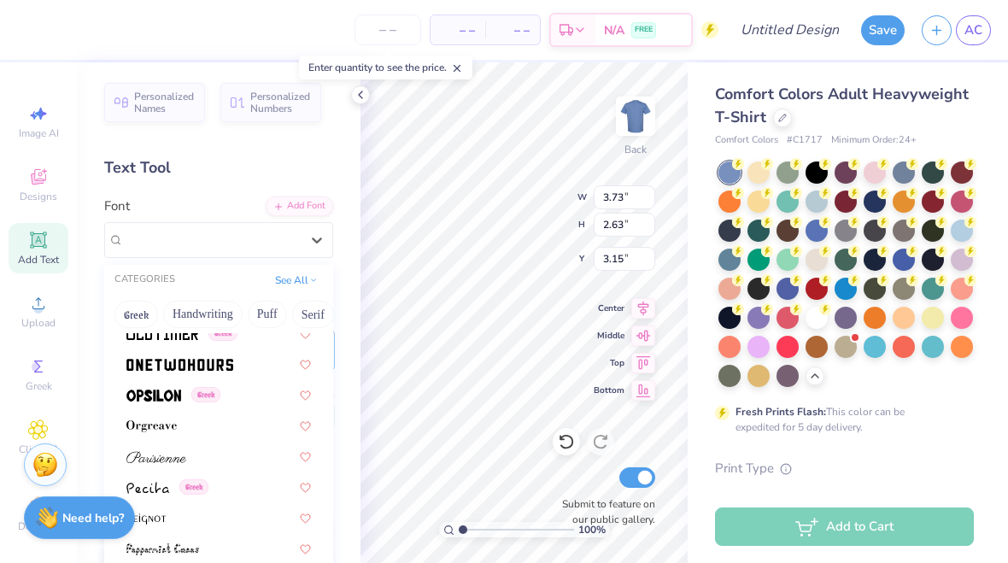
scroll to position [6862, 0]
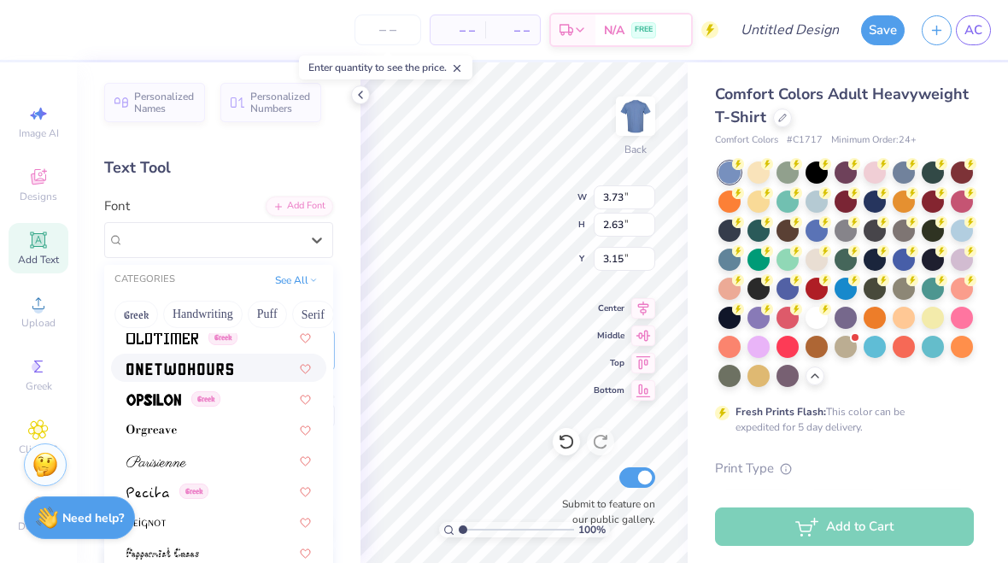
click at [161, 371] on img at bounding box center [179, 369] width 107 height 12
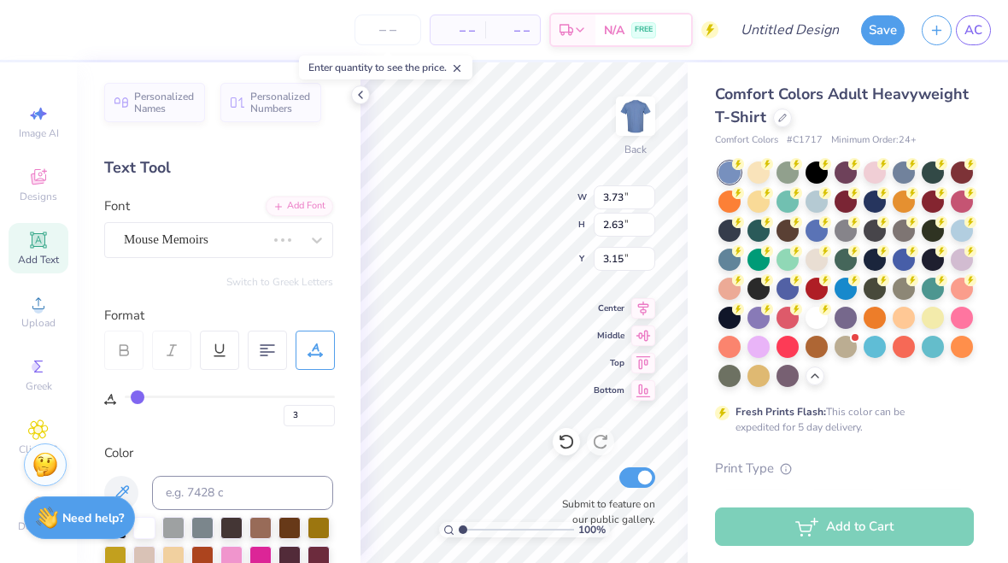
type input "6.34"
type input "2.61"
type input "3.16"
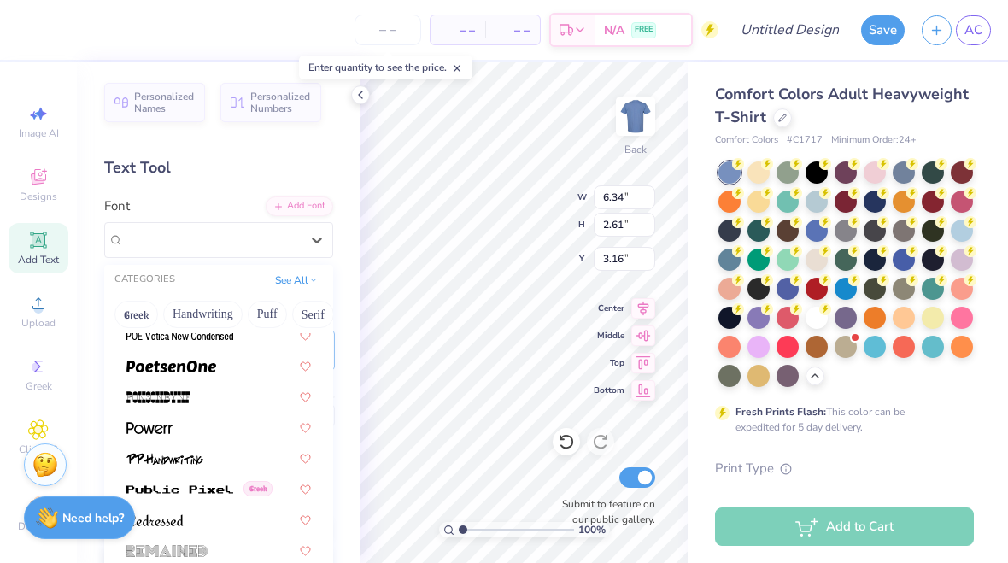
scroll to position [7357, 0]
click at [132, 363] on img at bounding box center [171, 365] width 90 height 12
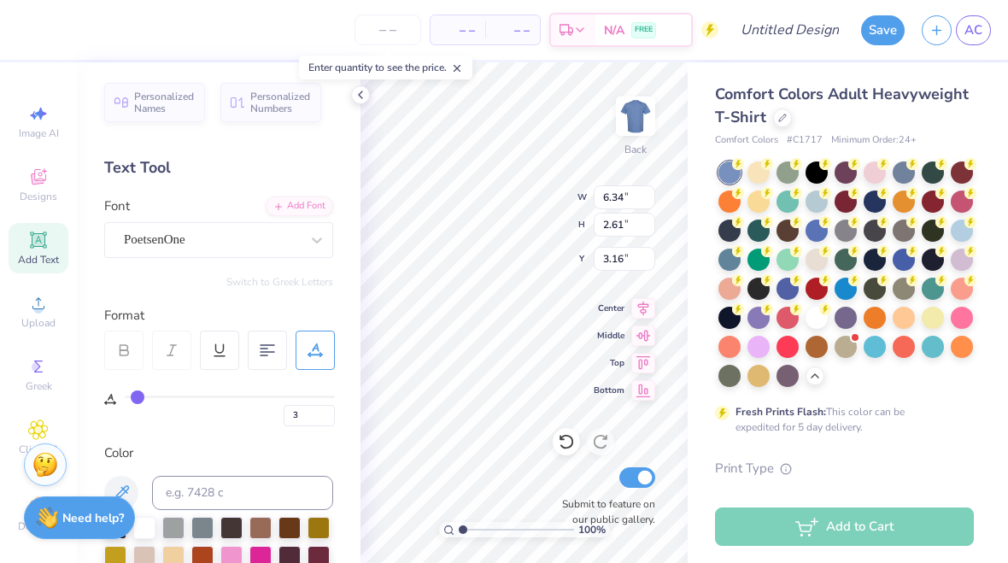
type input "6.55"
type input "2.64"
type input "3.14"
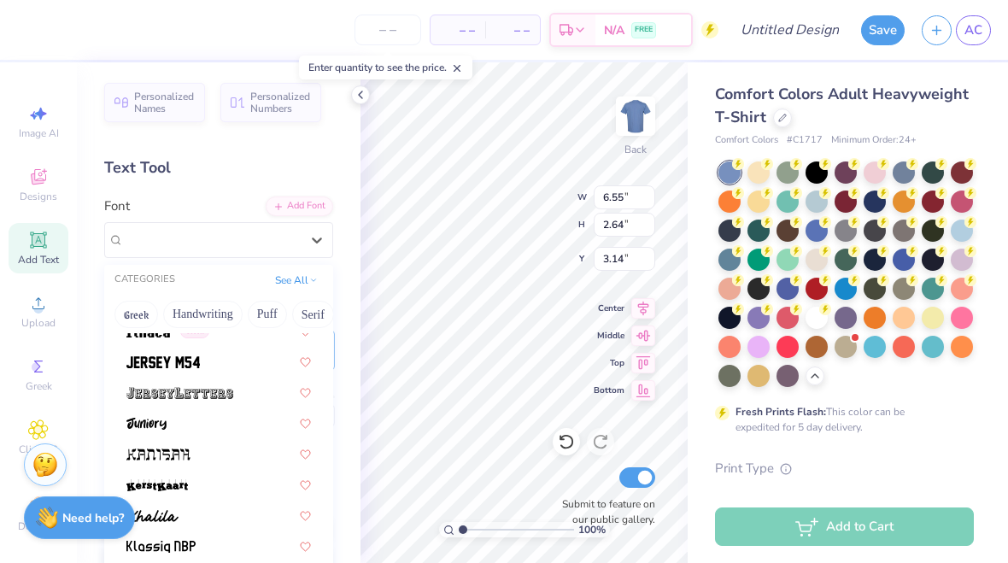
scroll to position [4680, 0]
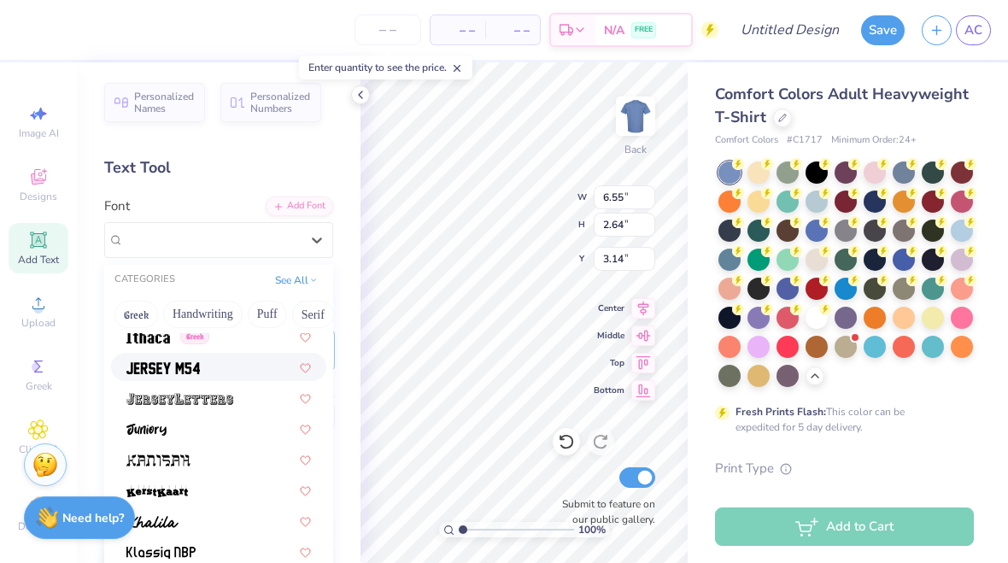
click at [142, 362] on img at bounding box center [162, 368] width 73 height 12
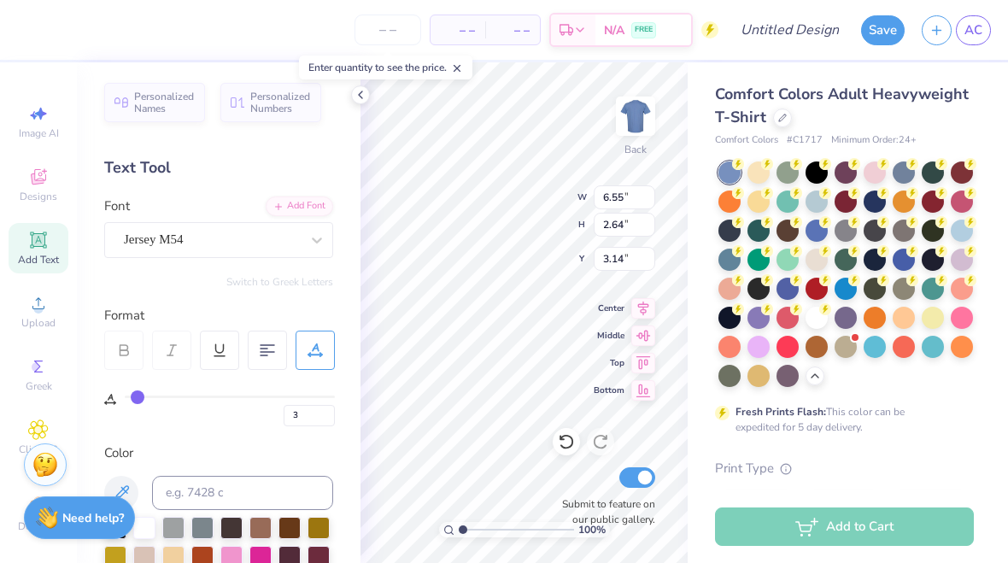
type input "5.60"
type input "2.78"
type input "3.08"
type input "7.11"
type input "3.53"
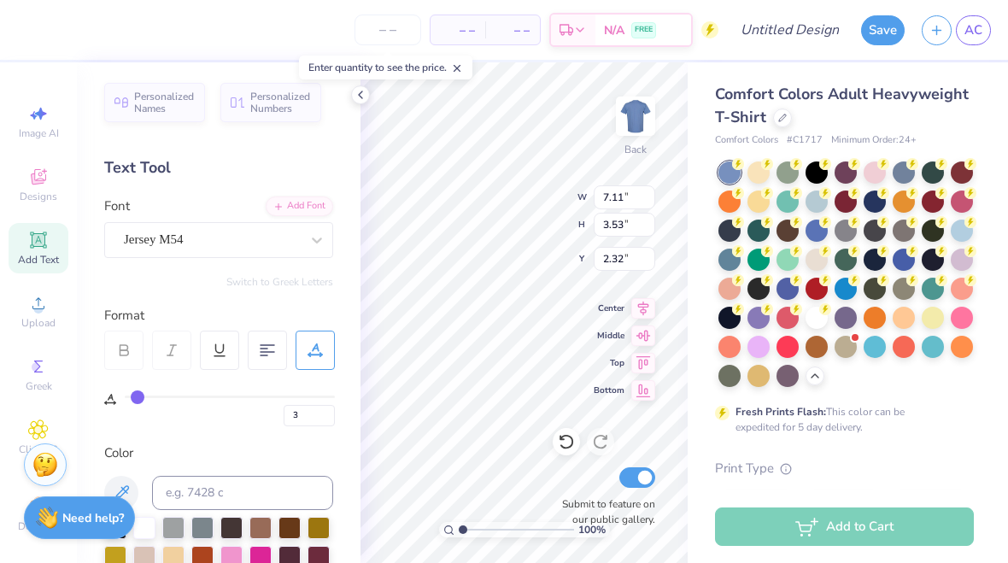
type input "3.00"
type input "0"
type input "7.21"
type input "5.08"
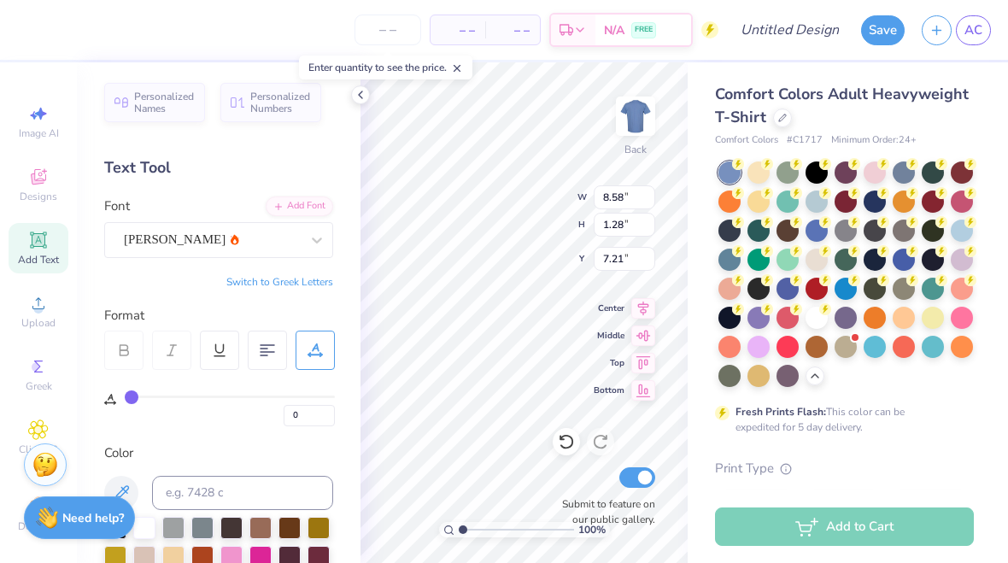
type input "0.76"
type input "7.47"
type input "3"
type input "7.11"
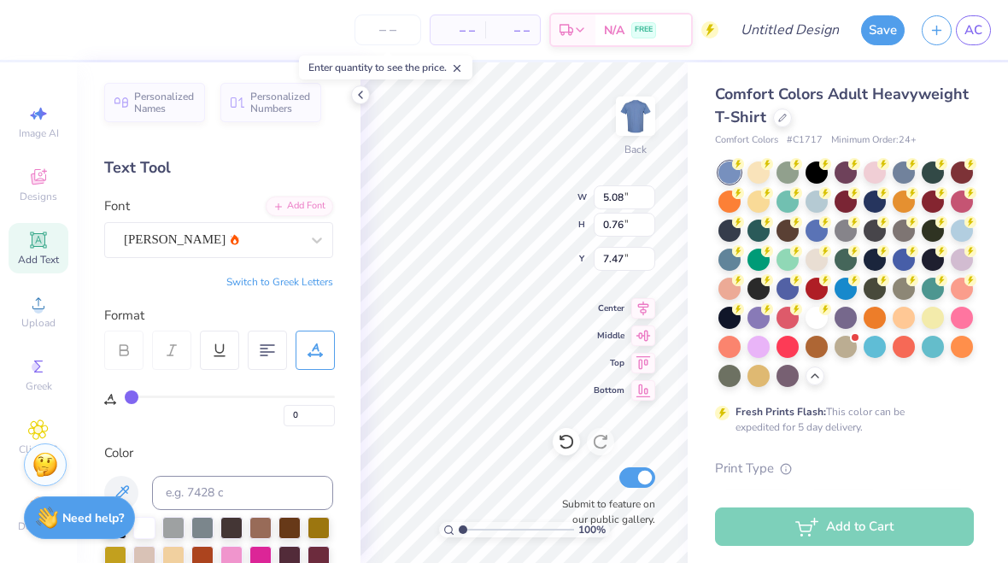
type input "3.53"
type input "2.69"
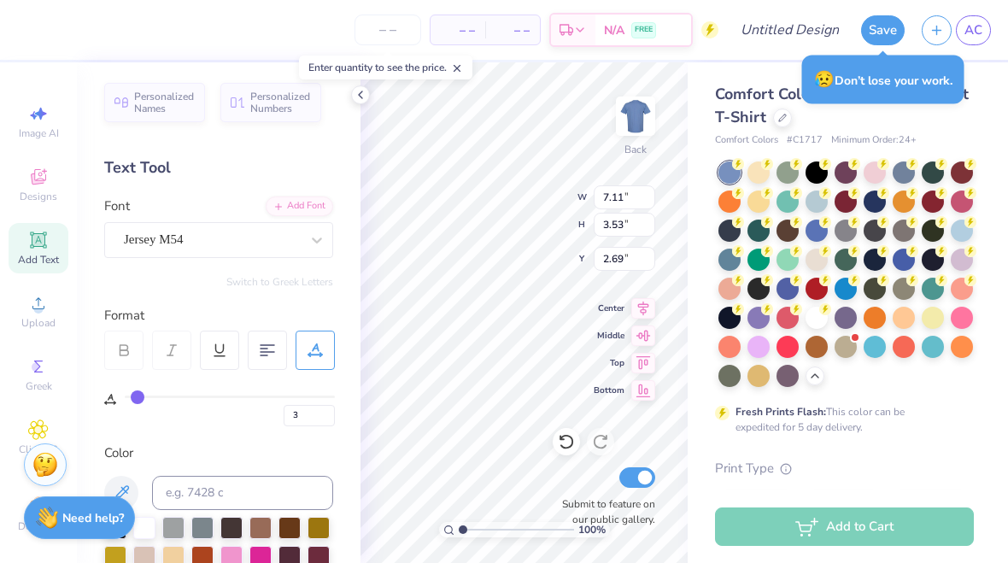
type input "8.66"
type input "4.30"
type input "2.39"
type input "0"
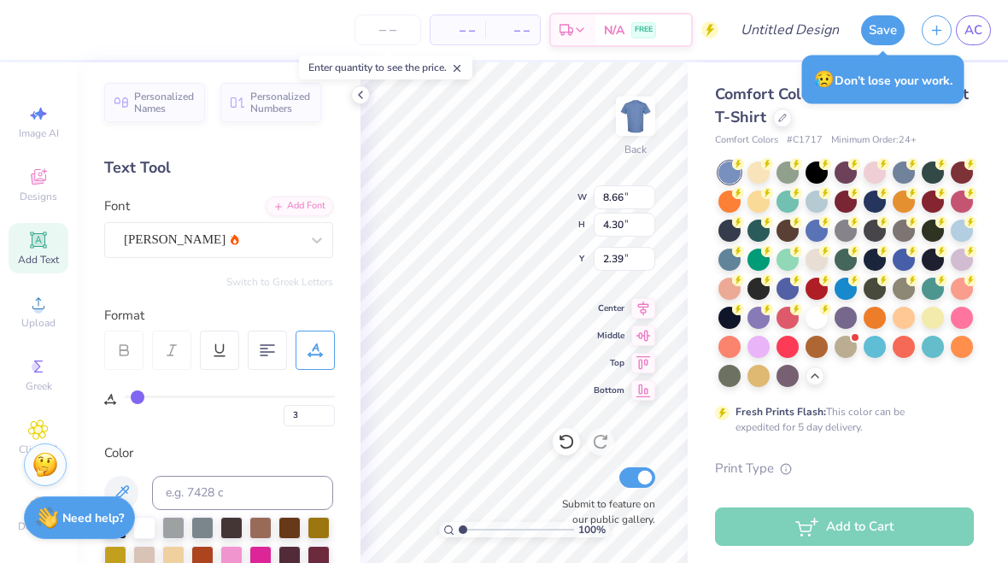
type input "5.08"
type input "0.76"
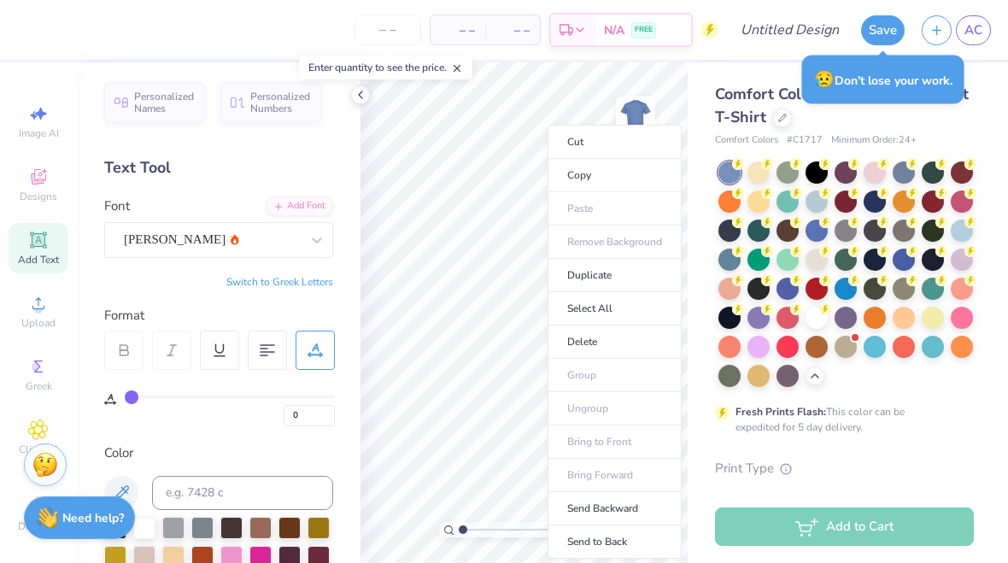
type input "7.73"
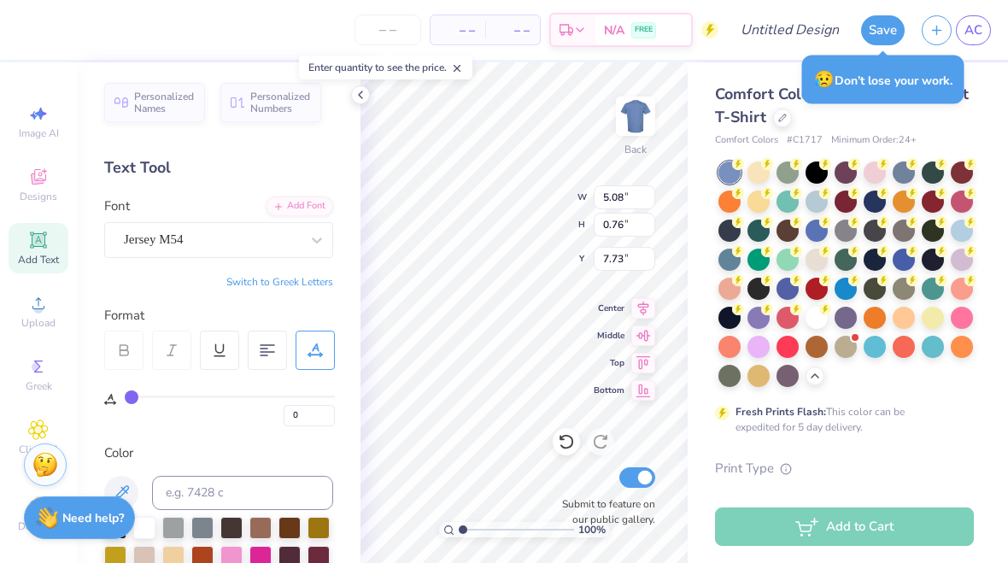
type input "3"
type input "8.66"
type input "4.30"
type input "2.49"
type input "3"
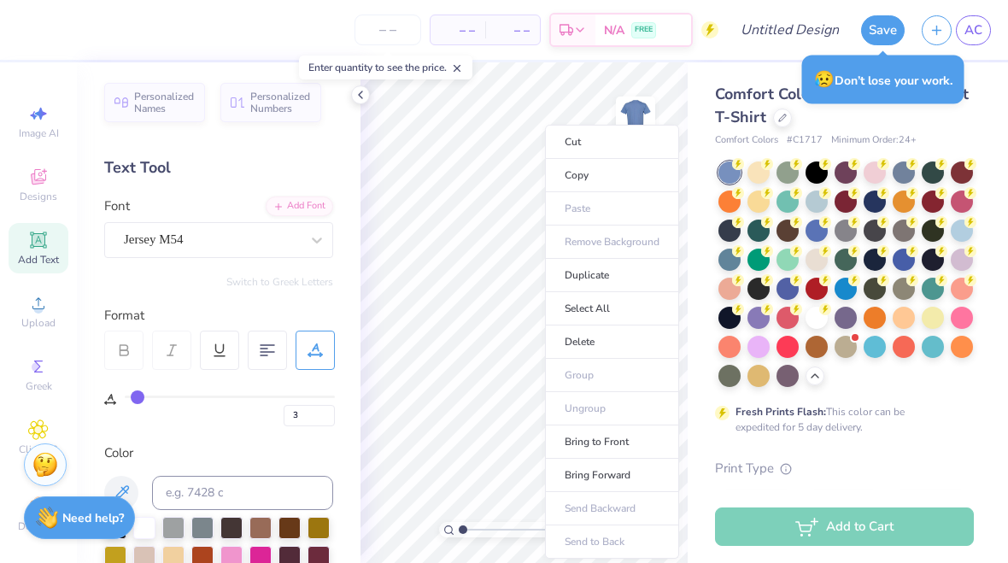
type input "3.00"
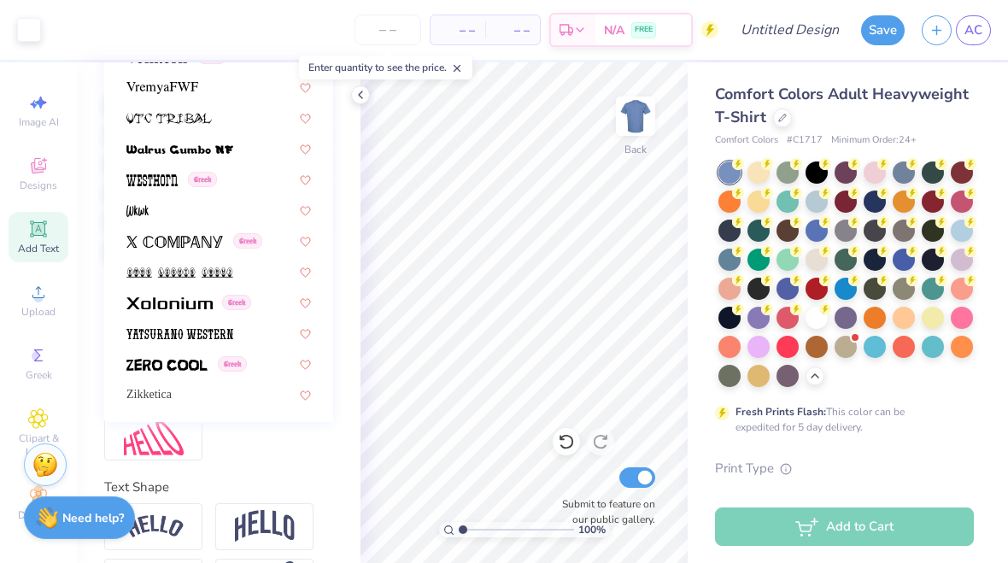
scroll to position [435, 0]
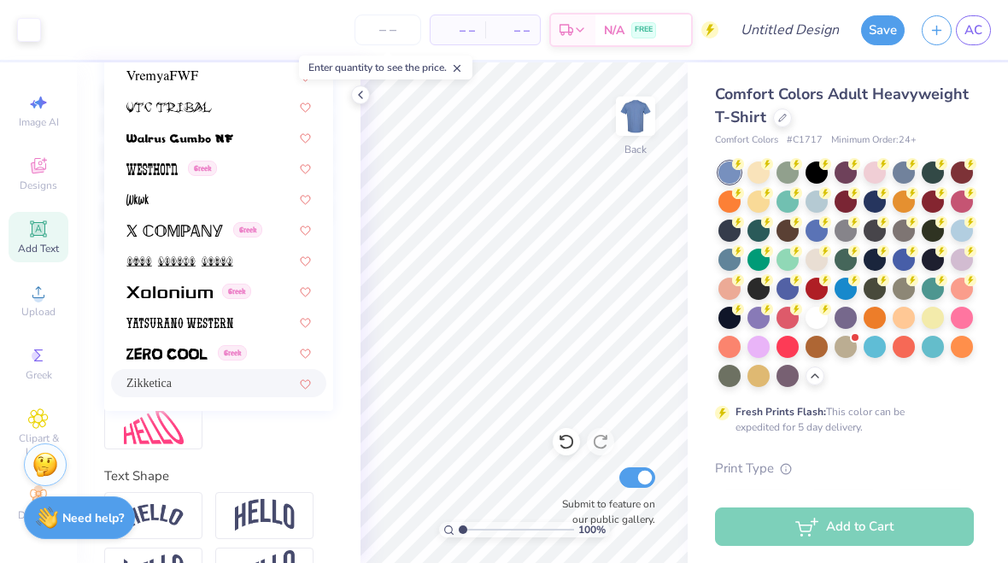
click at [154, 377] on span "Zikketica" at bounding box center [148, 383] width 45 height 18
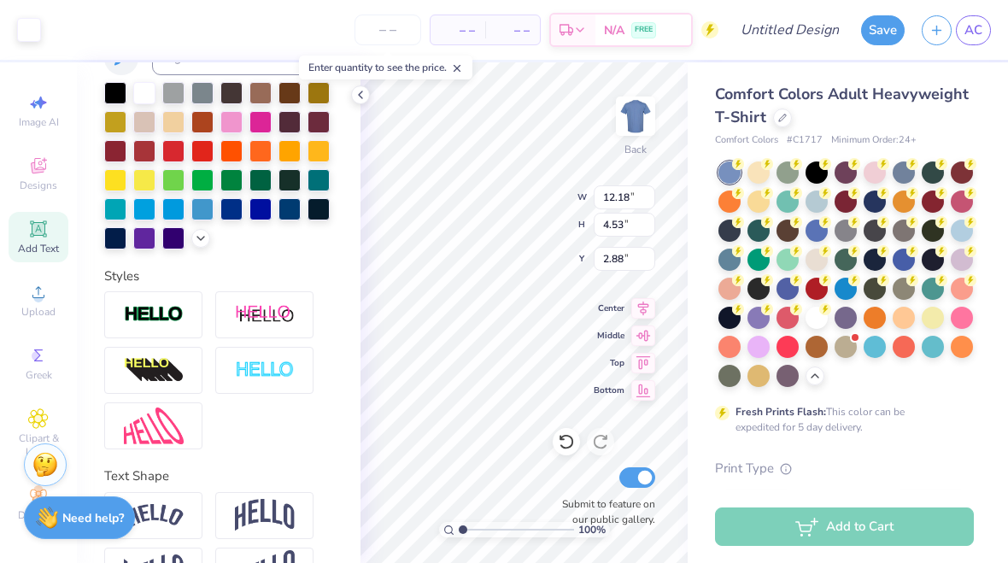
type input "3.00"
type input "9.87"
type input "3.67"
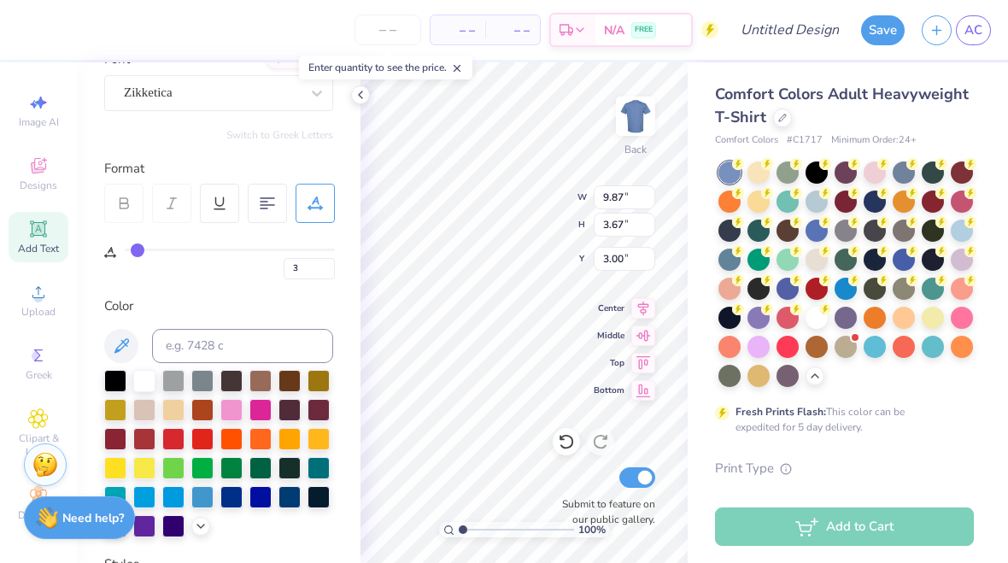
scroll to position [126, 0]
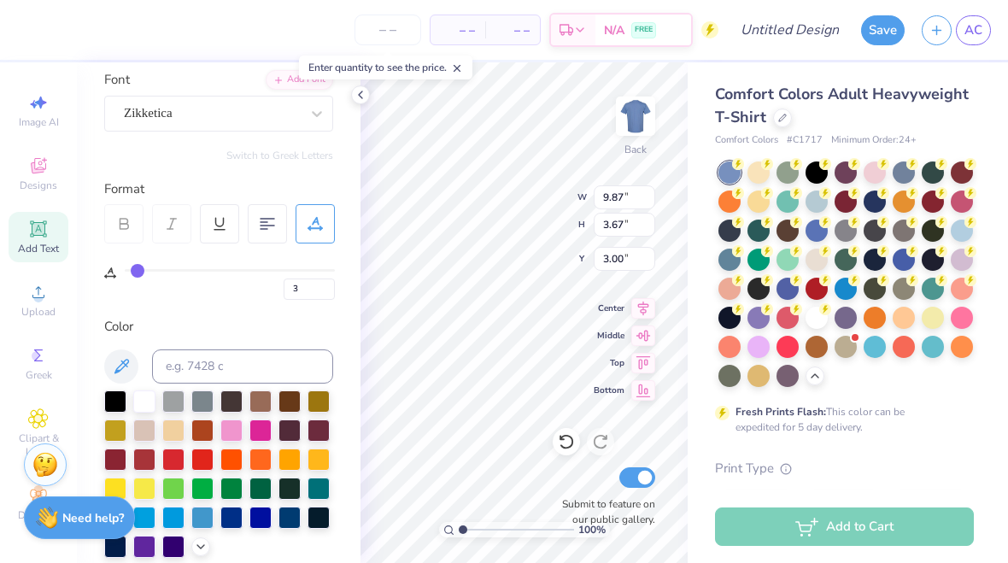
click at [121, 221] on icon at bounding box center [123, 223] width 15 height 15
type input "3.26"
click at [356, 91] on icon at bounding box center [361, 95] width 14 height 14
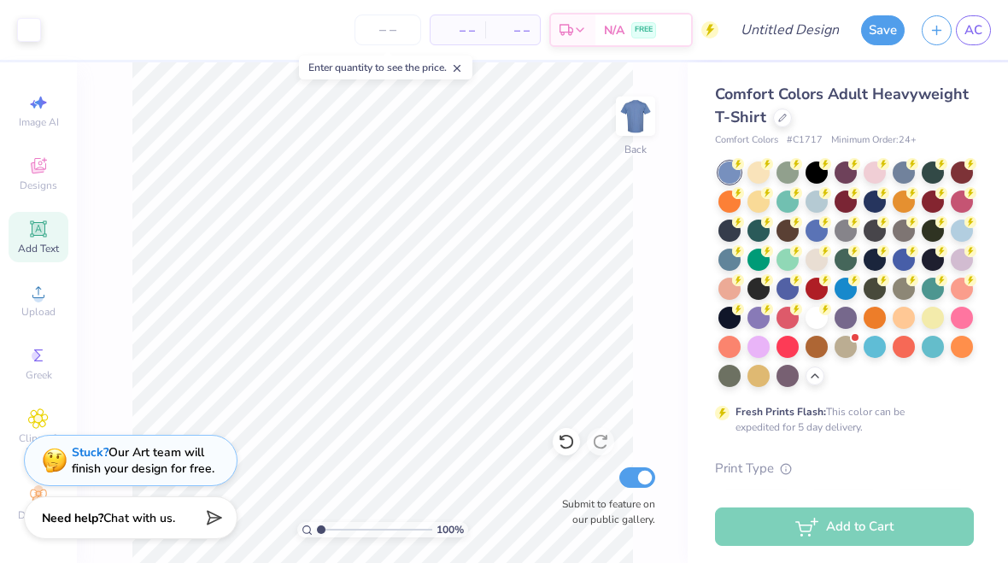
click at [184, 461] on div "Stuck? Our Art team will finish your design for free." at bounding box center [143, 460] width 143 height 32
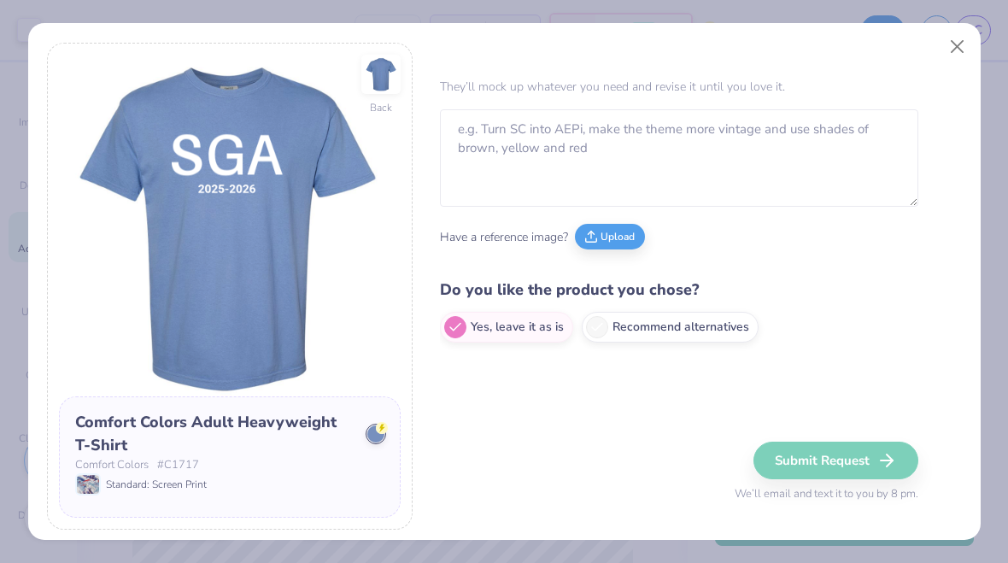
scroll to position [26, 0]
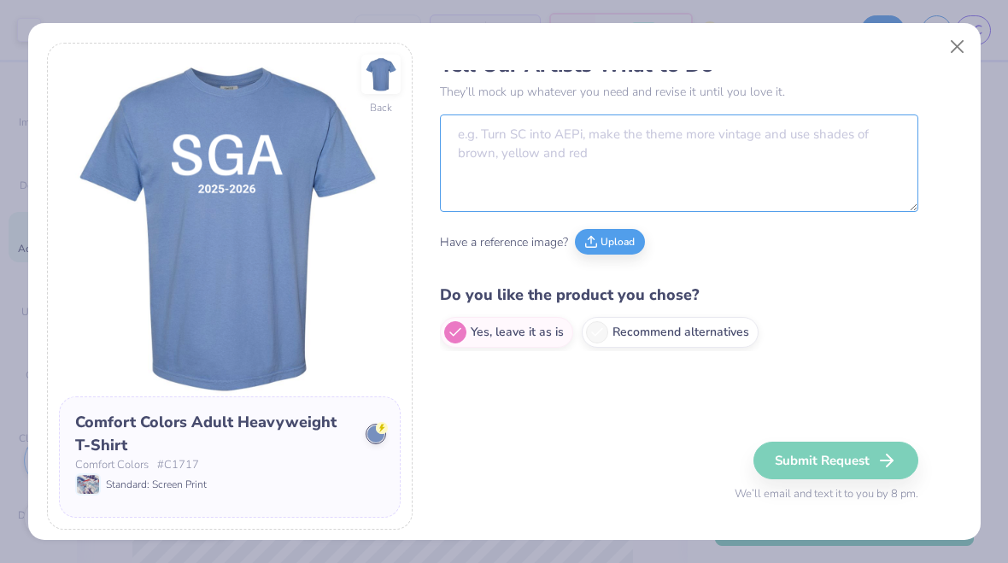
click at [675, 174] on textarea at bounding box center [679, 162] width 478 height 97
click at [964, 44] on button "Close" at bounding box center [956, 47] width 32 height 32
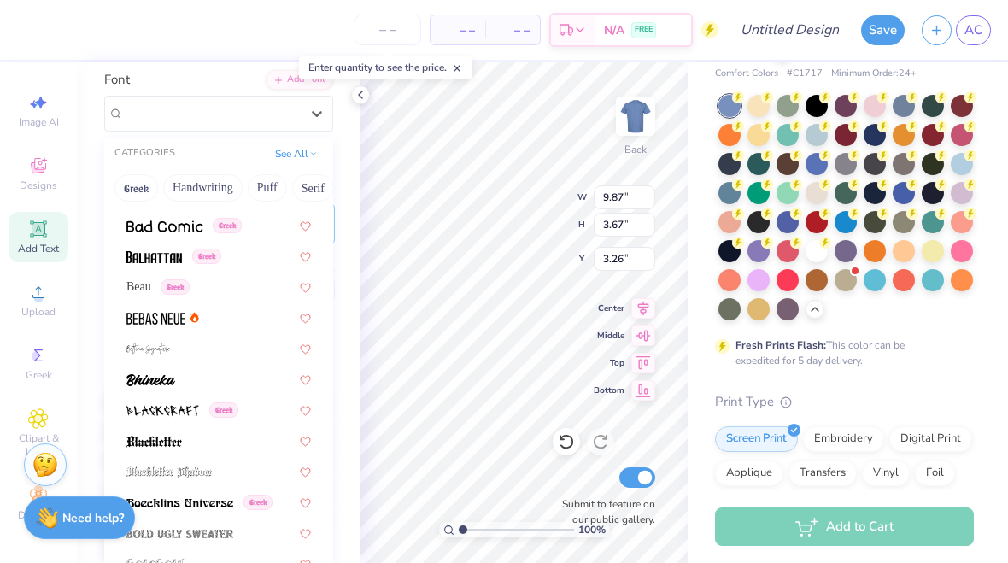
scroll to position [733, 0]
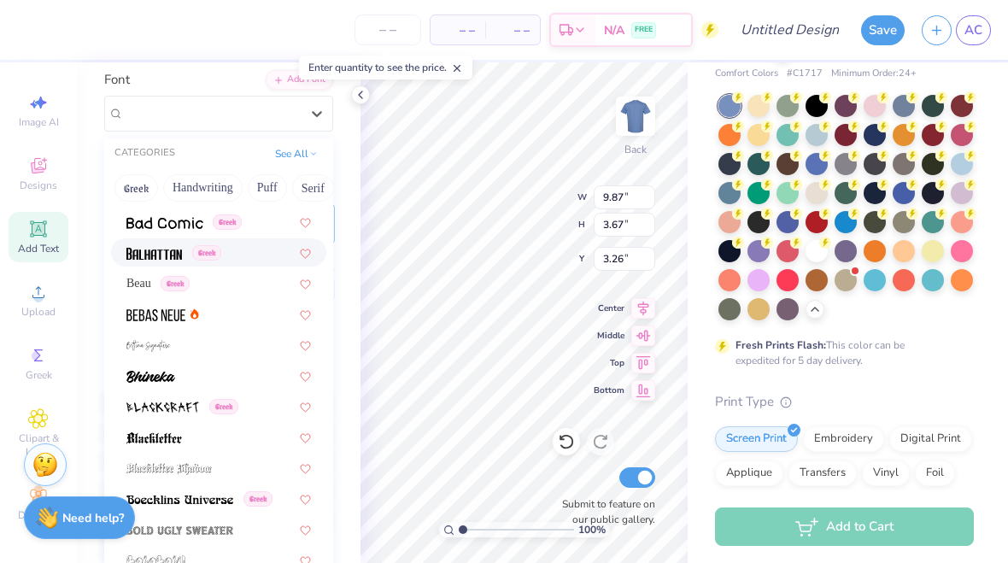
click at [168, 251] on img at bounding box center [154, 254] width 56 height 12
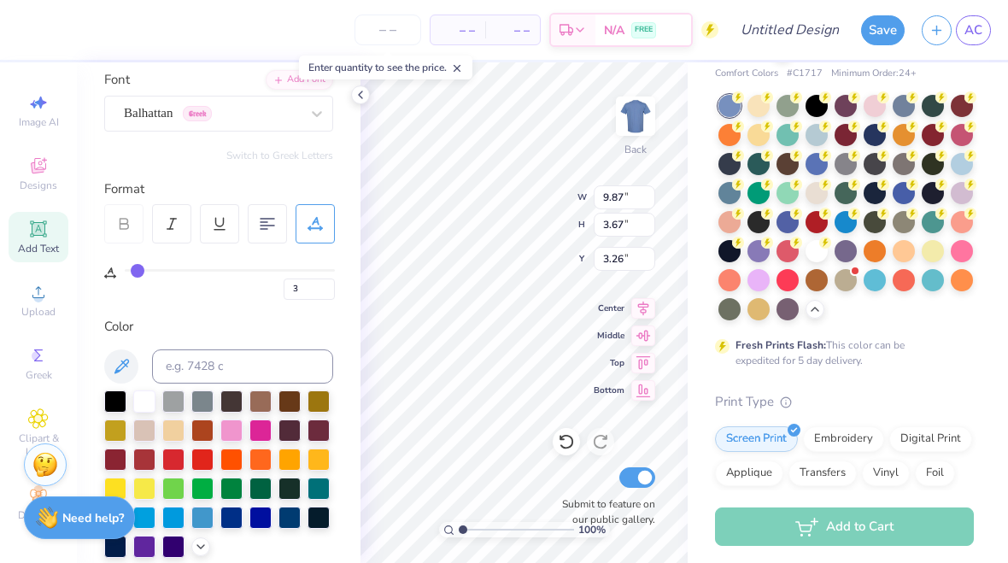
type input "5.94"
type input "3.69"
type input "3.25"
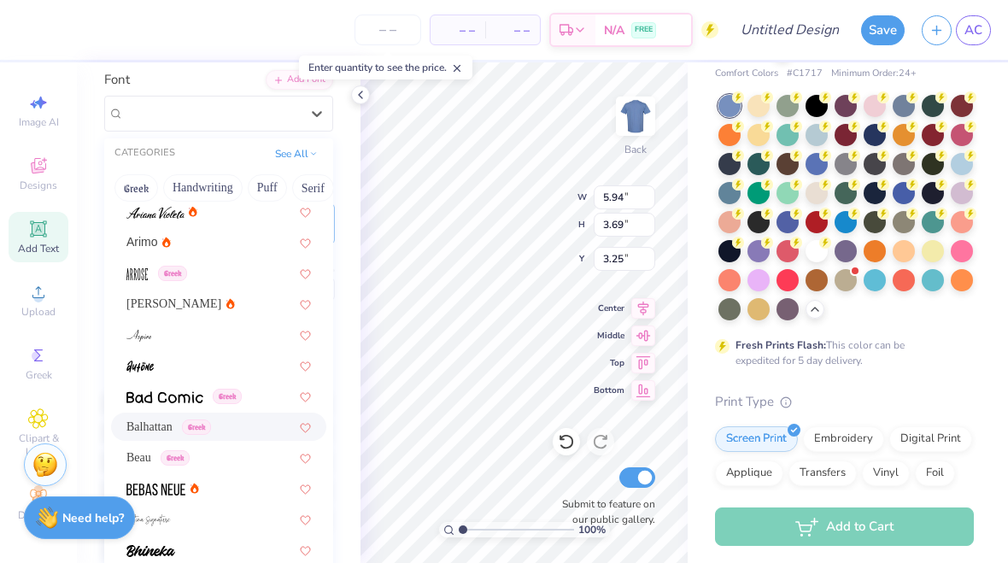
scroll to position [562, 0]
click at [264, 237] on div "Arimo" at bounding box center [218, 240] width 184 height 18
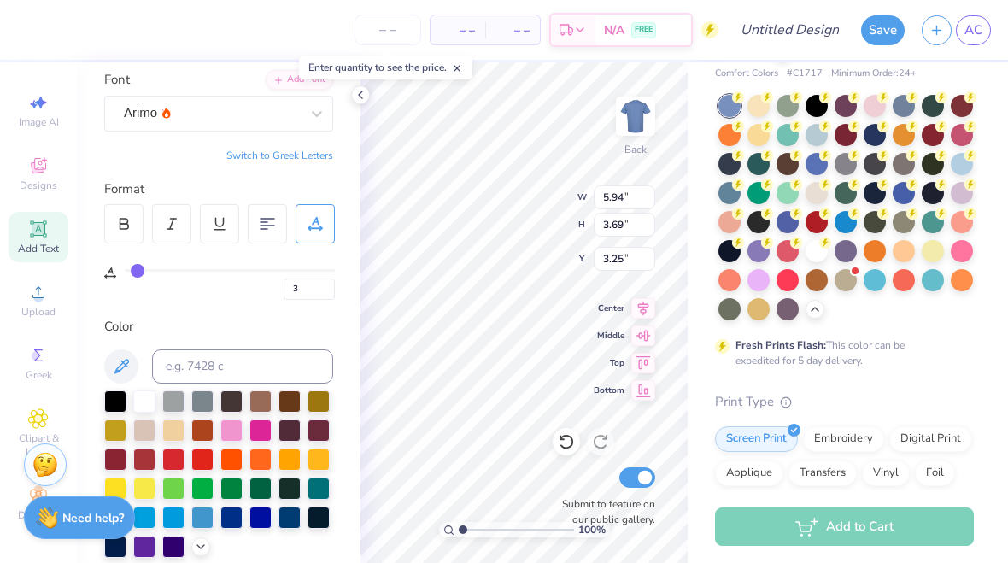
type input "9.64"
type input "3.21"
type input "3.49"
click at [111, 252] on div "3" at bounding box center [219, 271] width 231 height 56
click at [125, 242] on div at bounding box center [123, 223] width 39 height 39
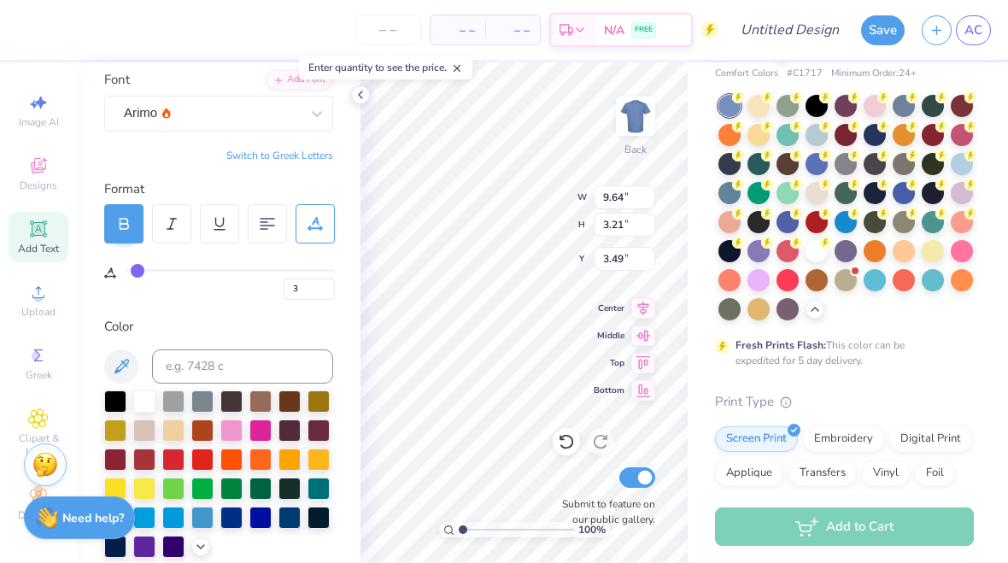
type input "9.85"
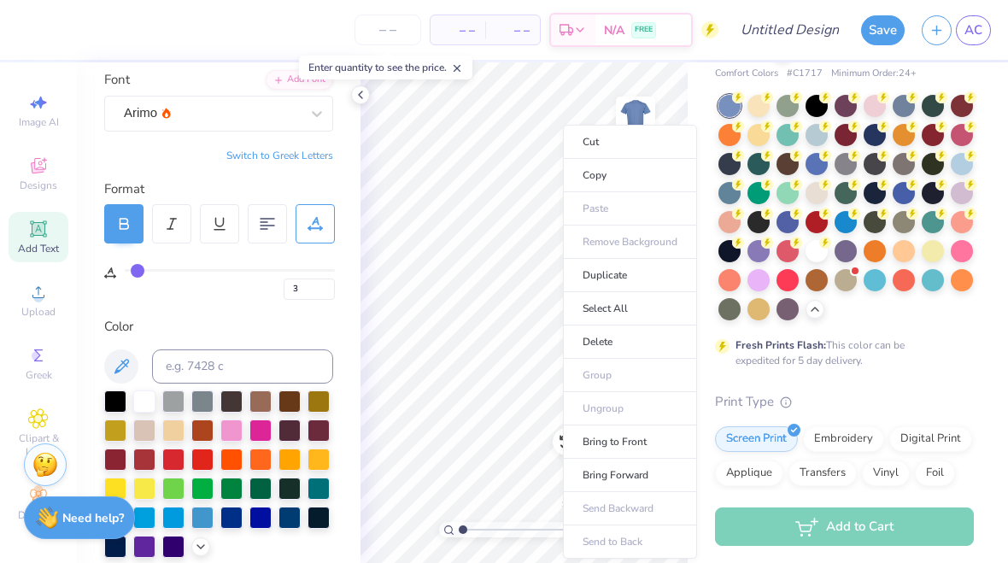
type input "3.49"
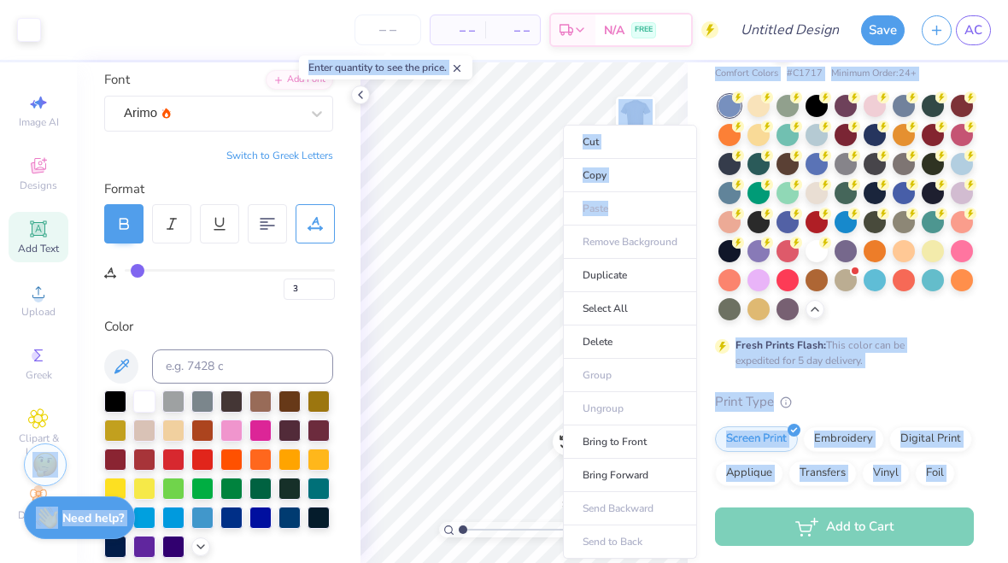
click at [222, 195] on div "Format" at bounding box center [219, 189] width 231 height 20
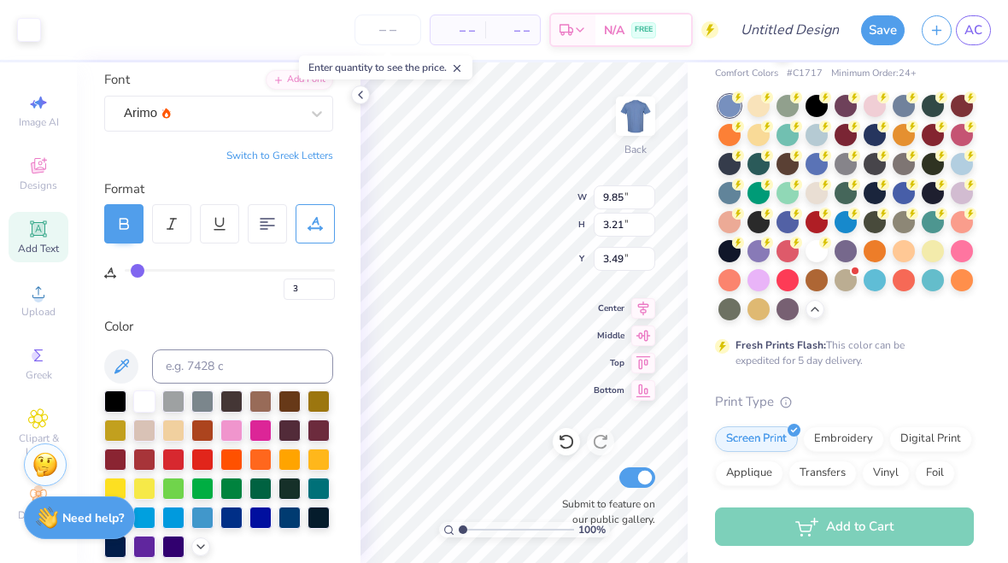
type input "3.44"
type input "10.66"
type input "3.48"
type input "3.43"
type input "0"
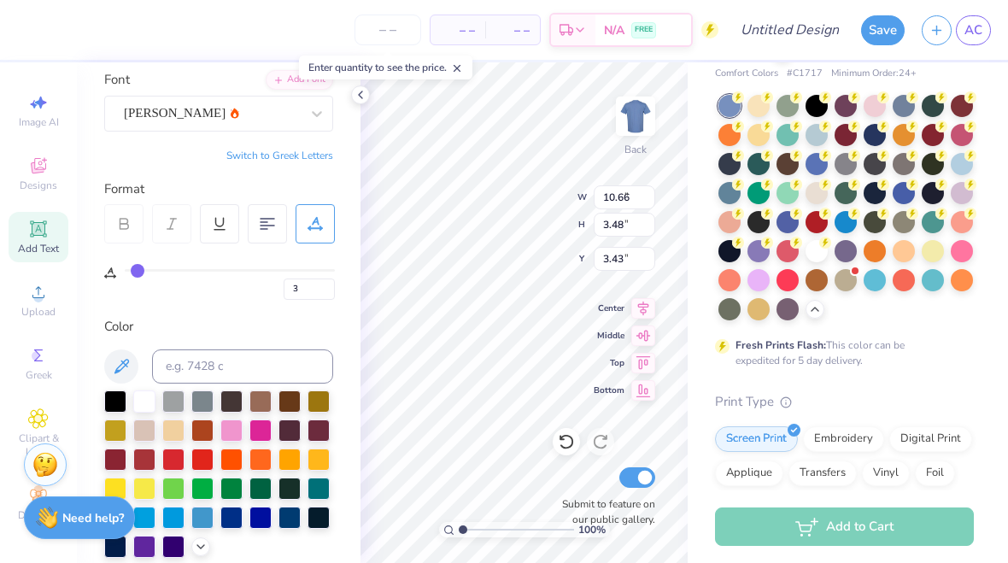
type input "5.08"
type input "0.76"
type input "7.73"
type input "0"
type input "7.57"
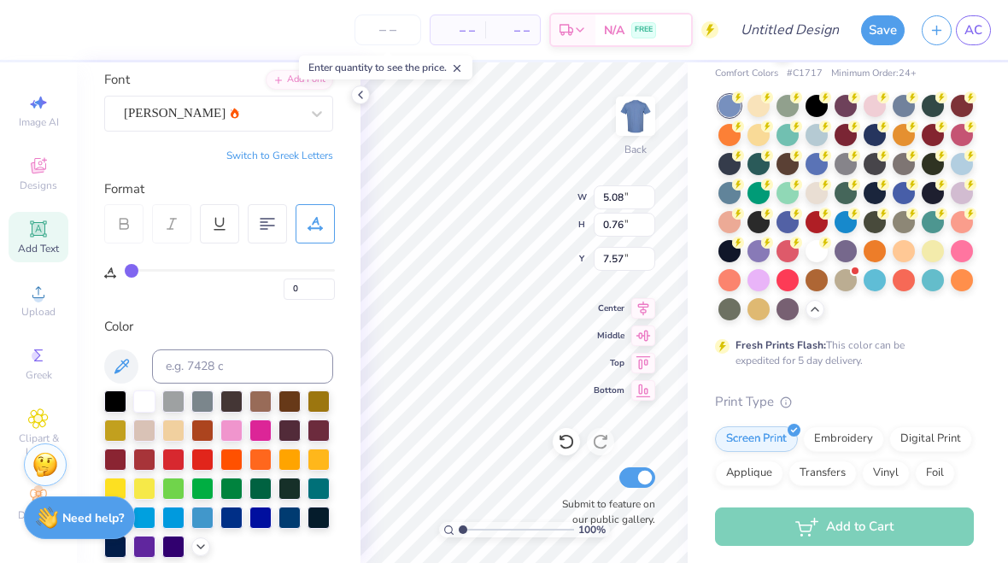
type input "3"
type input "10.66"
type input "3.48"
type input "3.43"
type input "3"
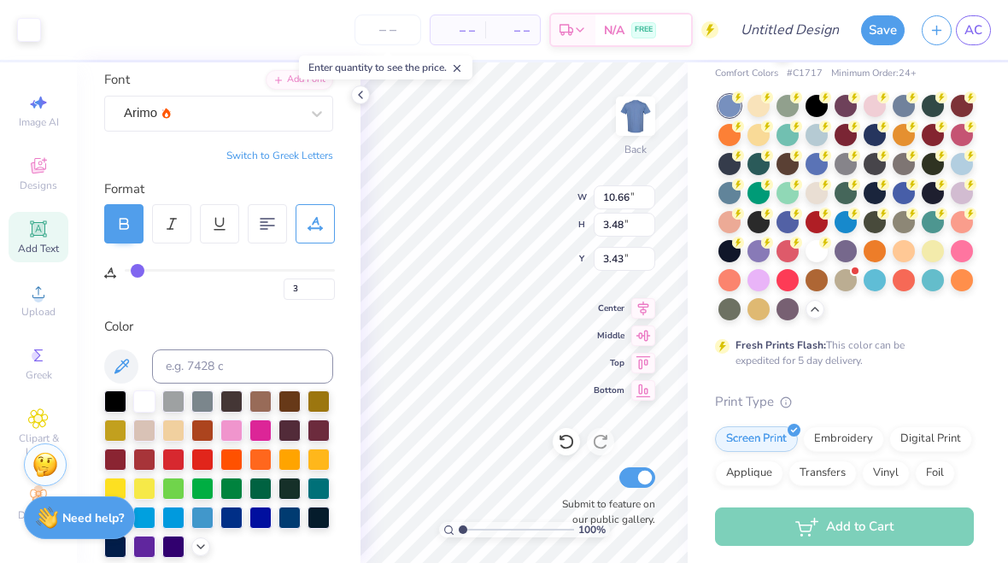
type input "3.48"
click at [132, 279] on div "3" at bounding box center [230, 284] width 210 height 31
click at [132, 278] on div "3" at bounding box center [230, 284] width 210 height 31
type input "2"
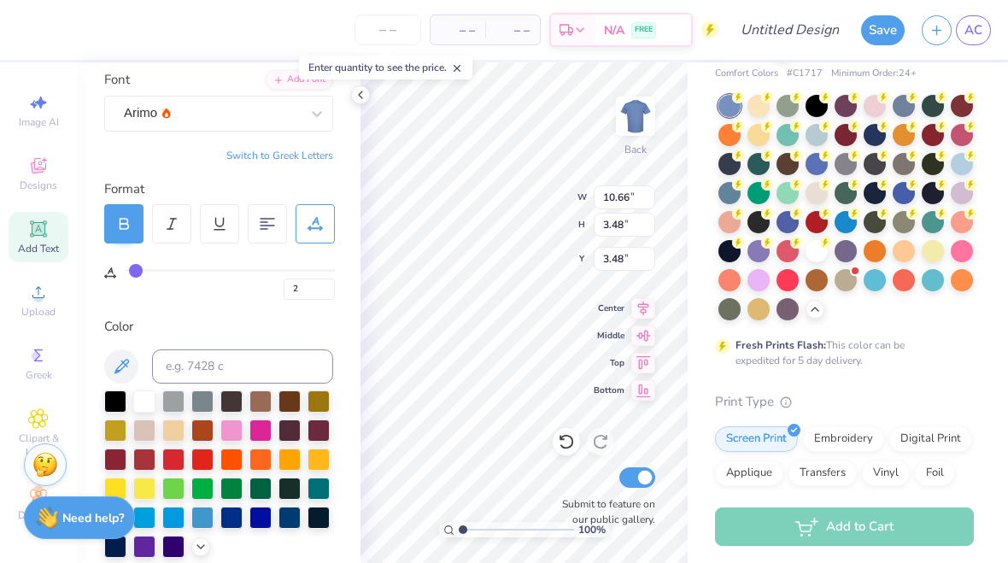
type input "0"
type input "10.37"
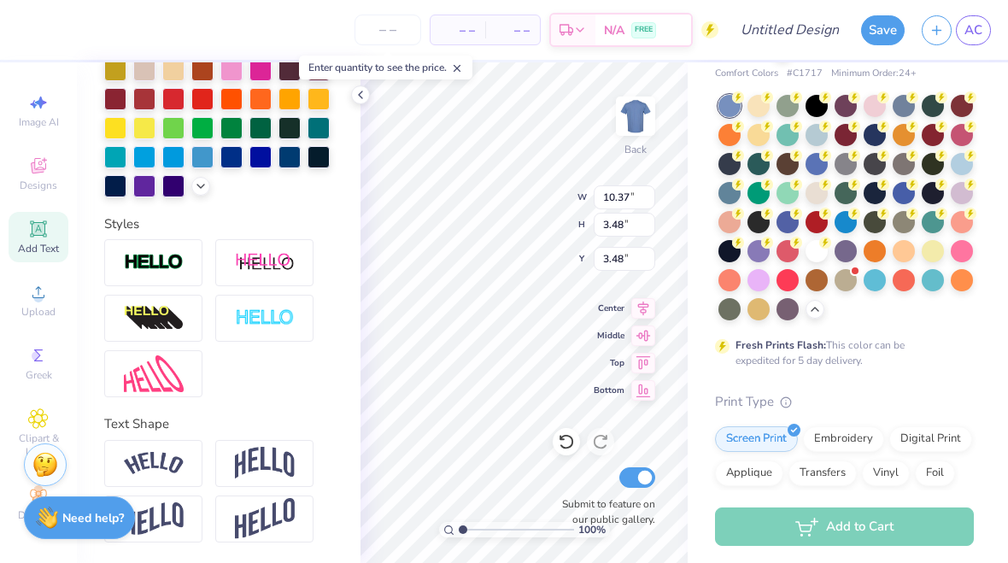
scroll to position [488, 0]
click at [272, 462] on img at bounding box center [265, 463] width 60 height 32
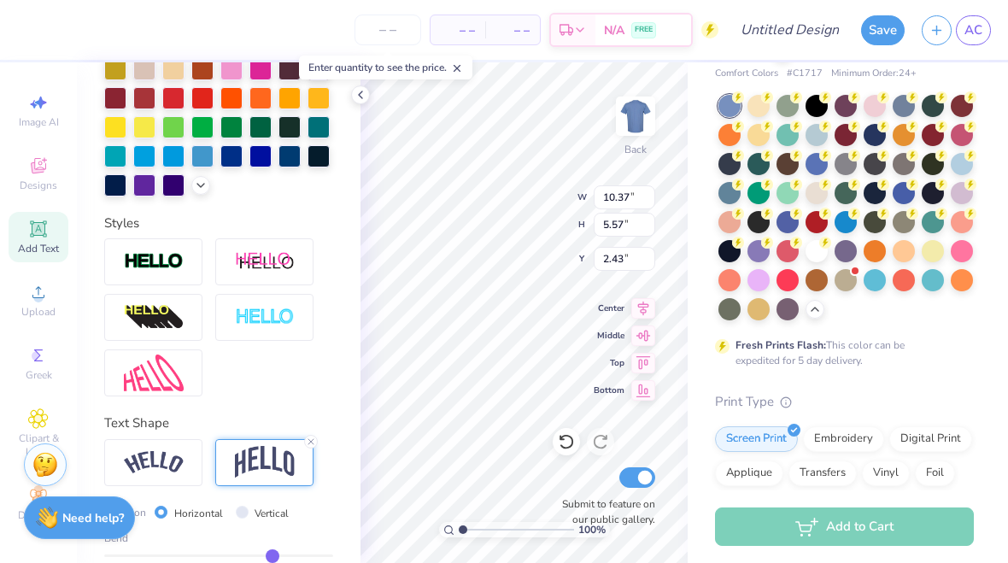
type input "5.57"
type input "2.43"
type input "0.44"
type input "0.4"
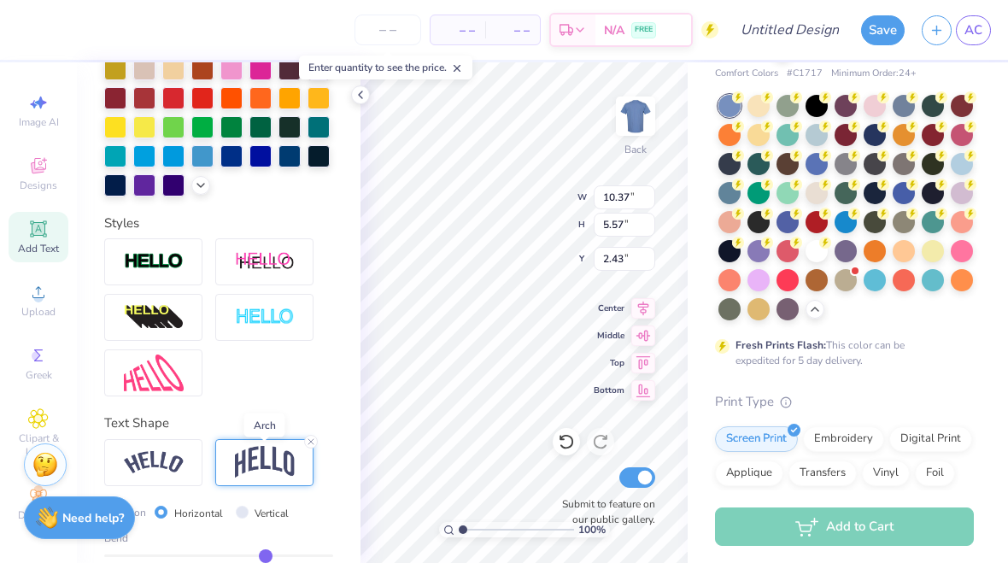
type input "0.40"
type input "0.37"
type input "0.33"
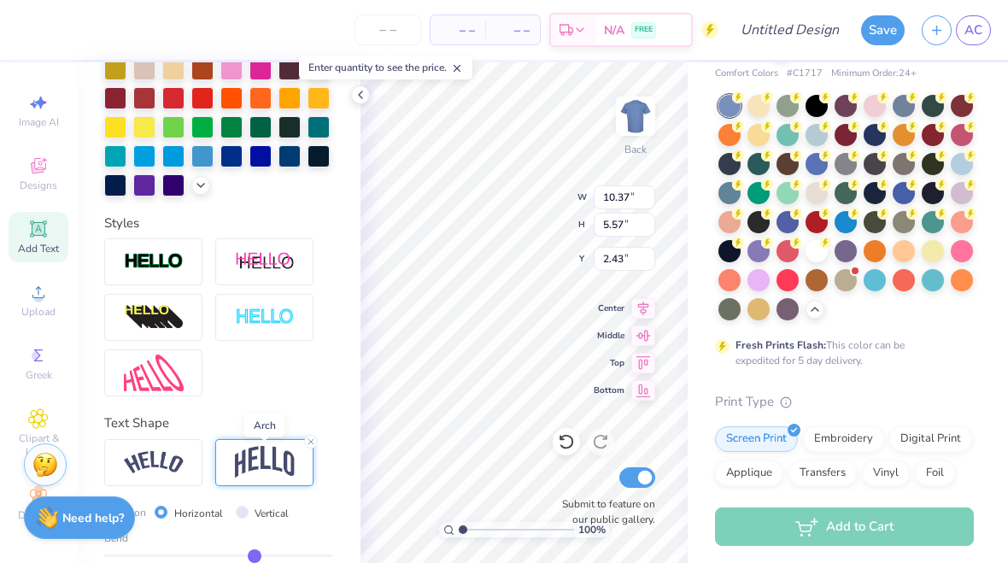
type input "0.3"
type input "0.30"
type input "0.27"
type input "0.24"
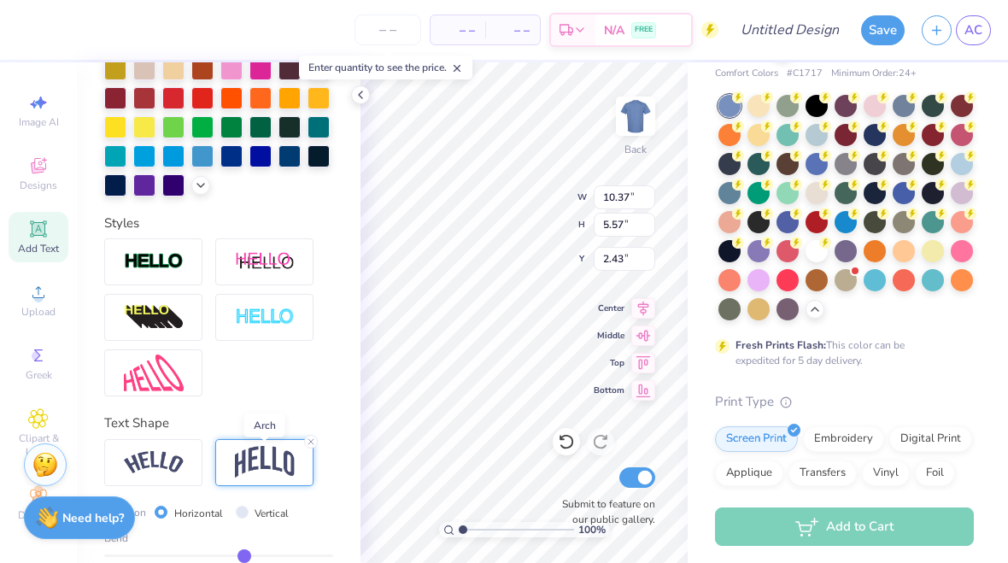
type input "0.24"
type input "0.21"
type input "0.19"
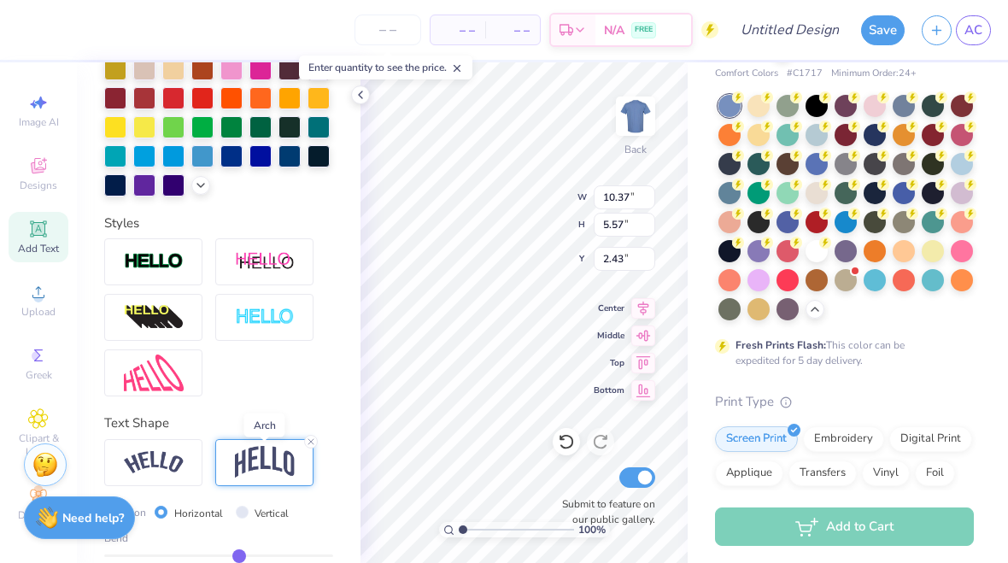
type input "0.16"
type input "0.13"
type input "0.12"
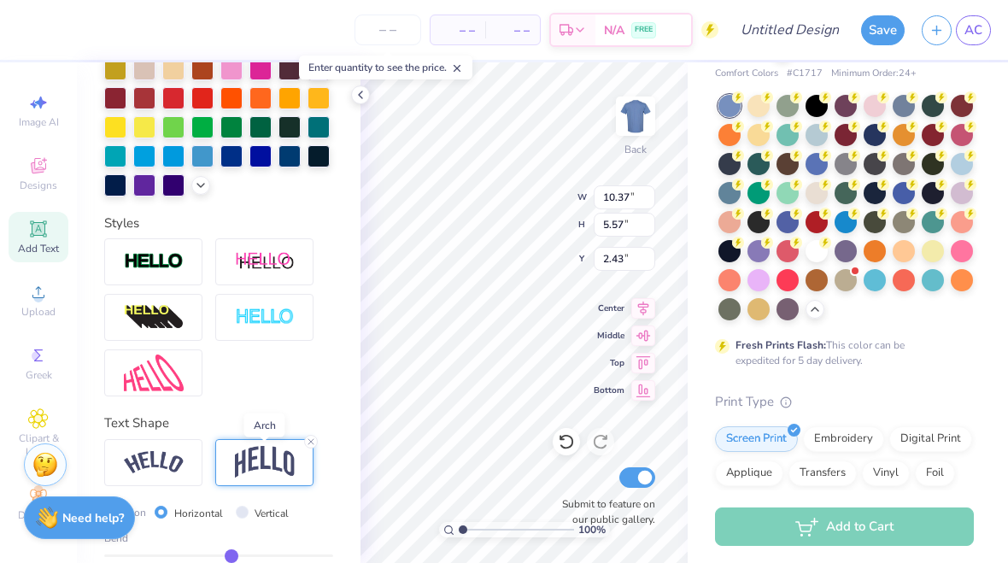
type input "0.12"
type input "3.92"
type input "3.26"
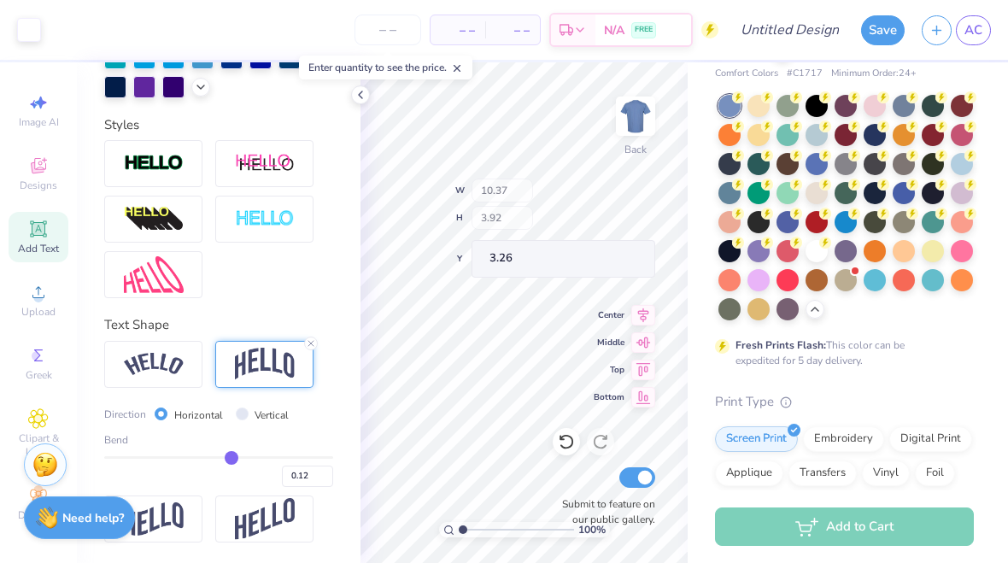
scroll to position [587, 0]
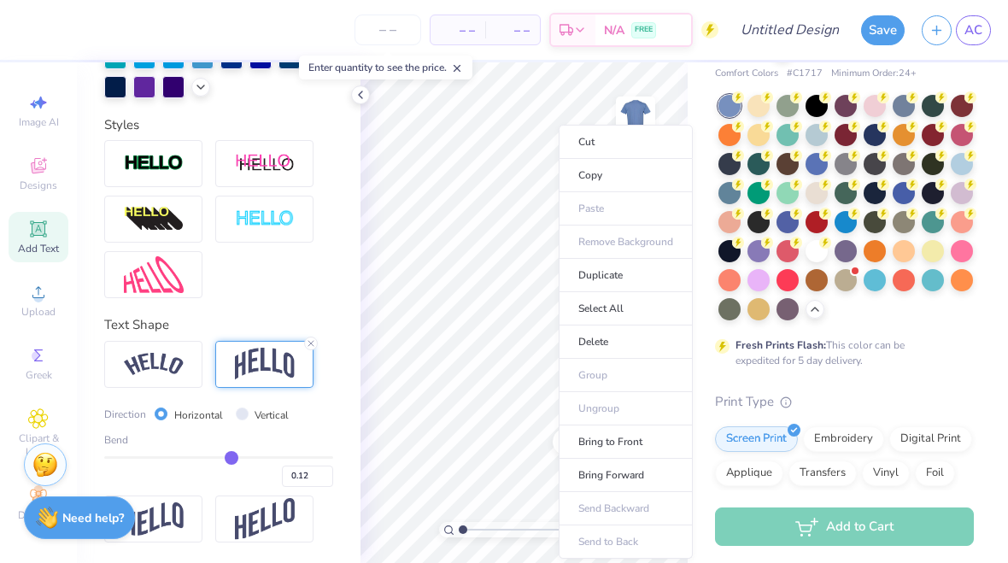
type input "2.53"
type input "5.08"
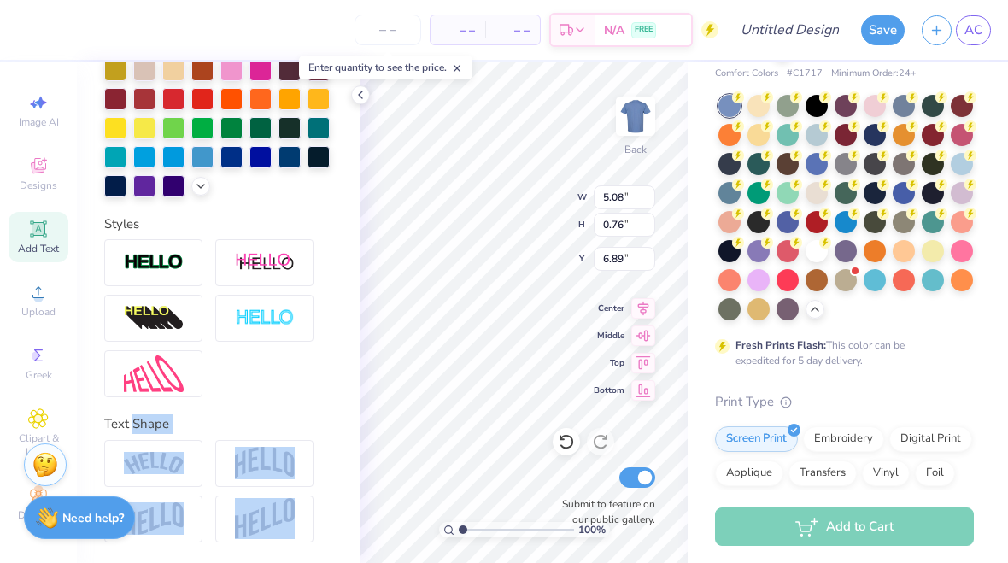
click at [953, 360] on div "Fresh Prints Flash: This color can be expedited for 5 day delivery." at bounding box center [844, 231] width 259 height 273
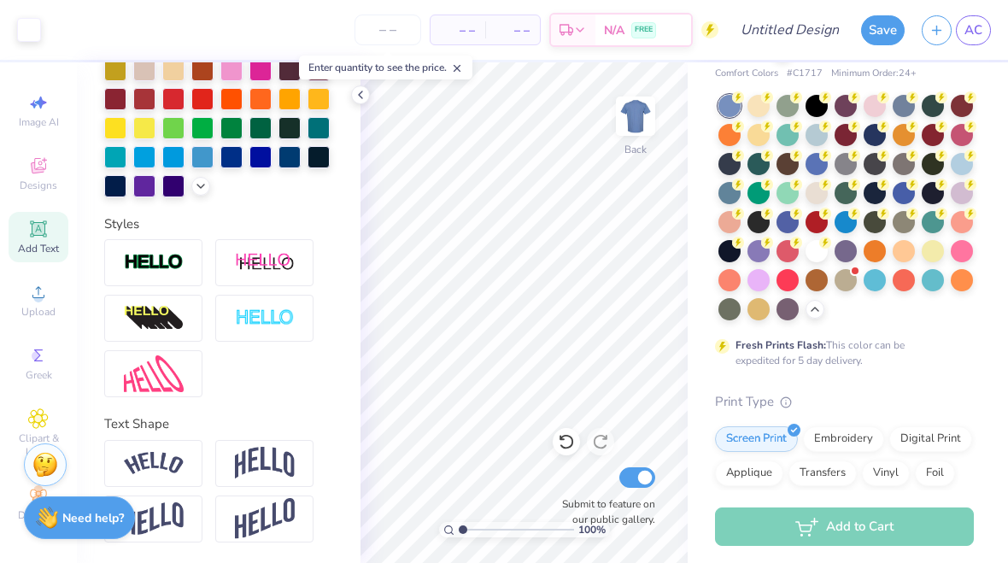
click at [364, 96] on icon at bounding box center [361, 95] width 14 height 14
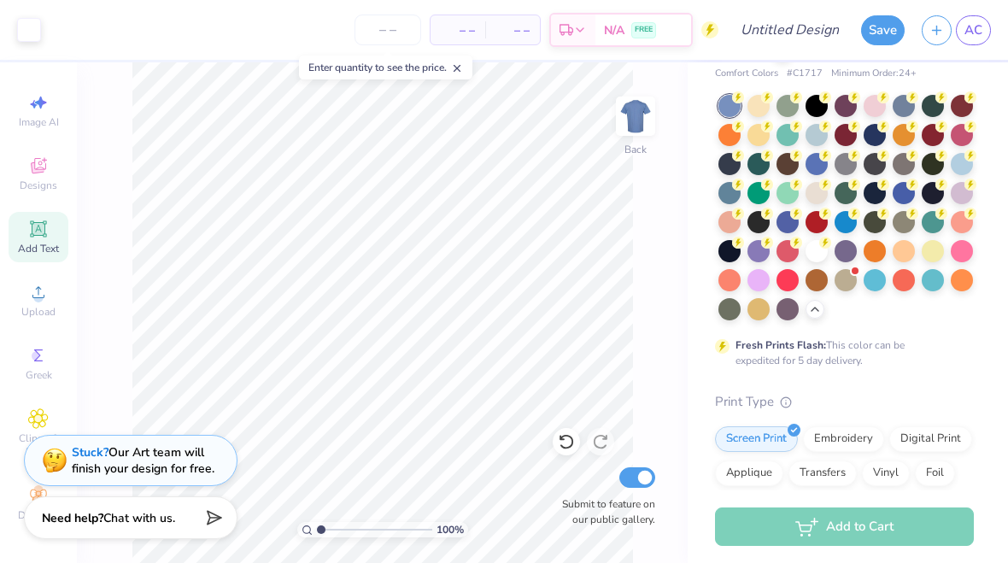
click at [463, 72] on icon at bounding box center [457, 68] width 12 height 12
click at [730, 165] on div at bounding box center [729, 164] width 22 height 22
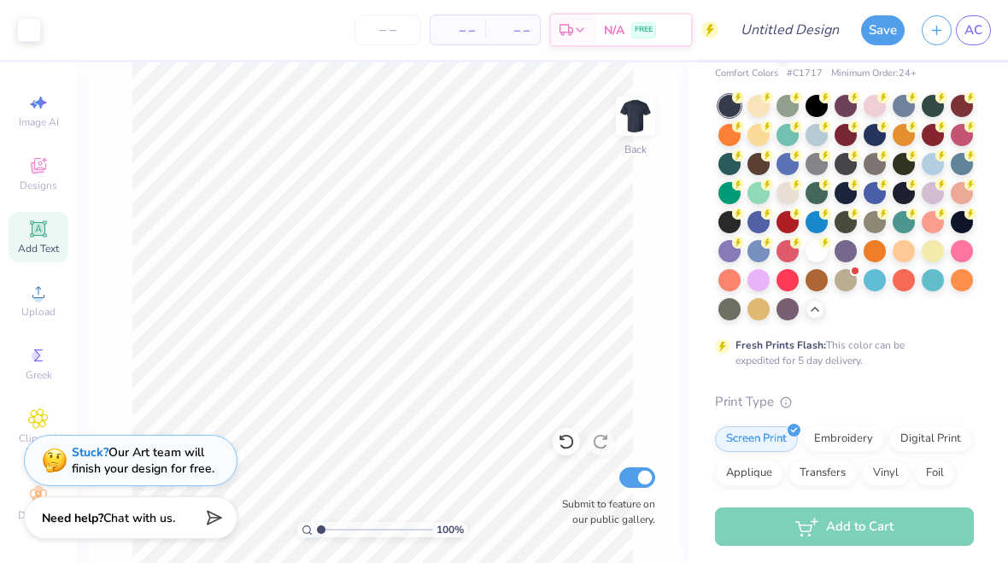
click at [786, 162] on div at bounding box center [787, 164] width 22 height 22
click at [963, 164] on div at bounding box center [961, 164] width 22 height 22
click at [874, 134] on div at bounding box center [874, 135] width 22 height 22
click at [931, 259] on div at bounding box center [932, 251] width 22 height 22
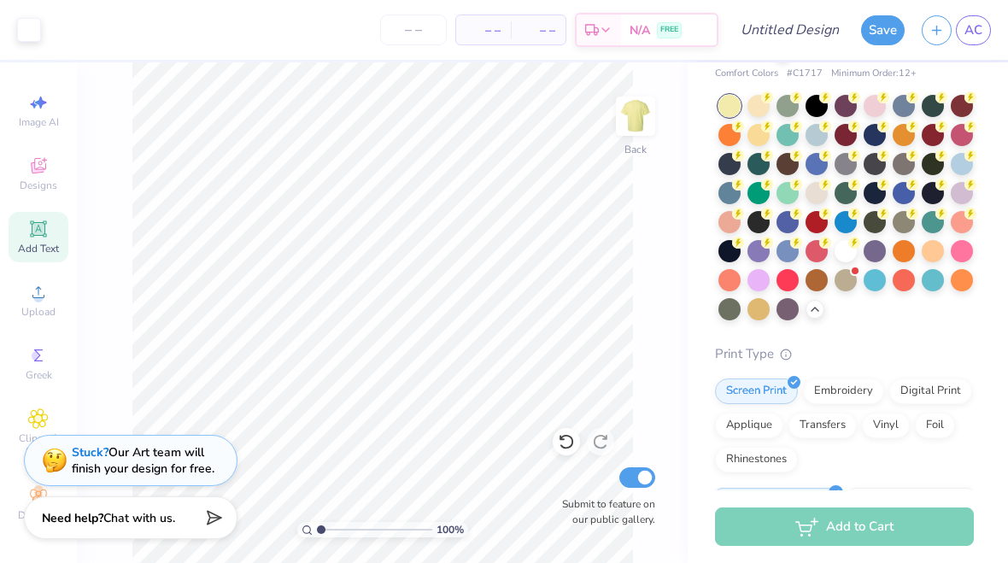
click at [747, 114] on div at bounding box center [758, 106] width 22 height 22
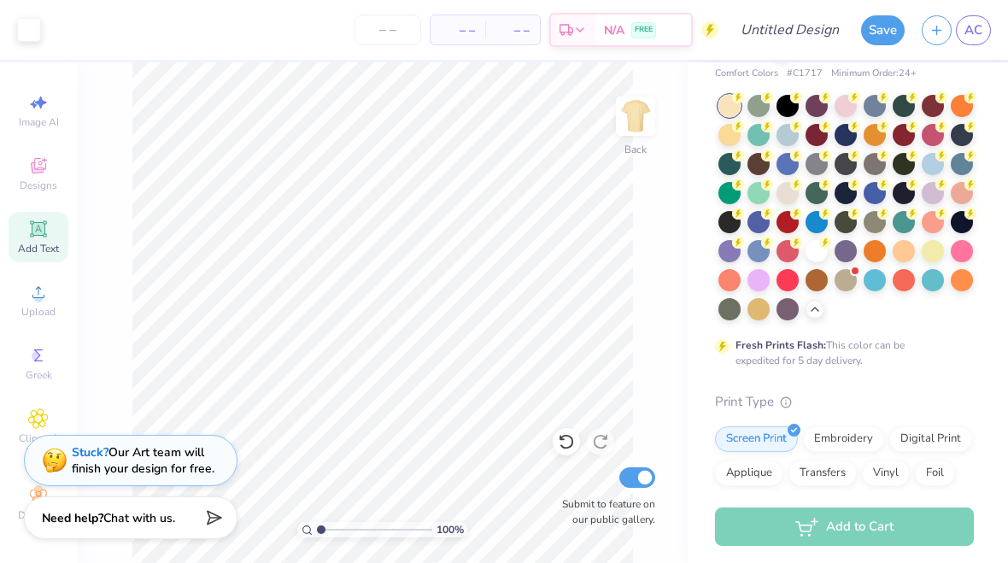
click at [733, 131] on div at bounding box center [729, 135] width 22 height 22
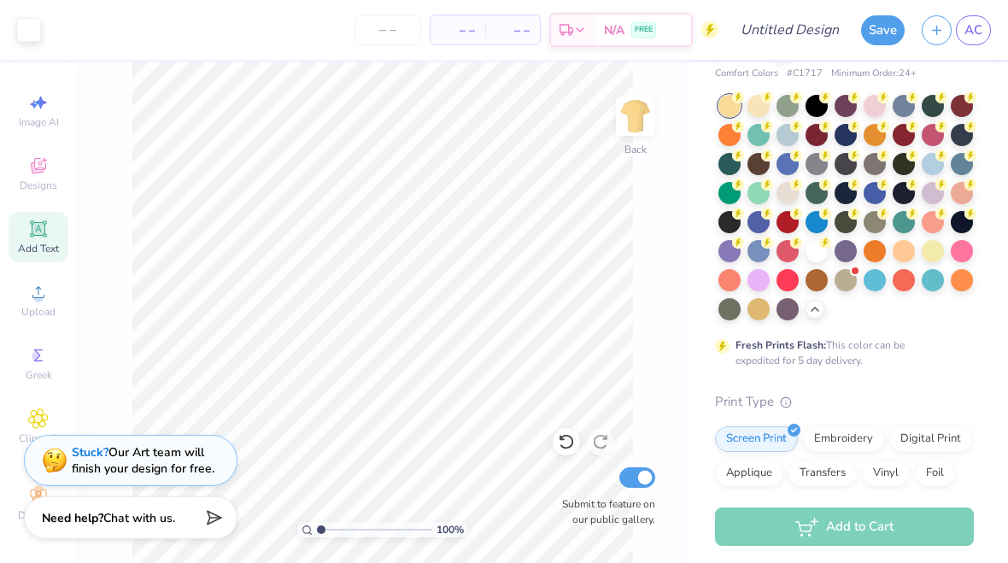
click at [761, 107] on div at bounding box center [758, 106] width 22 height 22
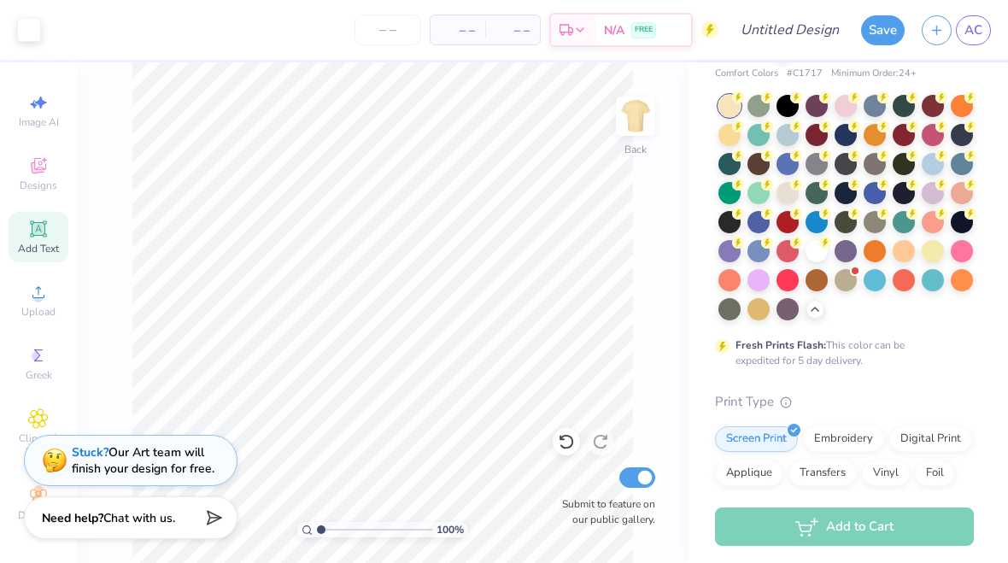
click at [906, 252] on div at bounding box center [903, 251] width 22 height 22
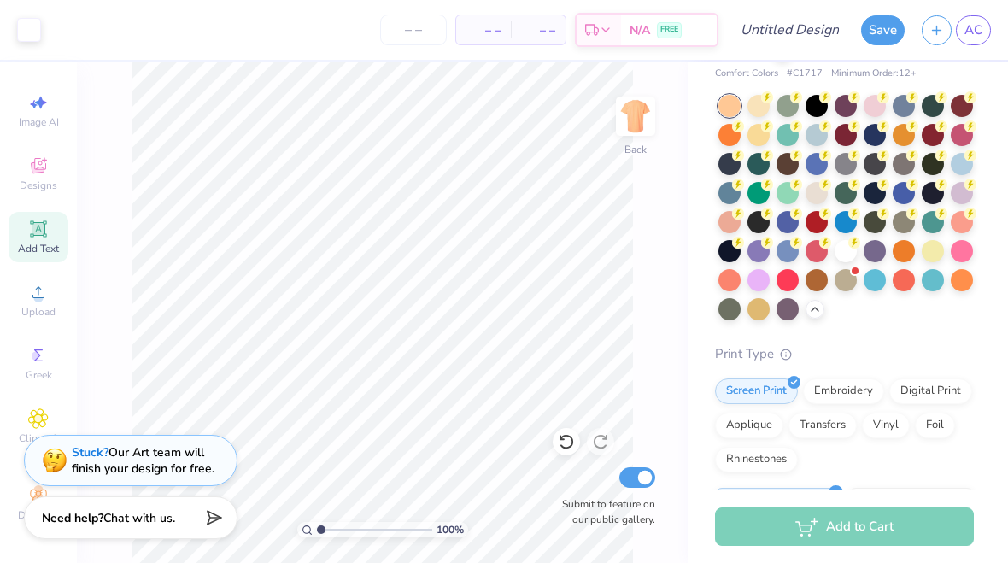
click at [767, 134] on div at bounding box center [758, 135] width 22 height 22
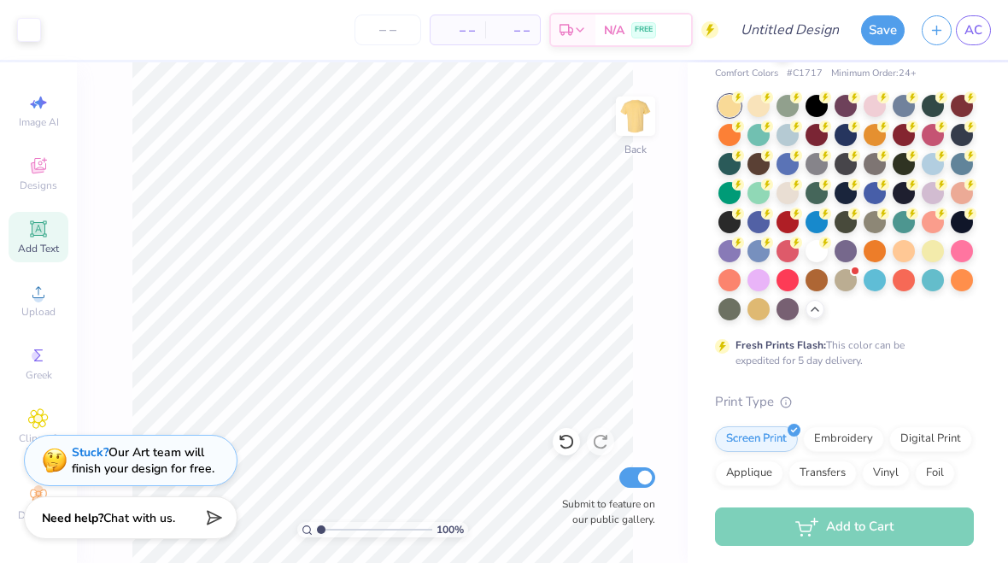
click at [796, 133] on div at bounding box center [787, 135] width 22 height 22
click at [809, 161] on div at bounding box center [816, 164] width 22 height 22
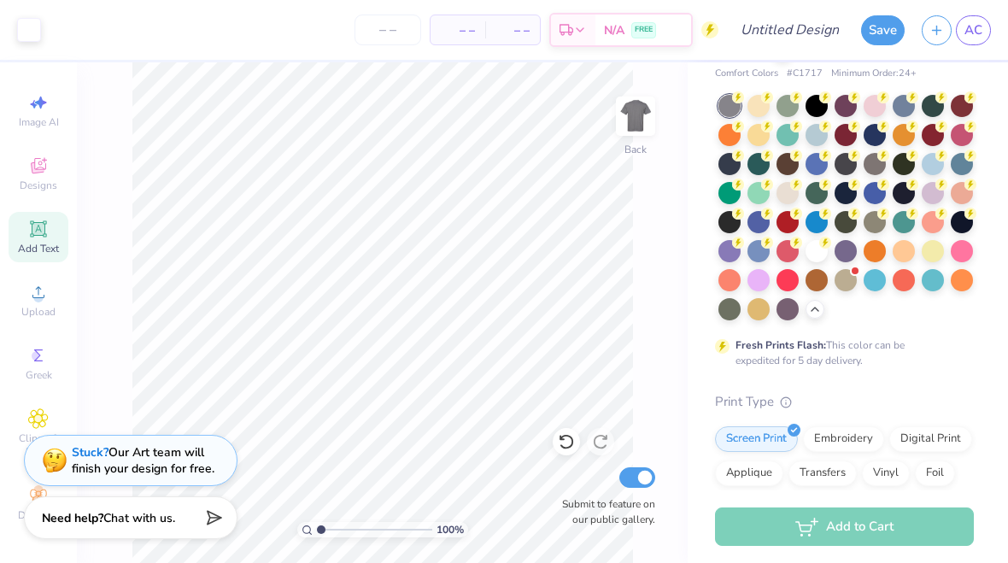
click at [819, 161] on div at bounding box center [816, 164] width 22 height 22
click at [908, 106] on div at bounding box center [903, 106] width 22 height 22
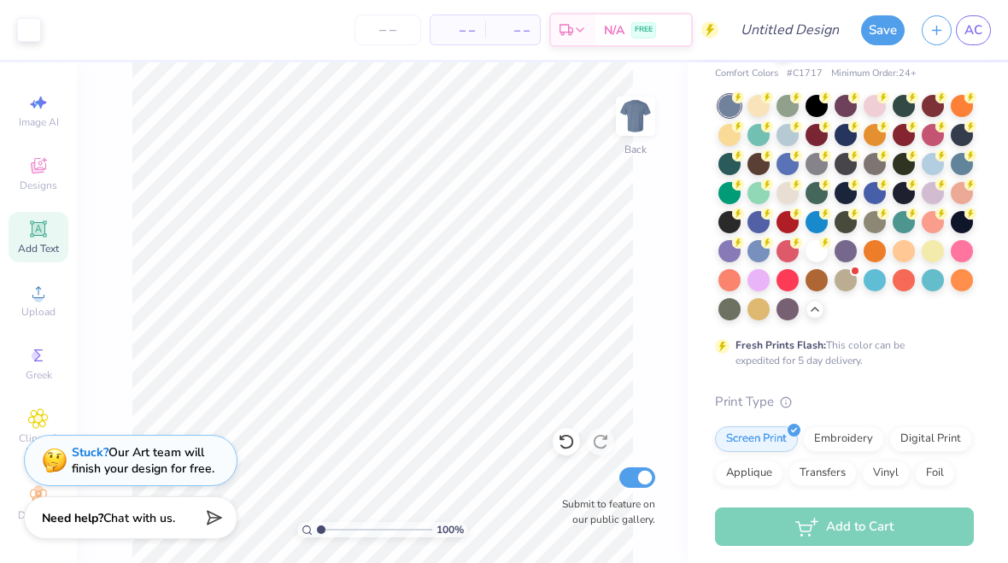
click at [962, 157] on div at bounding box center [961, 164] width 22 height 22
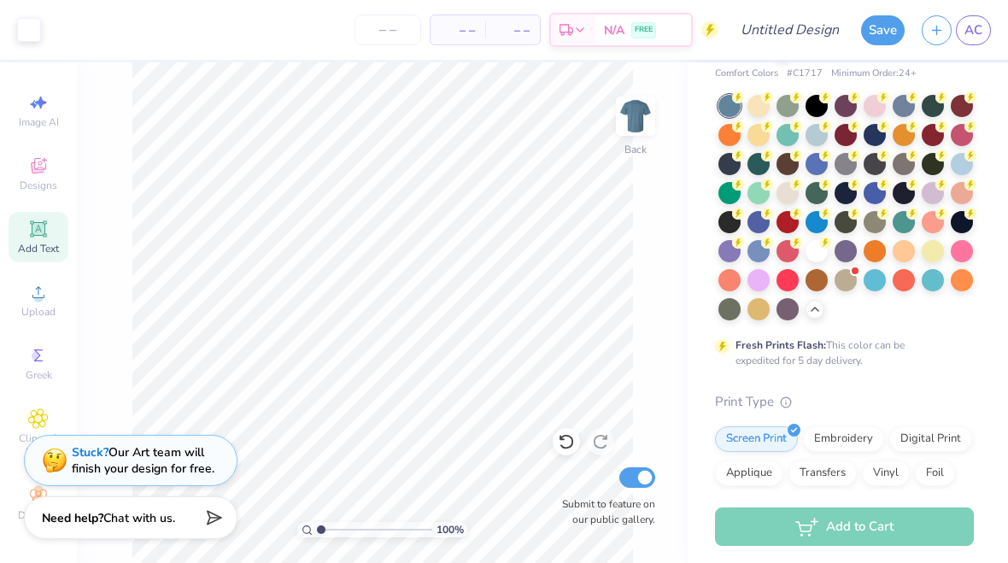
click at [725, 108] on div at bounding box center [729, 106] width 22 height 22
click at [970, 163] on div at bounding box center [961, 164] width 22 height 22
click at [761, 248] on div at bounding box center [758, 251] width 22 height 22
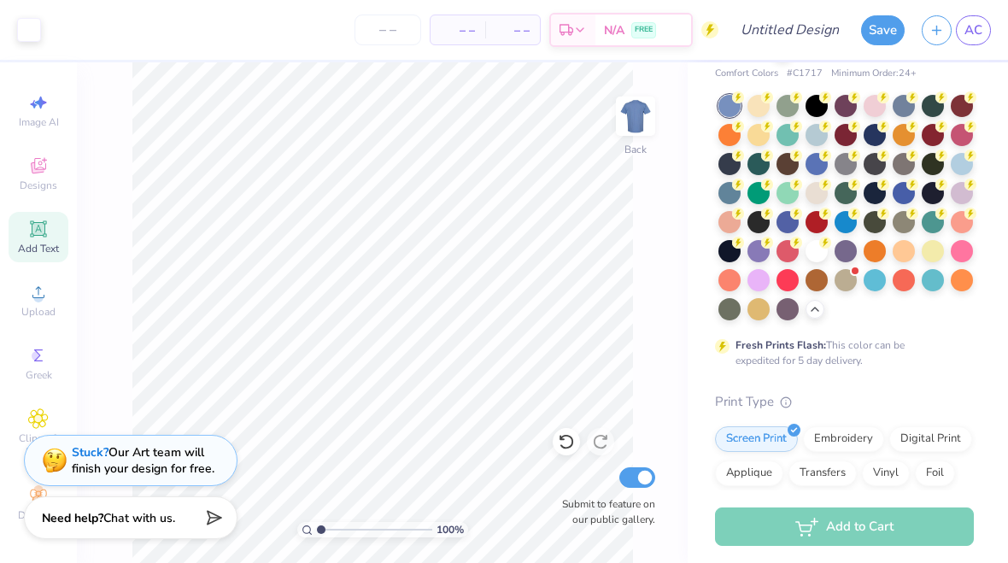
click at [883, 28] on button "Save" at bounding box center [883, 30] width 44 height 30
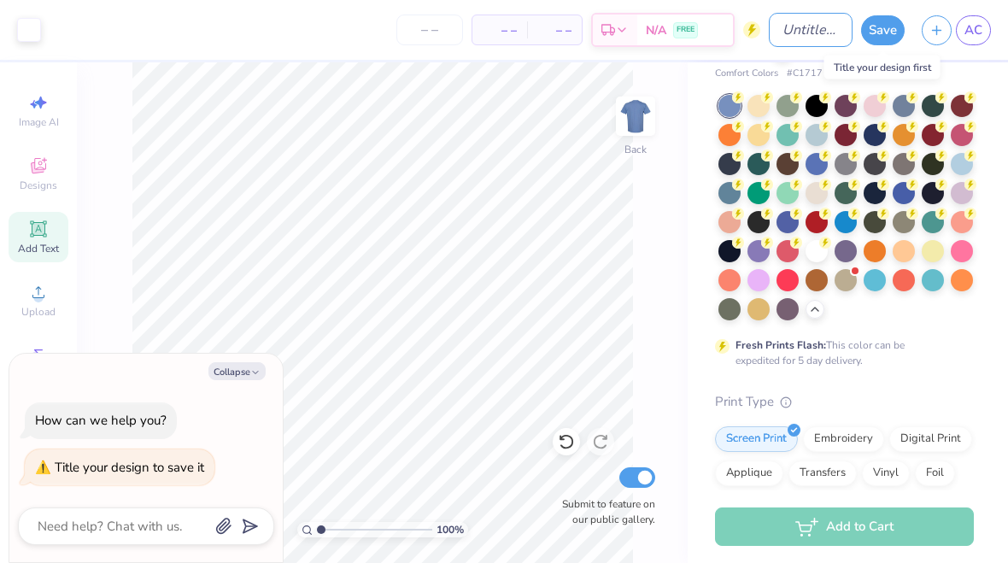
click at [818, 24] on input "Design Title" at bounding box center [810, 30] width 84 height 34
click at [878, 32] on button "Save" at bounding box center [883, 30] width 44 height 30
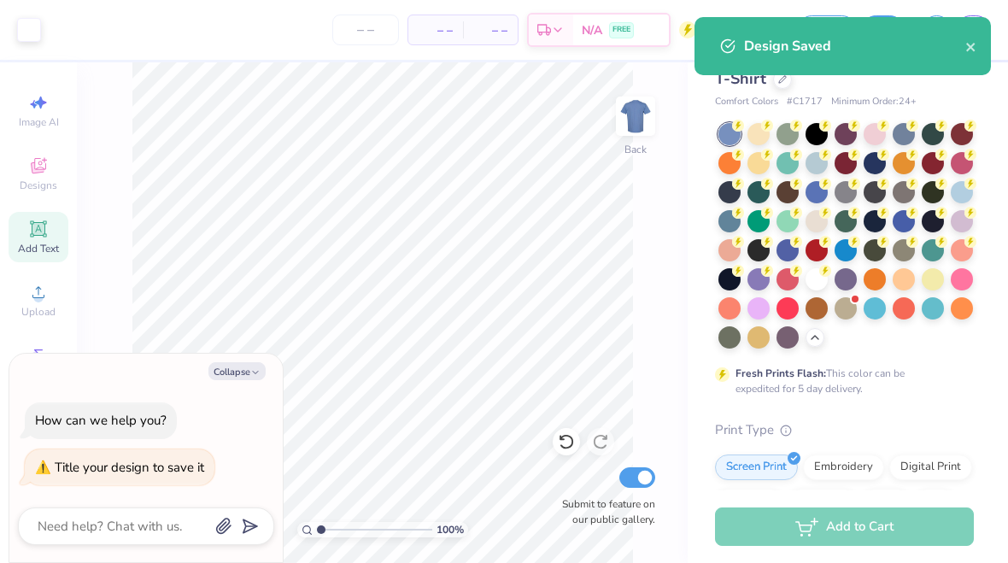
click at [259, 369] on icon "button" at bounding box center [255, 372] width 10 height 10
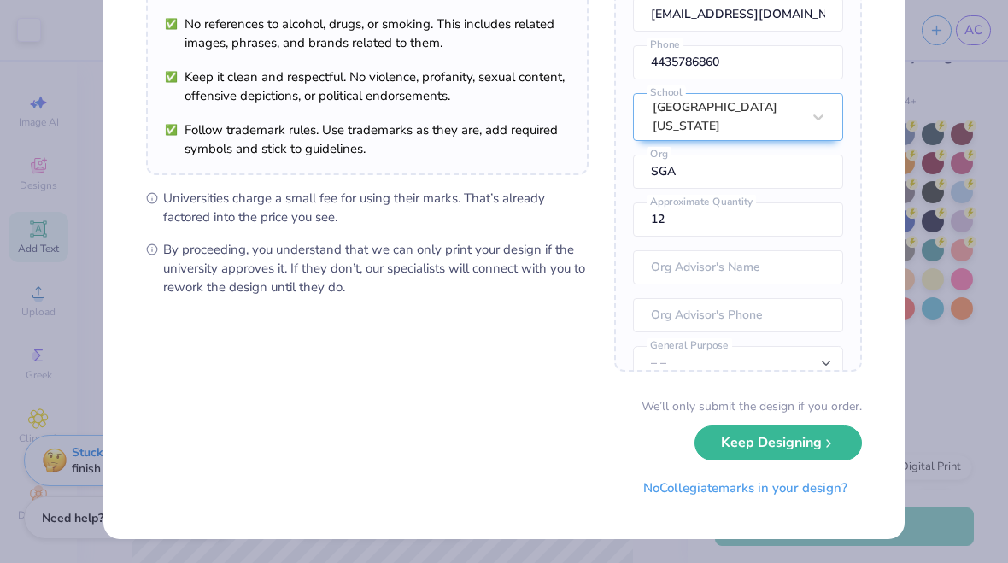
scroll to position [180, 0]
click at [826, 447] on icon "submit" at bounding box center [828, 444] width 14 height 14
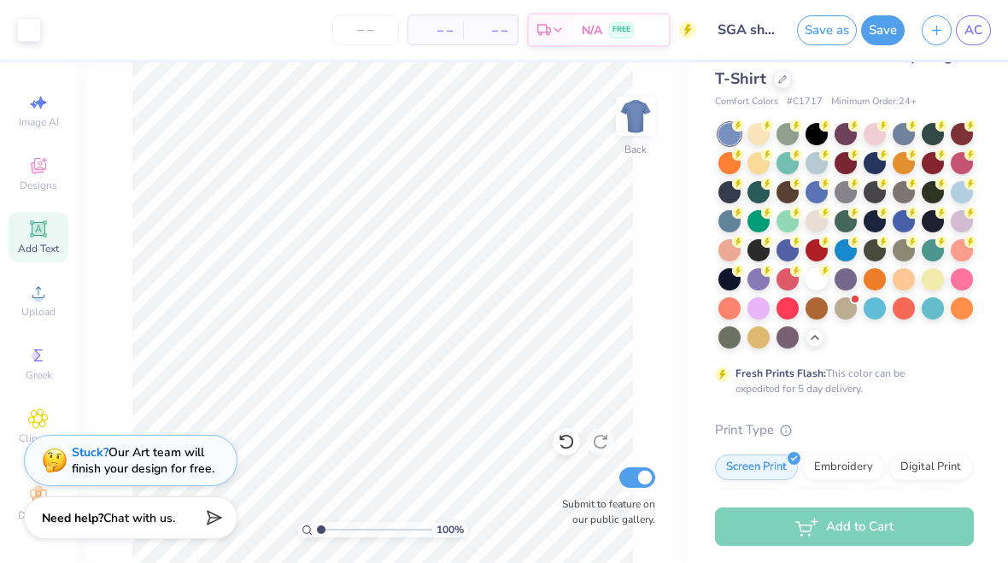
scroll to position [0, 0]
click at [965, 32] on span "AC" at bounding box center [973, 30] width 18 height 20
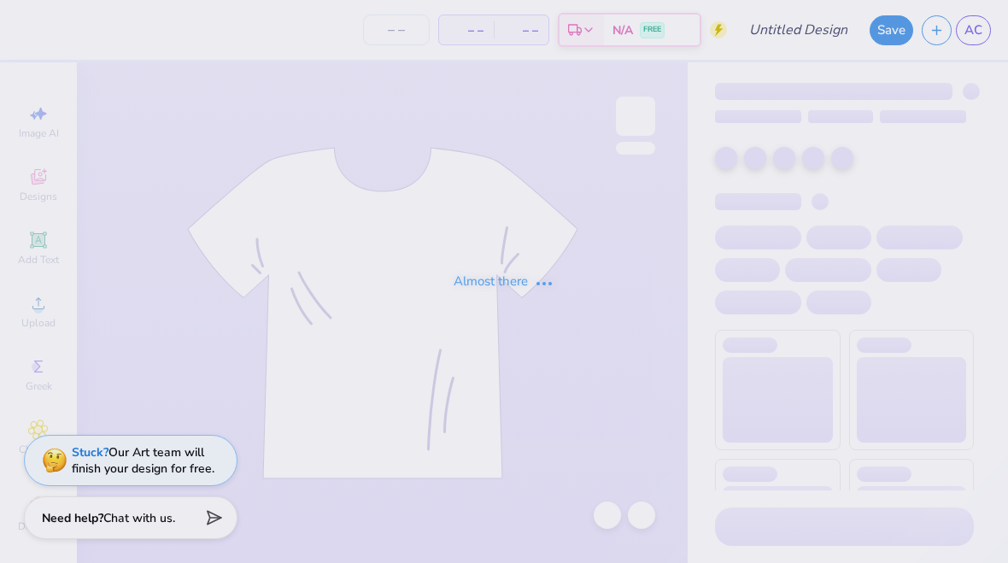
type input "cab design 1"
type input "11"
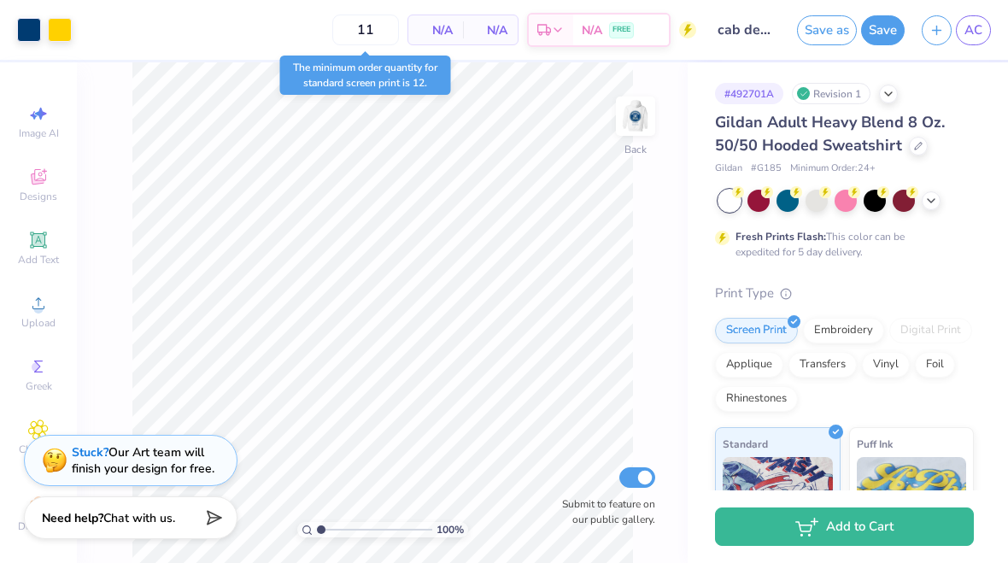
click at [930, 199] on polyline at bounding box center [930, 200] width 7 height 3
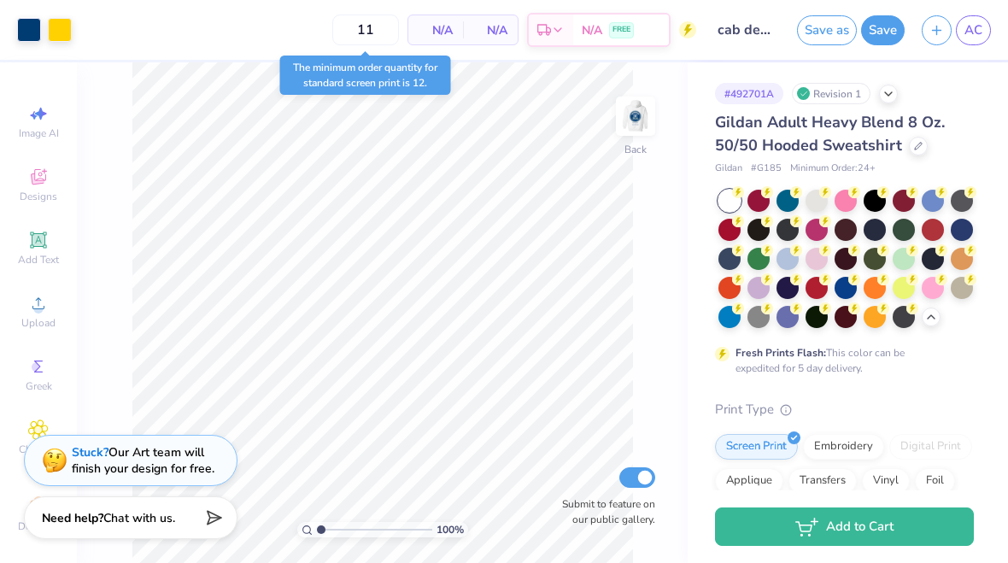
click at [812, 203] on div at bounding box center [816, 201] width 22 height 22
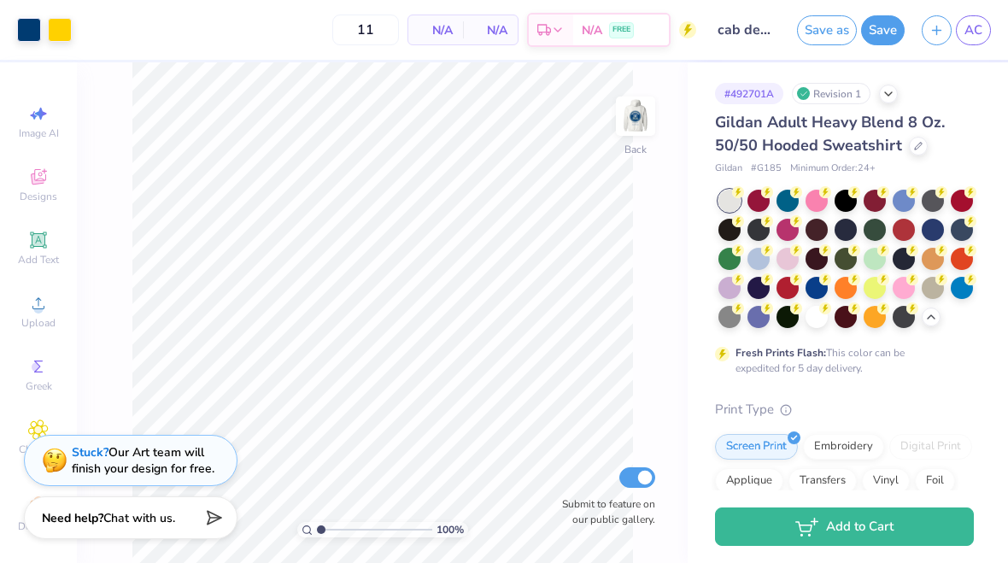
click at [640, 120] on img at bounding box center [635, 116] width 34 height 34
click at [652, 99] on img at bounding box center [635, 116] width 34 height 34
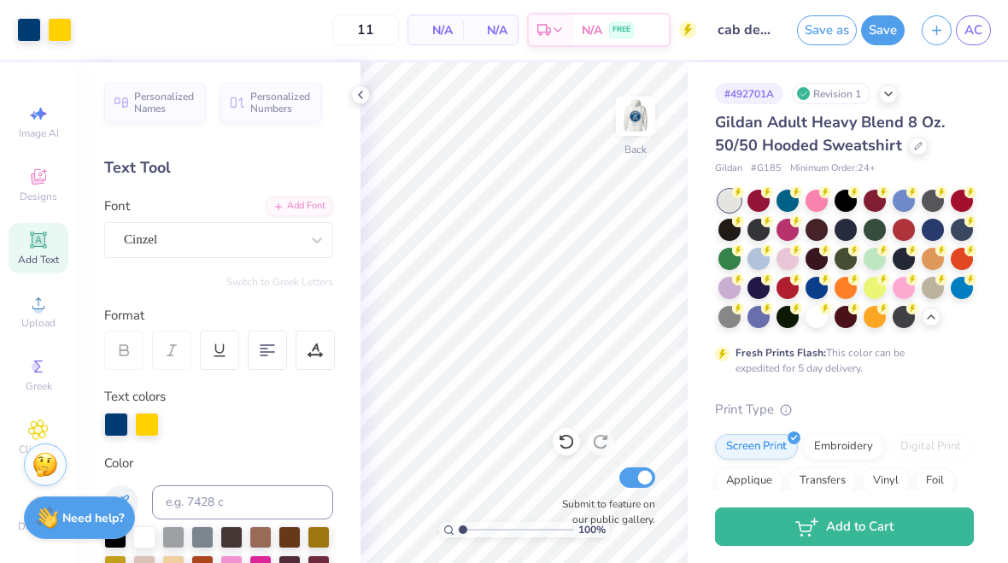
click at [735, 196] on circle at bounding box center [738, 192] width 12 height 12
click at [722, 205] on div at bounding box center [729, 201] width 22 height 22
click at [979, 102] on div "# 492701A Revision 1 Gildan Adult Heavy Blend 8 Oz. 50/50 Hooded Sweatshirt Gil…" at bounding box center [847, 495] width 320 height 867
click at [359, 102] on div at bounding box center [360, 94] width 19 height 19
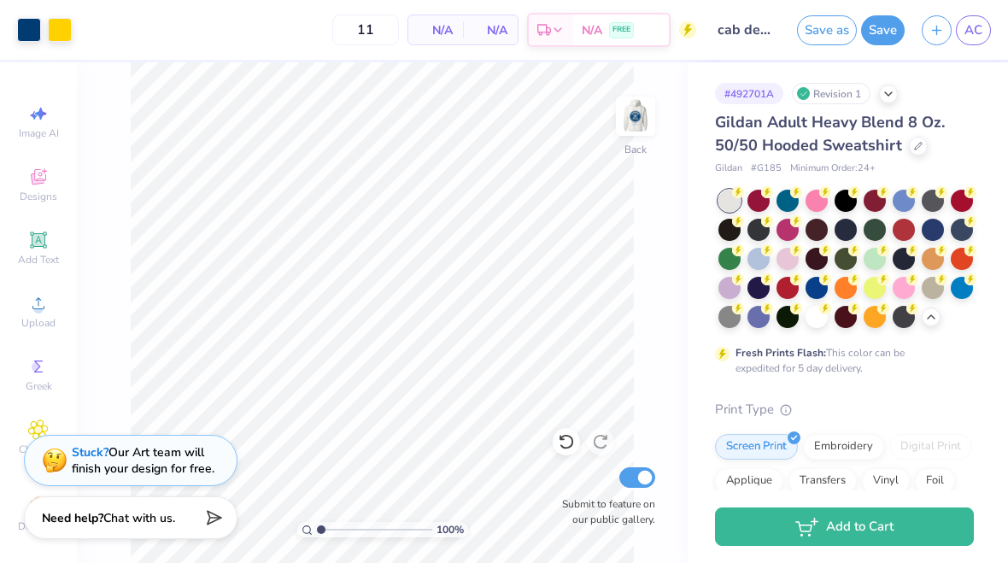
click at [885, 33] on button "Save" at bounding box center [883, 30] width 44 height 30
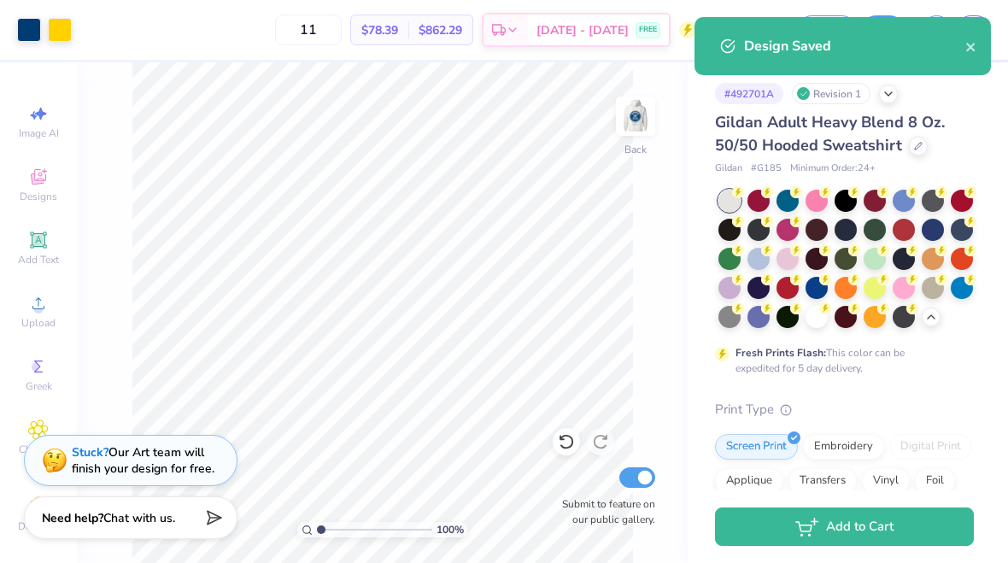
click at [968, 48] on icon "close" at bounding box center [970, 47] width 9 height 9
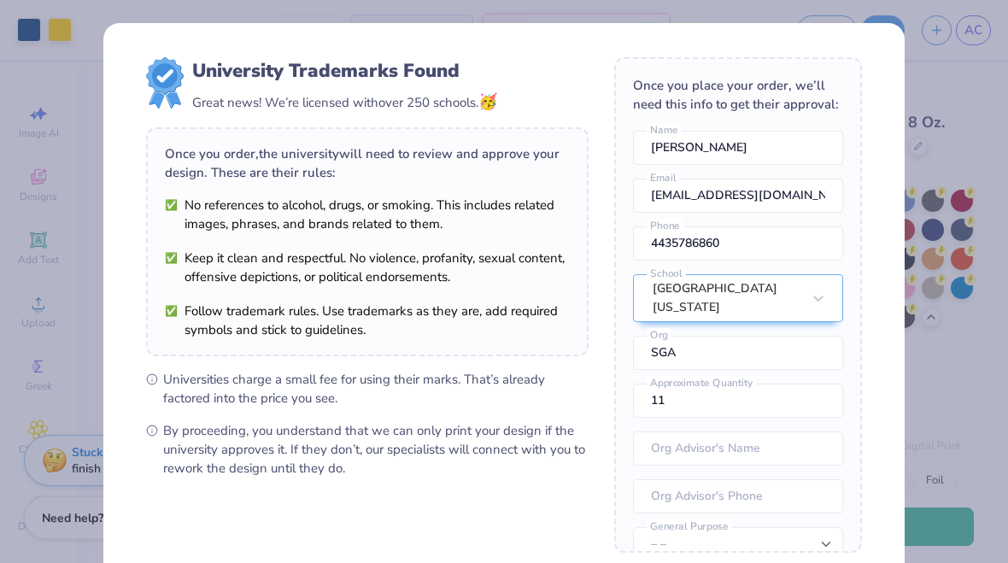
click at [959, 86] on div "University Trademarks Found Great news! We’re licensed with over 250 schools. 🥳…" at bounding box center [504, 281] width 1008 height 563
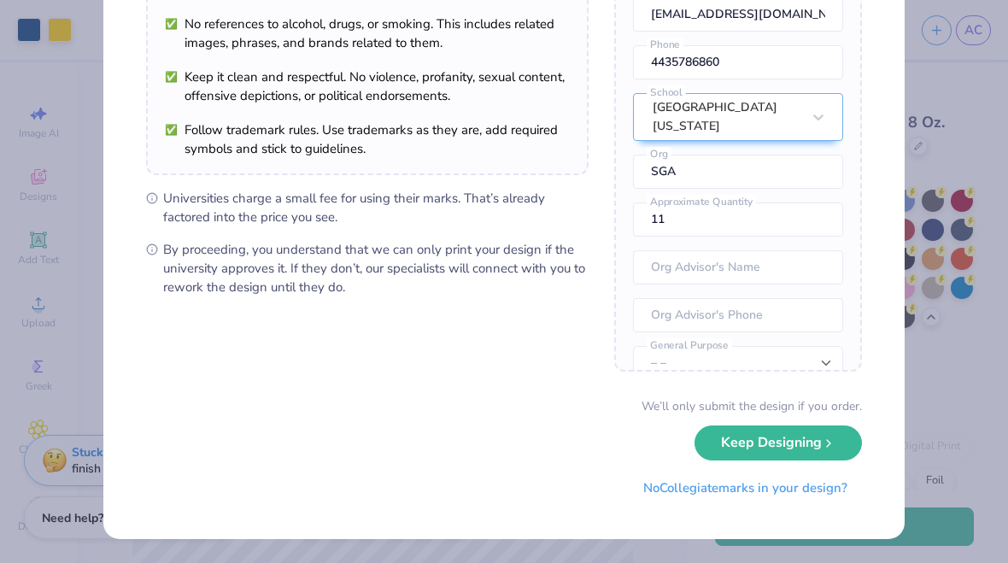
scroll to position [180, 0]
click at [837, 434] on button "Keep Designing" at bounding box center [777, 443] width 167 height 35
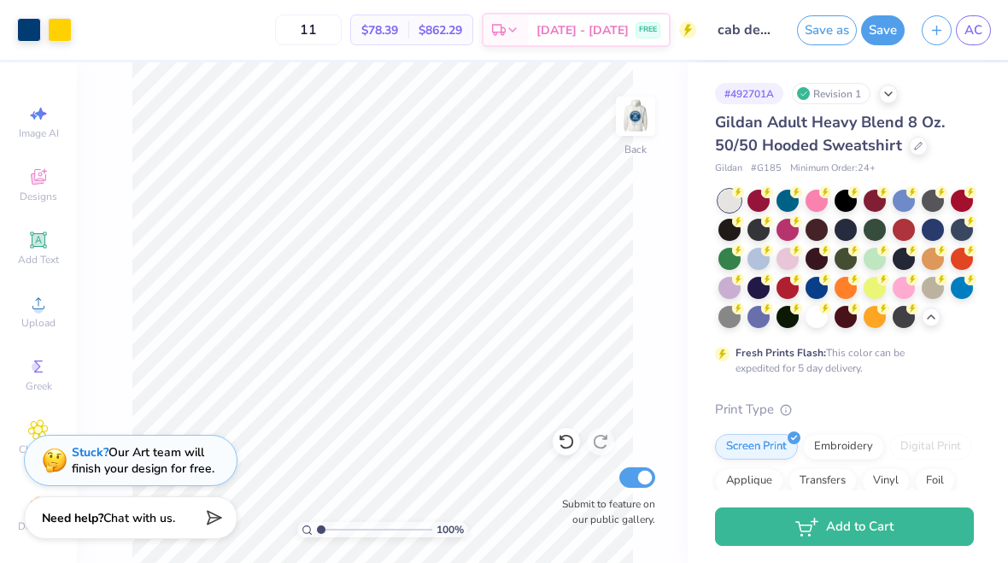
click at [984, 29] on link "AC" at bounding box center [972, 30] width 35 height 30
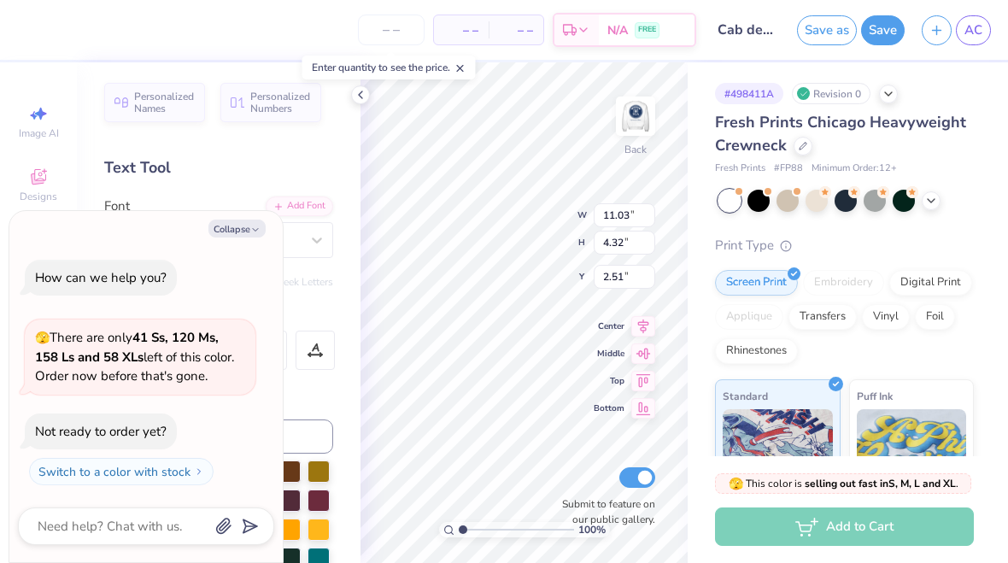
click at [236, 231] on button "Collapse" at bounding box center [236, 228] width 57 height 18
type textarea "x"
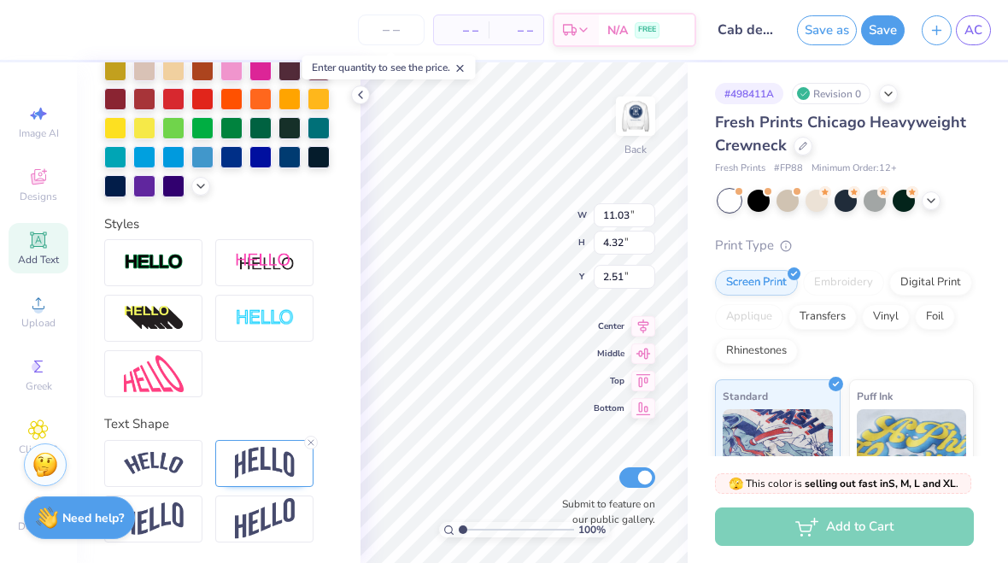
scroll to position [431, 0]
click at [258, 462] on img at bounding box center [265, 463] width 60 height 32
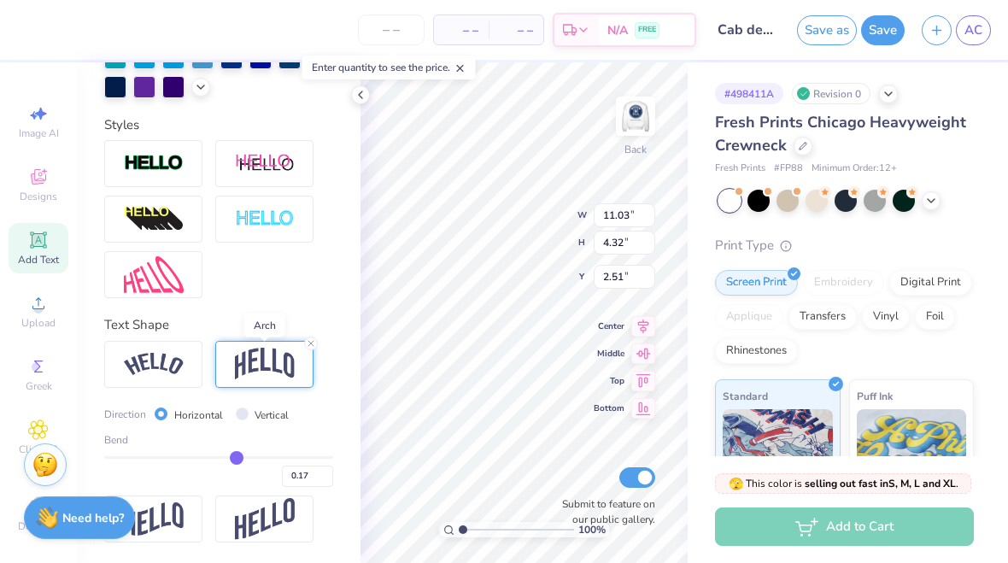
scroll to position [531, 0]
type input "0.07"
type input "0.02"
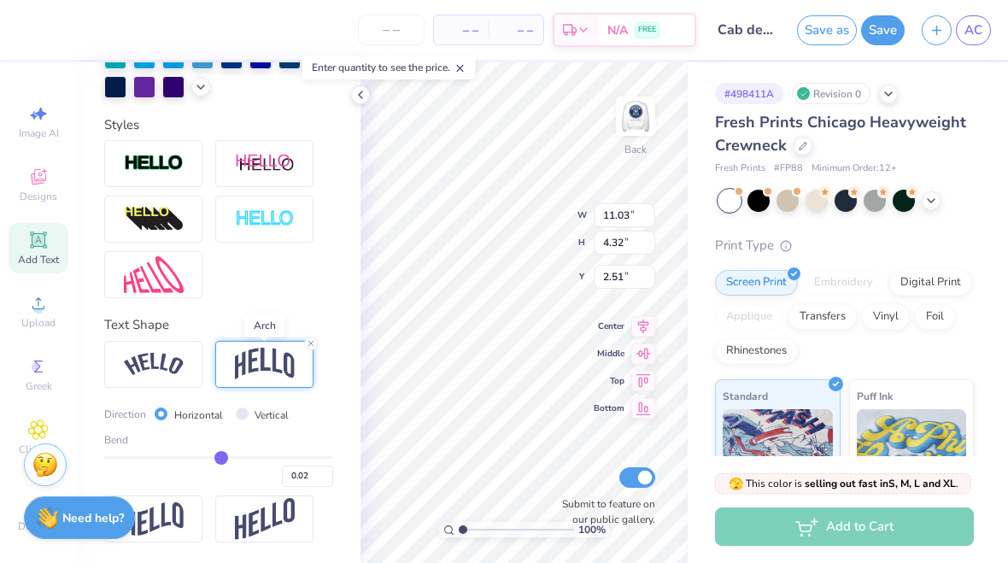
type input "-0.05"
type input "-0.1"
type input "-0.10"
type input "-0.13"
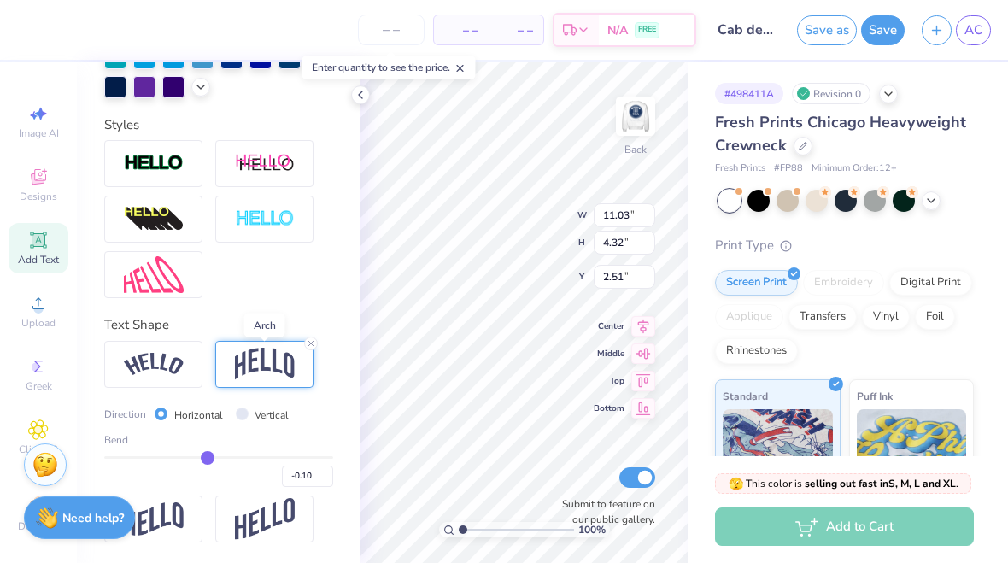
type input "-0.13"
type input "-0.14"
type input "-0.16"
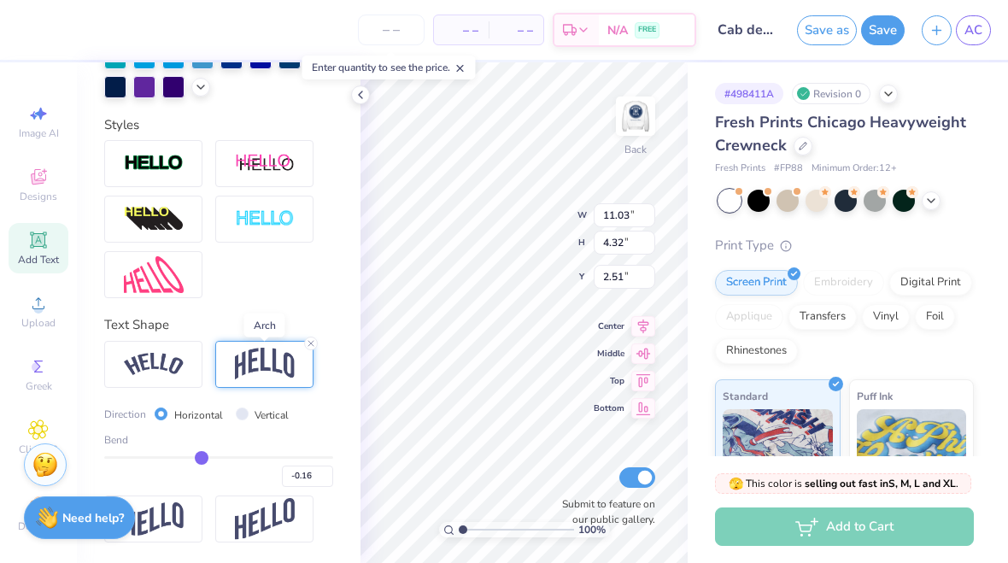
type input "-0.17"
type input "-0.18"
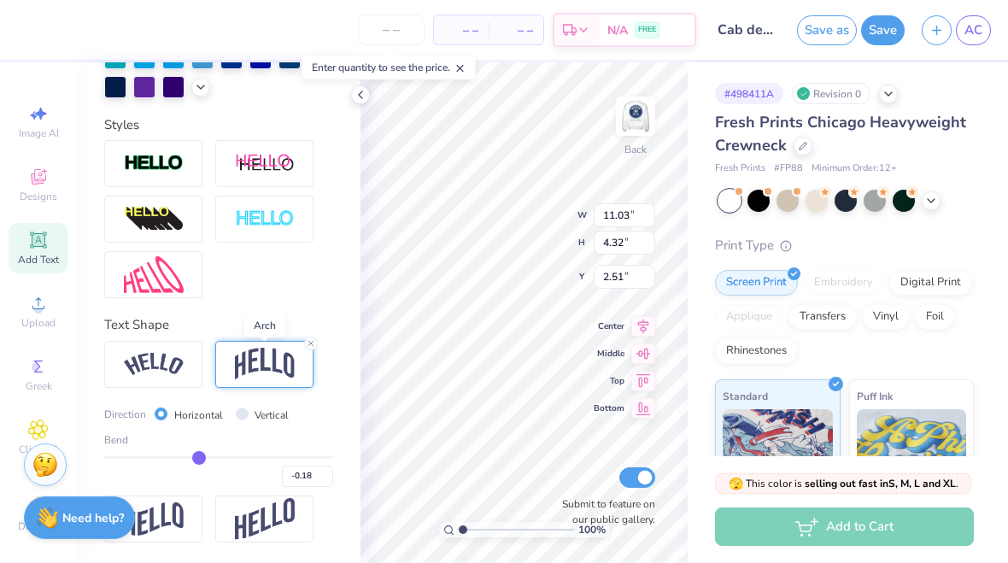
type input "4.16"
type input "2.59"
type input "-0.09"
type input "-0.06"
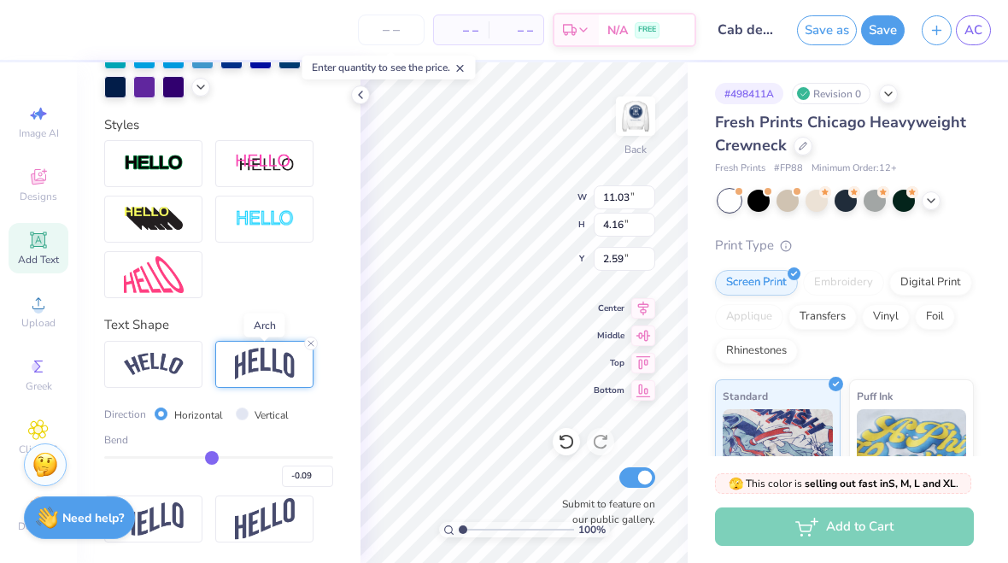
type input "-0.06"
type input "-0.03"
type input "-0.02"
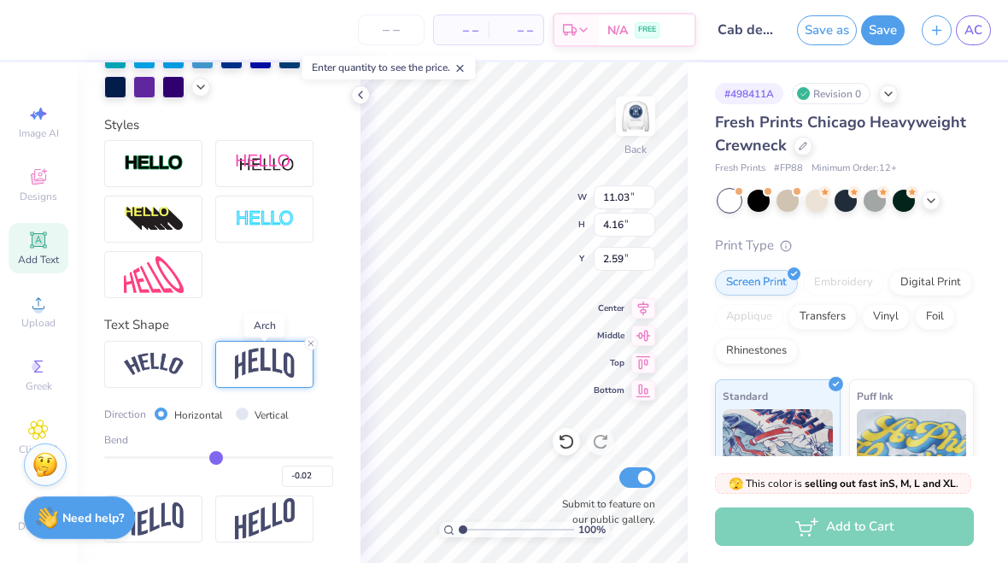
type input "-0.01"
type input "0"
type input "0.00"
type input "0"
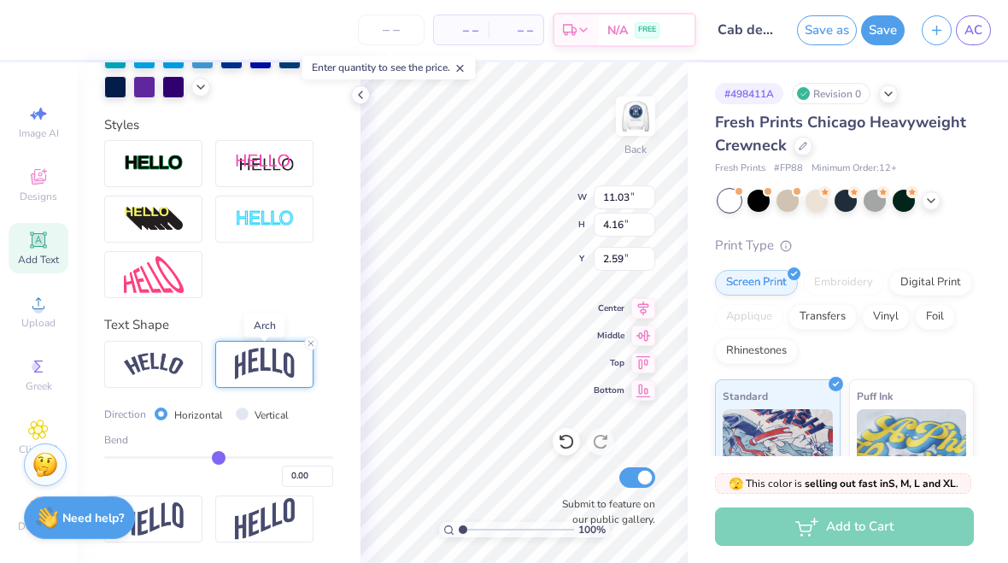
type input "3.70"
type input "2.82"
type input "0.11"
type input "0.1"
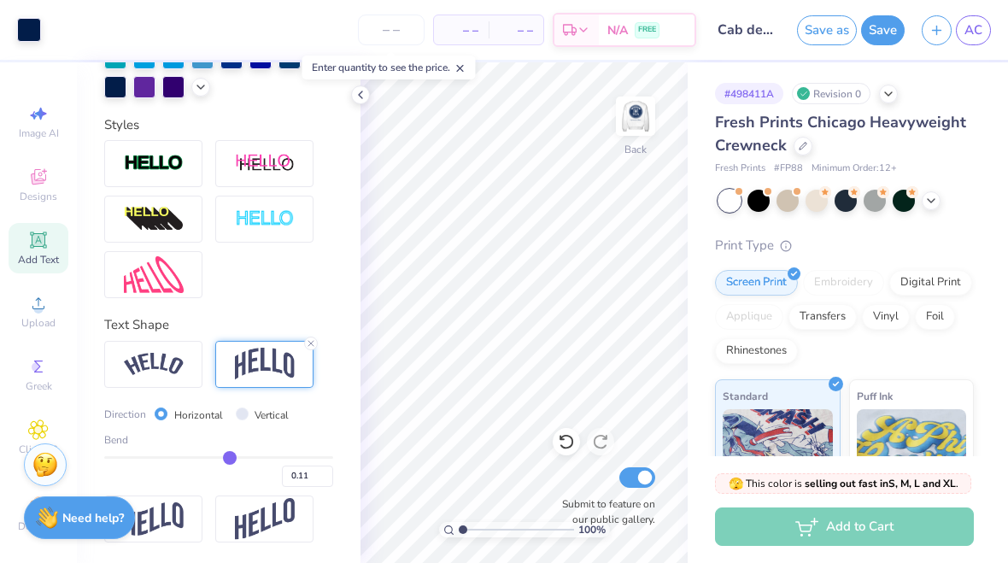
type input "0.10"
type input "0.09"
type input "0.08"
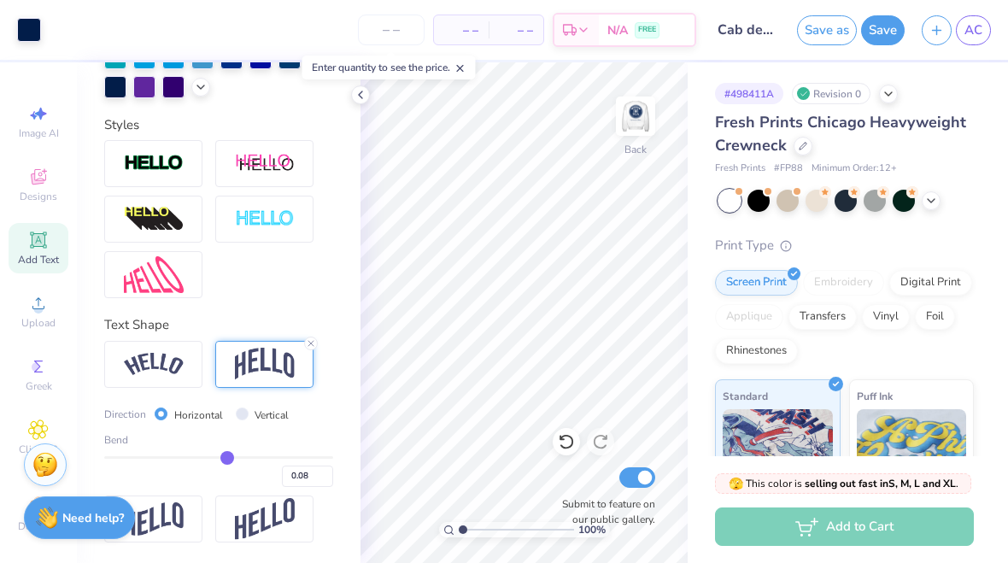
type input "0.07"
type input "0.08"
click at [968, 35] on span "AC" at bounding box center [973, 30] width 18 height 20
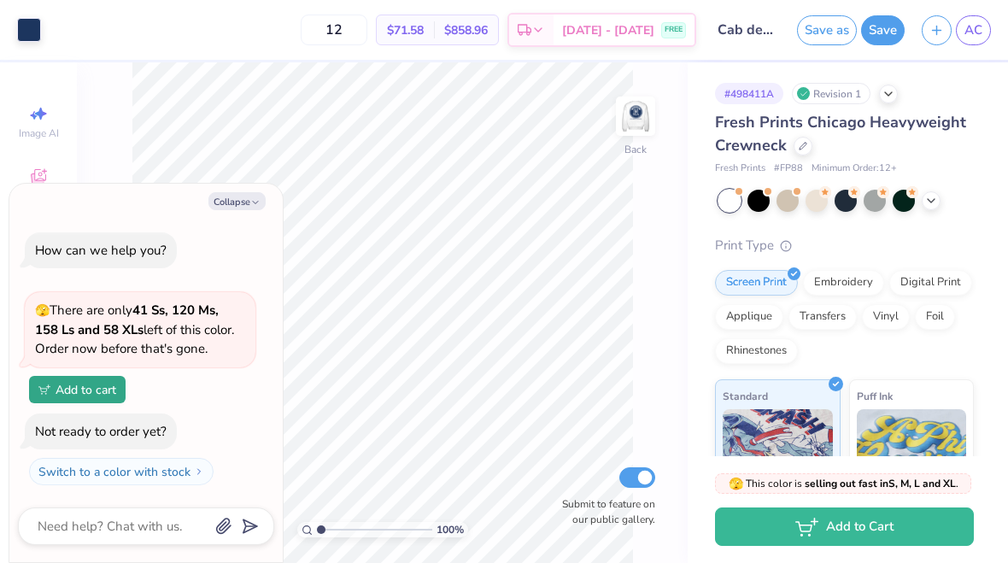
click at [246, 196] on button "Collapse" at bounding box center [236, 201] width 57 height 18
type textarea "x"
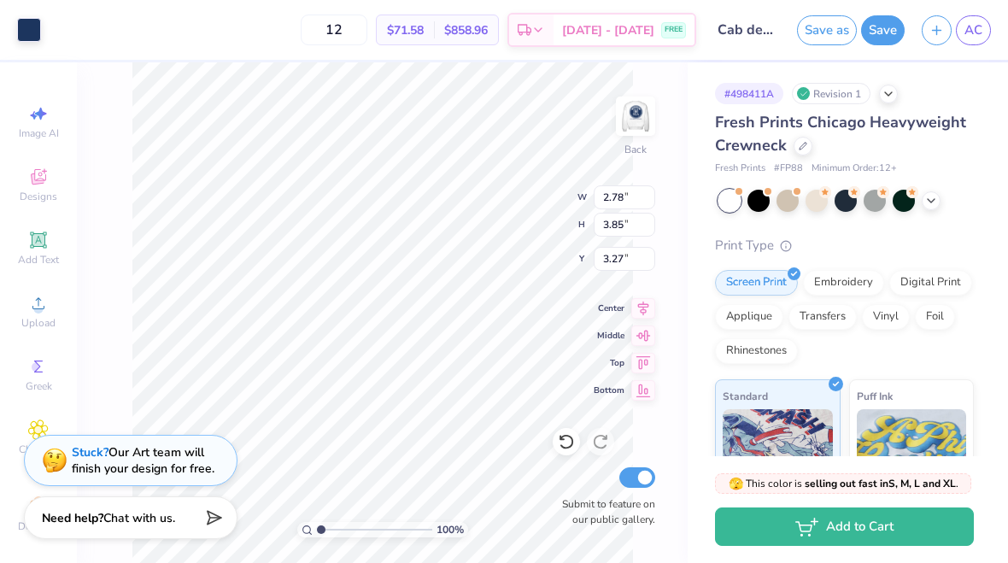
type input "4.04"
type input "3.61"
type input "3.44"
click at [561, 448] on icon at bounding box center [566, 441] width 17 height 17
type input "3.44"
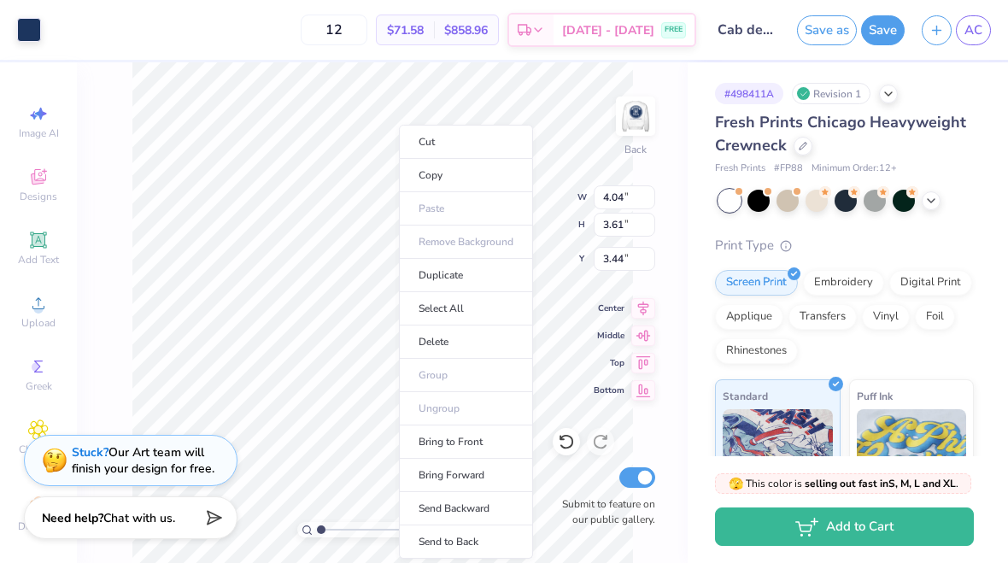
click at [572, 434] on icon at bounding box center [566, 441] width 17 height 17
type input "3.00"
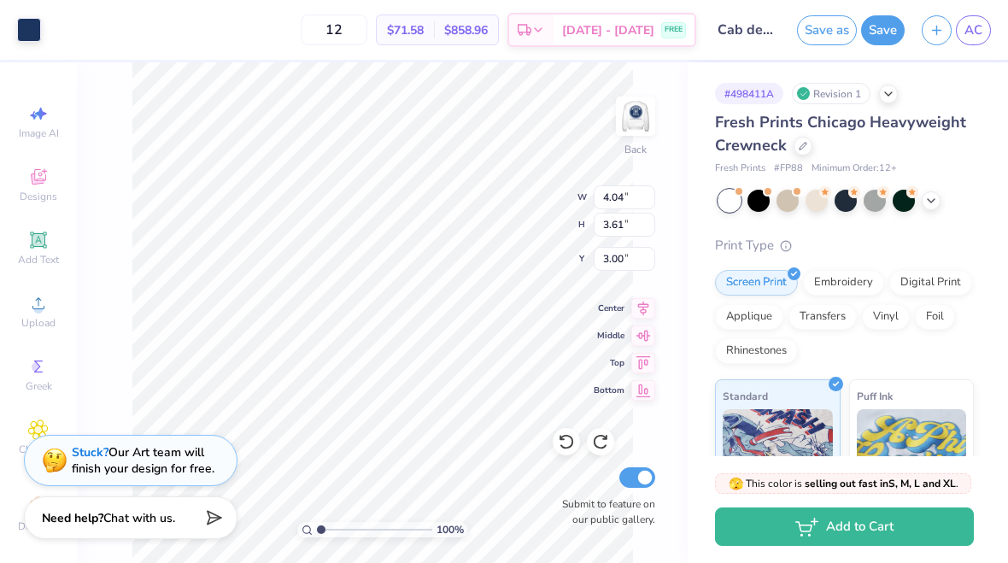
click at [571, 434] on icon at bounding box center [566, 441] width 17 height 17
click at [560, 445] on icon at bounding box center [566, 441] width 17 height 17
click at [558, 451] on div at bounding box center [565, 441] width 27 height 27
click at [28, 243] on icon at bounding box center [38, 240] width 20 height 20
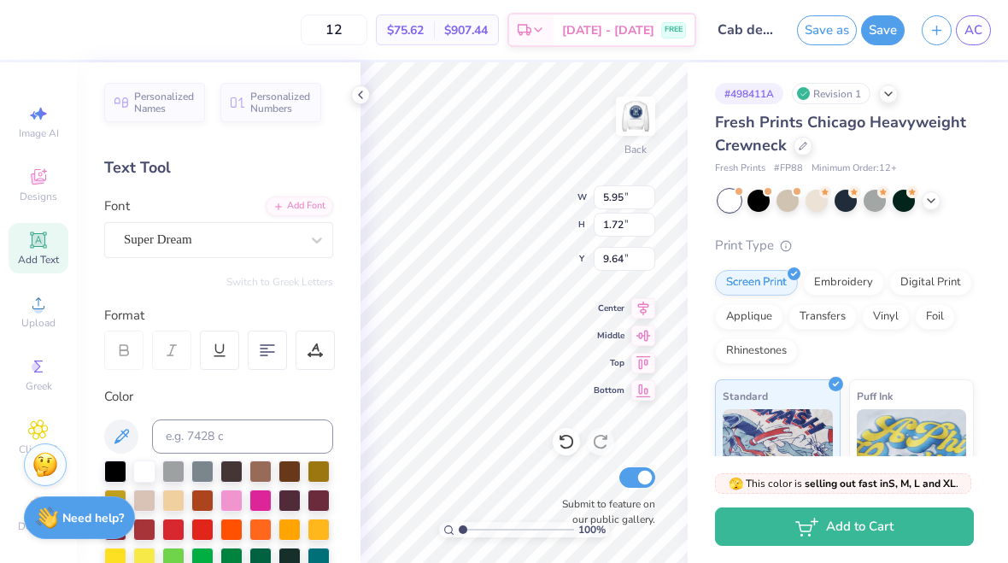
type input "2.78"
type input "3.85"
type input "3.00"
click at [570, 441] on icon at bounding box center [566, 441] width 17 height 17
click at [572, 431] on div at bounding box center [565, 441] width 27 height 27
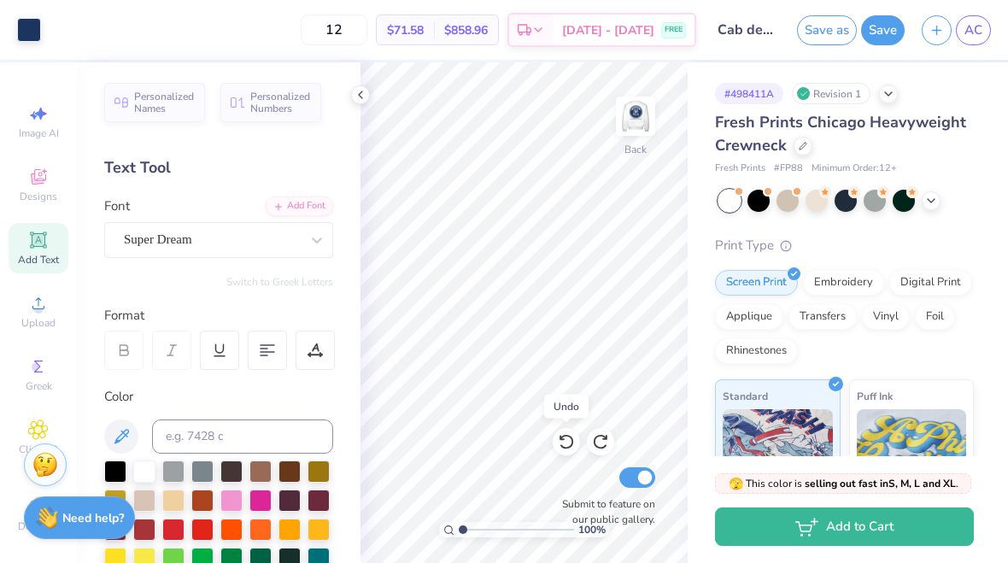
click at [570, 451] on div at bounding box center [565, 441] width 27 height 27
click at [990, 30] on link "AC" at bounding box center [972, 30] width 35 height 30
